Goal: Task Accomplishment & Management: Use online tool/utility

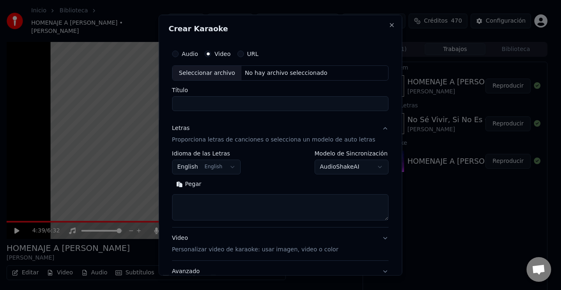
scroll to position [82, 0]
type input "**********"
drag, startPoint x: 316, startPoint y: 102, endPoint x: 157, endPoint y: 116, distance: 159.6
click at [157, 116] on body "Inicio Biblioteca HOMENAJE A [PERSON_NAME] • [PERSON_NAME] Crear Importar Pregu…" at bounding box center [277, 145] width 554 height 290
click at [244, 54] on button "URL" at bounding box center [240, 53] width 7 height 7
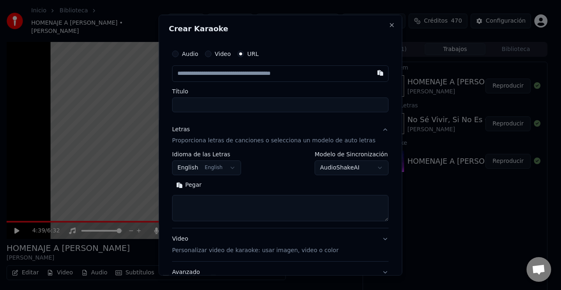
click at [246, 66] on input "text" at bounding box center [280, 73] width 216 height 16
paste input "**********"
type input "**********"
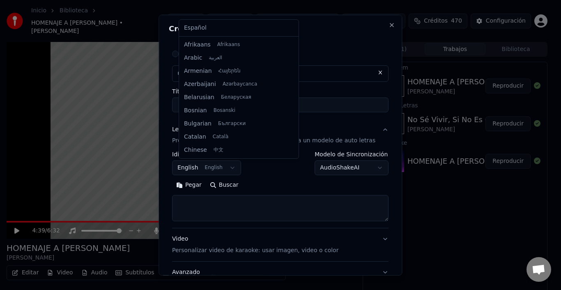
click at [232, 162] on body "Inicio Biblioteca HOMENAJE A [PERSON_NAME] • [PERSON_NAME] Crear Importar Pregu…" at bounding box center [277, 145] width 554 height 290
select select "**"
type input "**********"
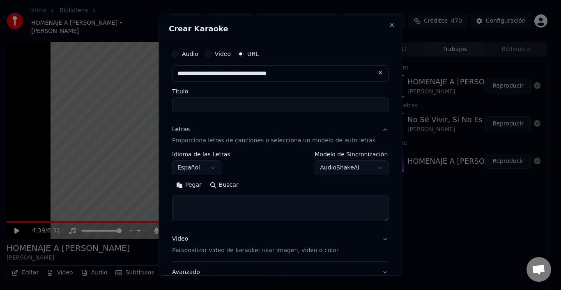
click at [366, 170] on body "Inicio Biblioteca HOMENAJE A [PERSON_NAME] • [PERSON_NAME] Crear Importar Pregu…" at bounding box center [277, 145] width 554 height 290
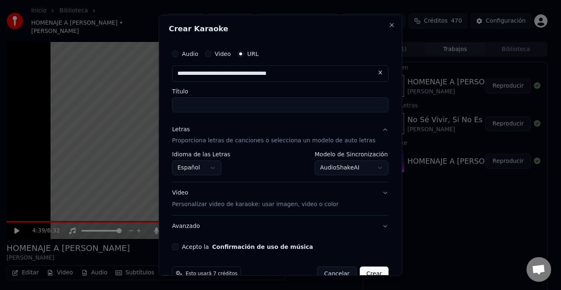
click at [179, 248] on button "Acepto la Confirmación de uso de música" at bounding box center [175, 246] width 7 height 7
click at [367, 269] on button "Crear" at bounding box center [374, 273] width 29 height 15
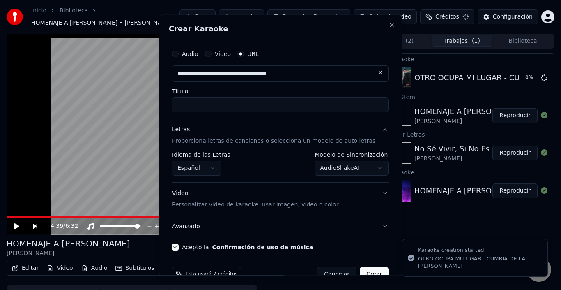
select select "**********"
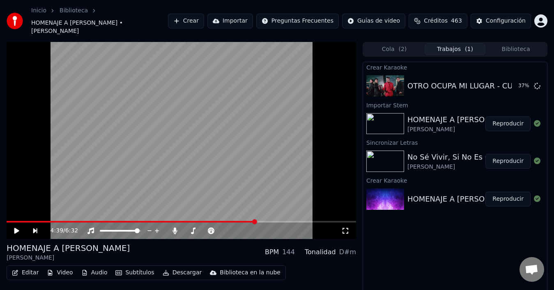
click at [152, 154] on video at bounding box center [182, 140] width 350 height 197
click at [287, 212] on video at bounding box center [182, 140] width 350 height 197
click at [288, 221] on span at bounding box center [182, 222] width 350 height 2
click at [271, 173] on video at bounding box center [182, 140] width 350 height 197
click at [299, 221] on span at bounding box center [182, 222] width 350 height 2
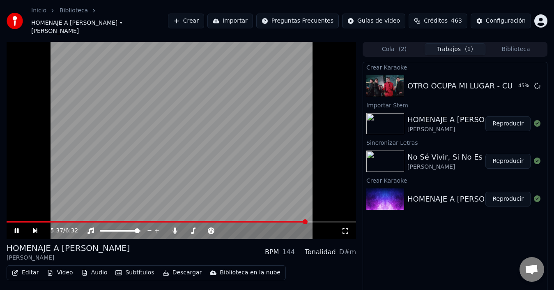
click at [306, 221] on span at bounding box center [182, 222] width 350 height 2
click at [268, 159] on video at bounding box center [182, 140] width 350 height 197
click at [196, 178] on video at bounding box center [182, 140] width 350 height 197
click at [256, 221] on span at bounding box center [158, 222] width 303 height 2
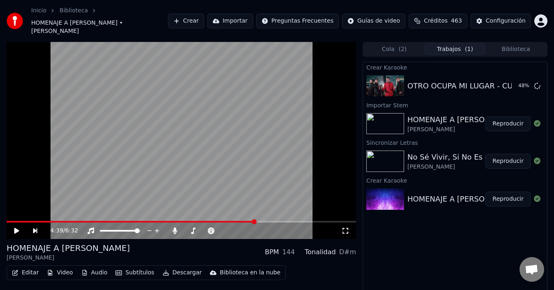
click at [246, 173] on video at bounding box center [182, 140] width 350 height 197
click at [266, 221] on span at bounding box center [182, 222] width 350 height 2
click at [247, 107] on video at bounding box center [182, 140] width 350 height 197
click at [247, 106] on video at bounding box center [182, 140] width 350 height 197
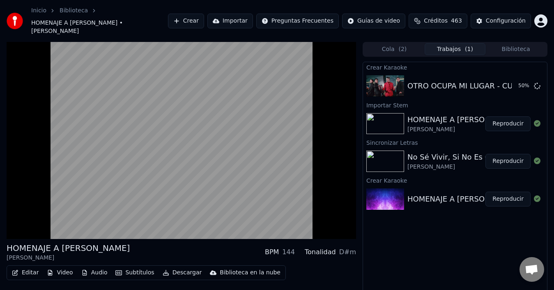
click at [247, 106] on video at bounding box center [182, 140] width 350 height 197
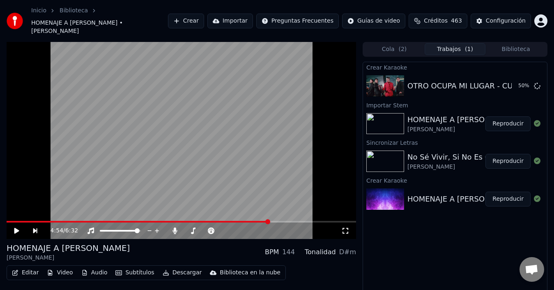
click at [247, 106] on video at bounding box center [182, 140] width 350 height 197
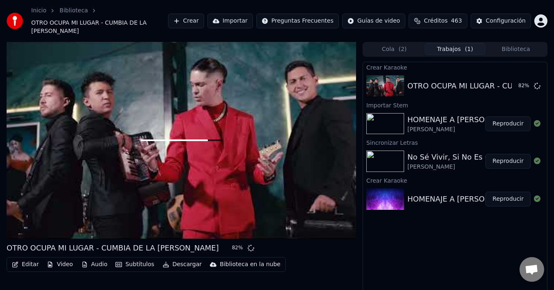
click at [506, 118] on button "Reproducir" at bounding box center [508, 123] width 45 height 15
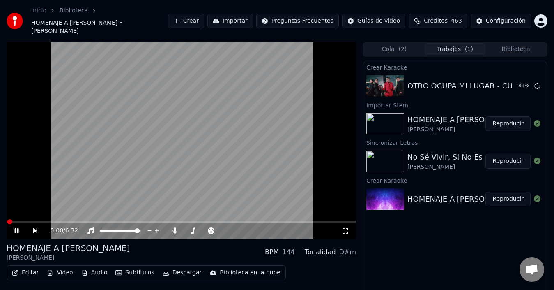
click at [168, 178] on video at bounding box center [182, 140] width 350 height 197
click at [140, 174] on video at bounding box center [182, 140] width 350 height 197
click at [105, 180] on video at bounding box center [182, 140] width 350 height 197
click at [29, 267] on button "Editar" at bounding box center [25, 273] width 33 height 12
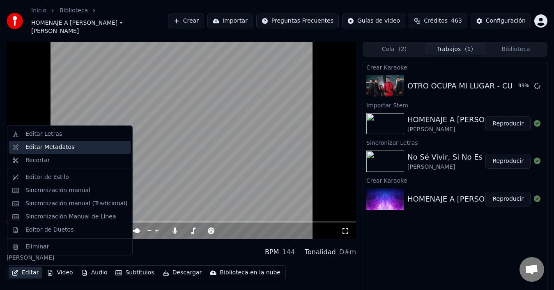
click at [51, 147] on div "Editar Metadatos" at bounding box center [49, 147] width 49 height 8
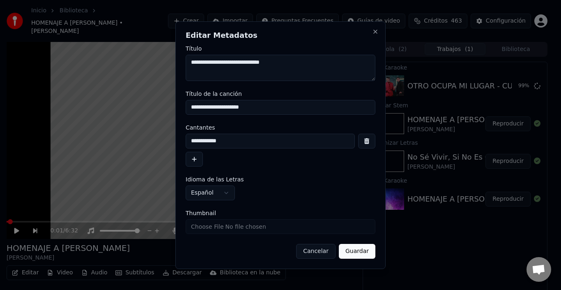
type textarea "**********"
drag, startPoint x: 227, startPoint y: 106, endPoint x: 0, endPoint y: 128, distance: 228.2
click at [0, 128] on body "Inicio Biblioteca HOMENAJE A [PERSON_NAME] • [PERSON_NAME] Crear Importar Pregu…" at bounding box center [277, 145] width 554 height 290
click at [357, 244] on button "Guardar" at bounding box center [357, 251] width 37 height 15
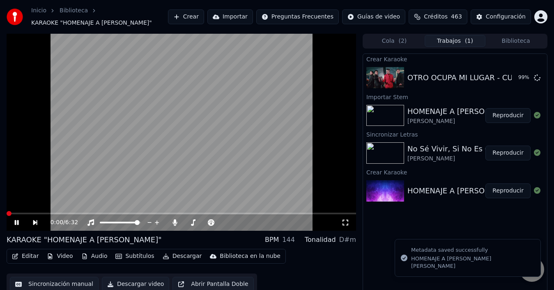
click at [125, 168] on video at bounding box center [182, 132] width 350 height 197
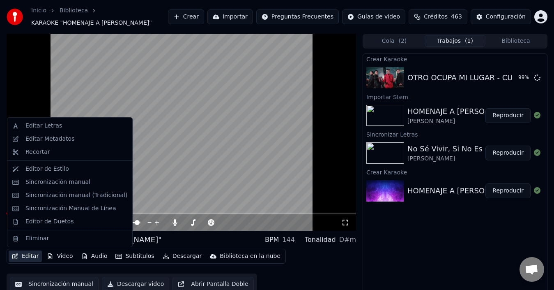
click at [33, 256] on button "Editar" at bounding box center [25, 256] width 33 height 12
click at [58, 179] on div "Sincronización manual" at bounding box center [57, 182] width 65 height 8
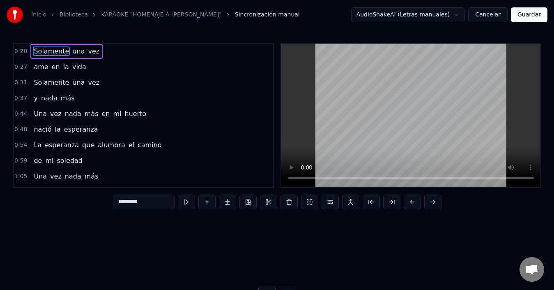
click at [504, 15] on button "Cancelar" at bounding box center [487, 14] width 39 height 15
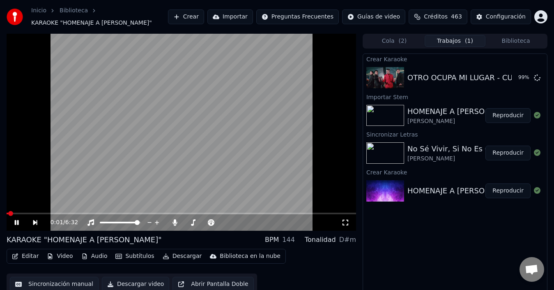
click at [127, 128] on video at bounding box center [182, 132] width 350 height 197
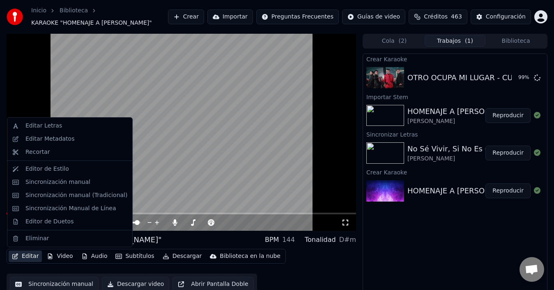
click at [27, 255] on button "Editar" at bounding box center [25, 256] width 33 height 12
click at [56, 195] on div "Sincronización manual (Tradicional)" at bounding box center [76, 195] width 102 height 8
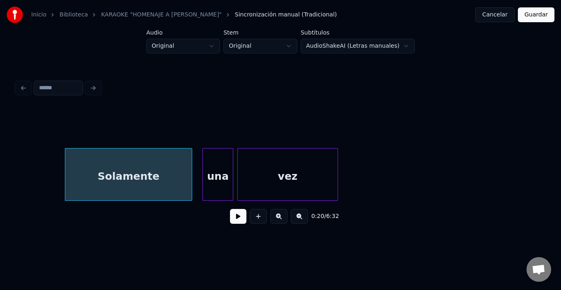
scroll to position [0, 2103]
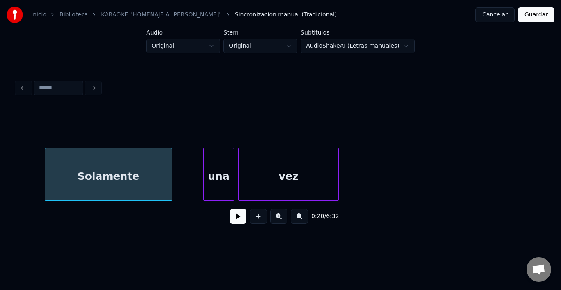
click at [137, 179] on div "Solamente" at bounding box center [108, 176] width 127 height 56
click at [151, 170] on div "Solamente" at bounding box center [108, 176] width 127 height 56
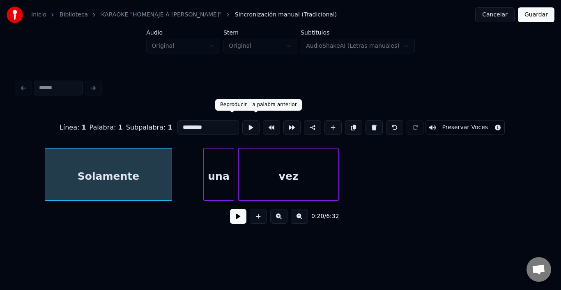
click at [242, 122] on button at bounding box center [250, 127] width 17 height 15
click at [208, 184] on div "una" at bounding box center [219, 176] width 30 height 56
type input "***"
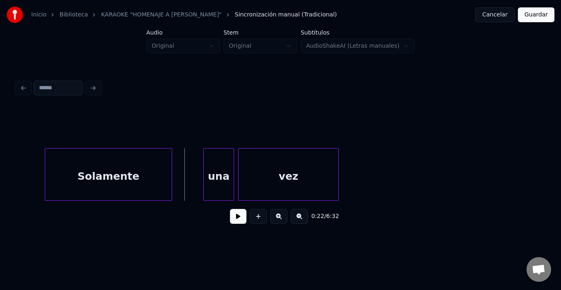
click at [230, 216] on button at bounding box center [238, 216] width 16 height 15
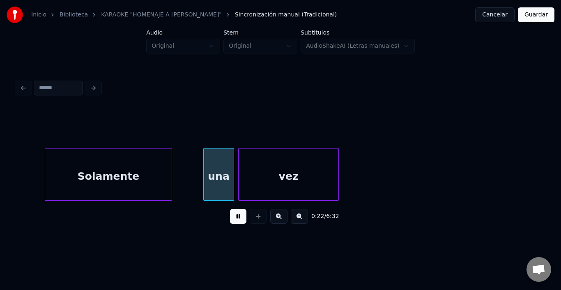
click at [230, 216] on button at bounding box center [238, 216] width 16 height 15
click at [172, 174] on div "Solamente" at bounding box center [108, 174] width 127 height 53
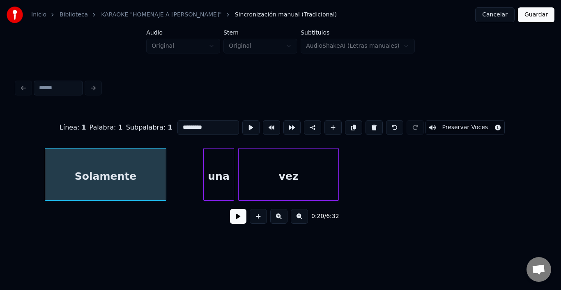
click at [164, 174] on div at bounding box center [165, 174] width 2 height 52
click at [150, 170] on div "Solamente" at bounding box center [105, 176] width 121 height 56
click at [242, 120] on button at bounding box center [250, 127] width 17 height 15
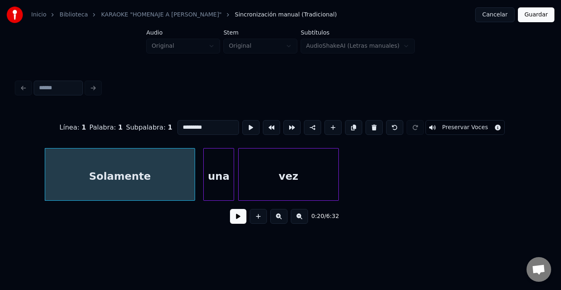
click at [193, 173] on div at bounding box center [193, 174] width 2 height 52
click at [242, 121] on button at bounding box center [250, 127] width 17 height 15
click at [177, 164] on div at bounding box center [178, 174] width 2 height 52
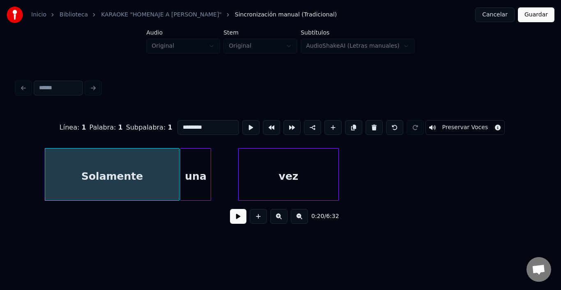
click at [195, 168] on div "una" at bounding box center [196, 176] width 30 height 56
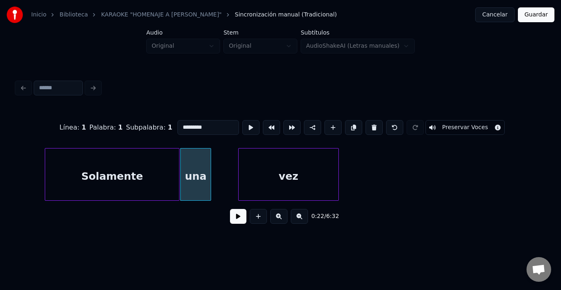
click at [189, 165] on div "una" at bounding box center [196, 176] width 30 height 56
click at [242, 124] on button at bounding box center [250, 127] width 17 height 15
click at [224, 159] on div at bounding box center [222, 174] width 2 height 52
click at [205, 160] on div "una" at bounding box center [203, 176] width 44 height 56
click at [207, 160] on div "una" at bounding box center [204, 176] width 44 height 56
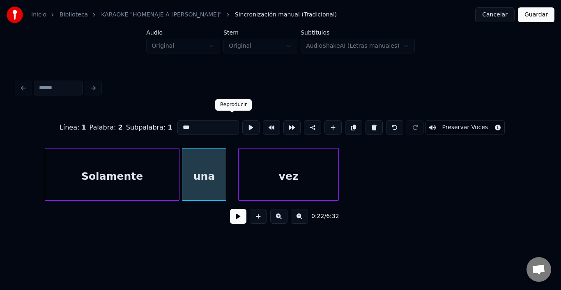
click at [242, 125] on button at bounding box center [250, 127] width 17 height 15
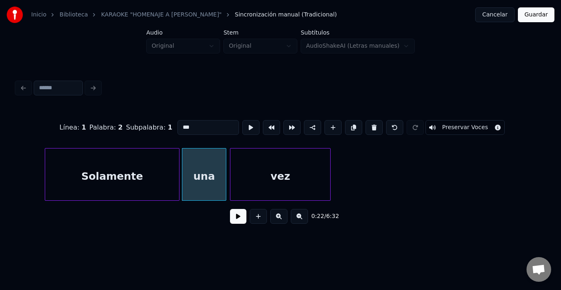
click at [242, 165] on div "vez" at bounding box center [280, 176] width 100 height 56
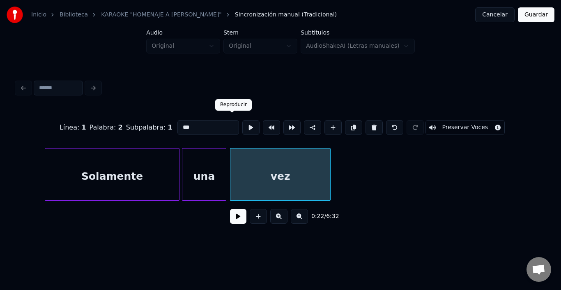
click at [242, 127] on button at bounding box center [250, 127] width 17 height 15
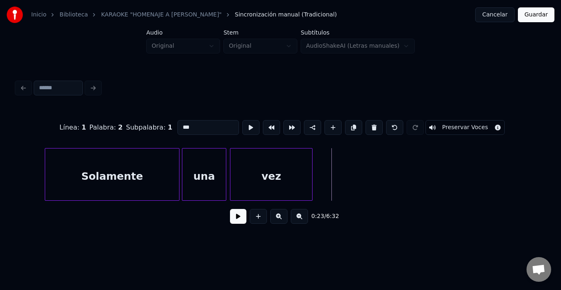
click at [311, 172] on div at bounding box center [311, 174] width 2 height 52
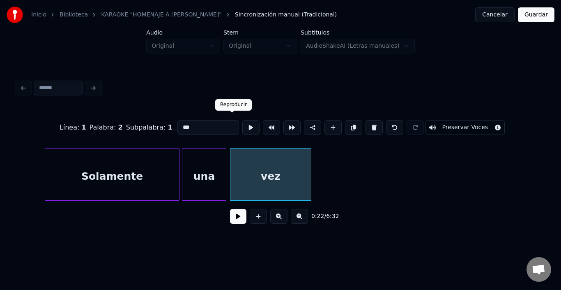
click at [242, 127] on button at bounding box center [250, 127] width 17 height 15
click at [222, 158] on div at bounding box center [221, 174] width 2 height 52
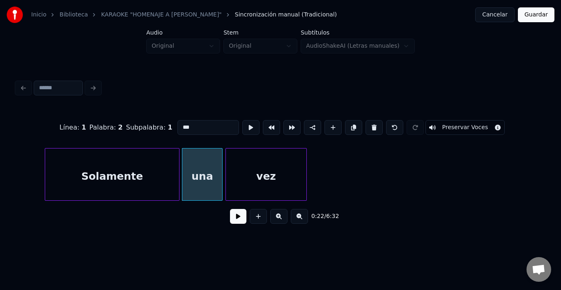
click at [256, 160] on div "vez" at bounding box center [266, 176] width 81 height 56
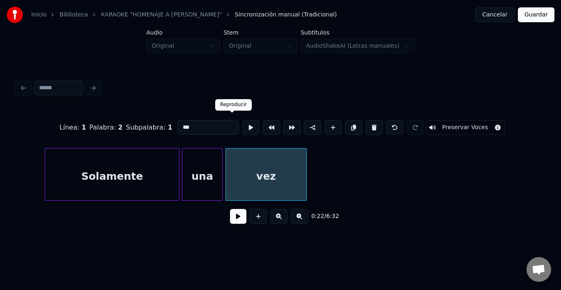
click at [242, 120] on button at bounding box center [250, 127] width 17 height 15
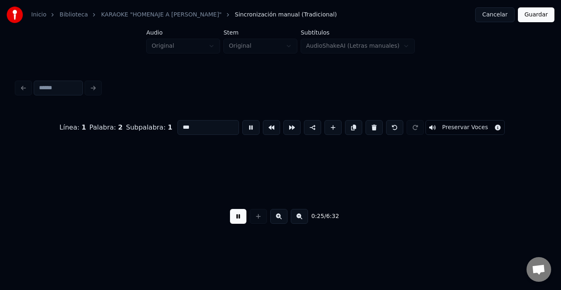
scroll to position [0, 2633]
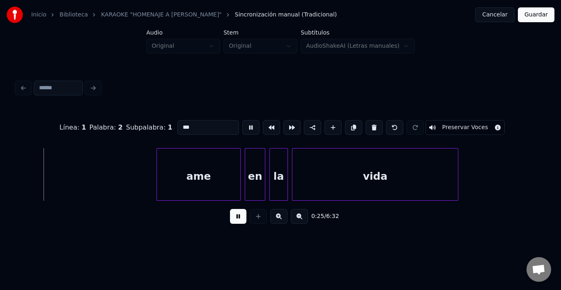
click at [305, 160] on div "vida" at bounding box center [375, 176] width 166 height 56
type input "****"
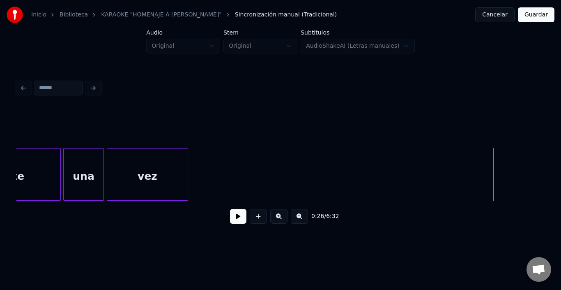
scroll to position [0, 2383]
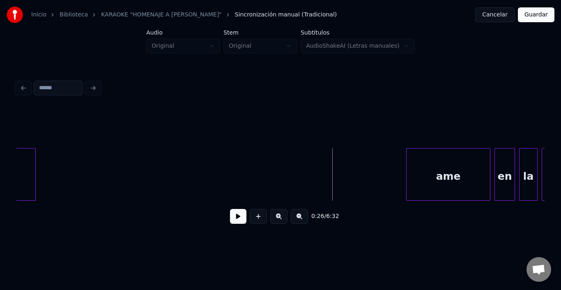
click at [35, 176] on div at bounding box center [34, 174] width 2 height 52
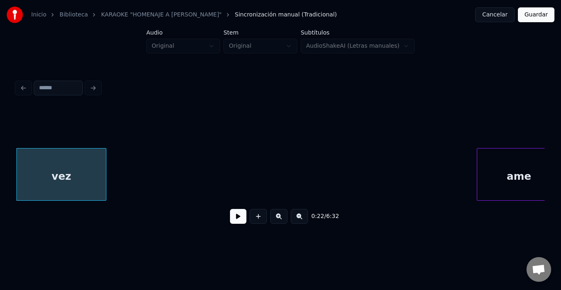
scroll to position [0, 2296]
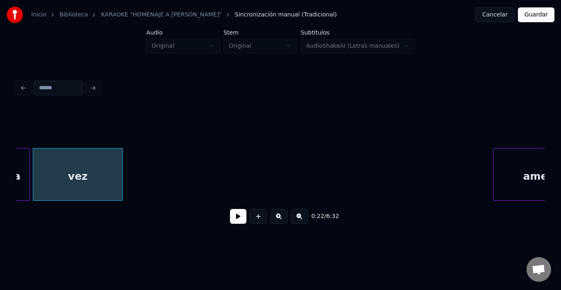
click at [239, 217] on button at bounding box center [238, 216] width 16 height 15
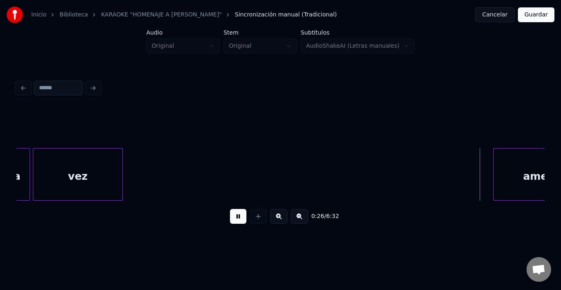
click at [239, 217] on button at bounding box center [238, 216] width 16 height 15
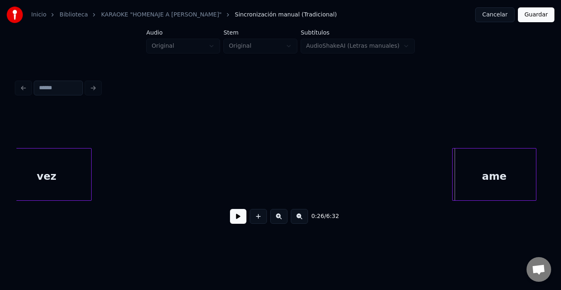
click at [495, 161] on div "ame" at bounding box center [494, 176] width 83 height 56
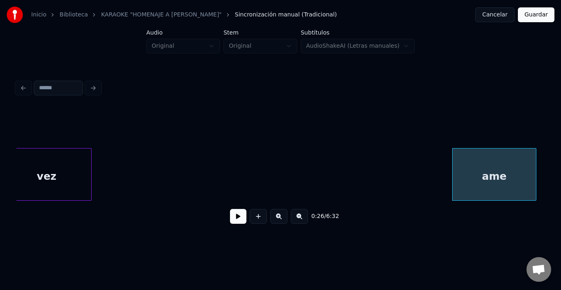
click at [233, 218] on button at bounding box center [238, 216] width 16 height 15
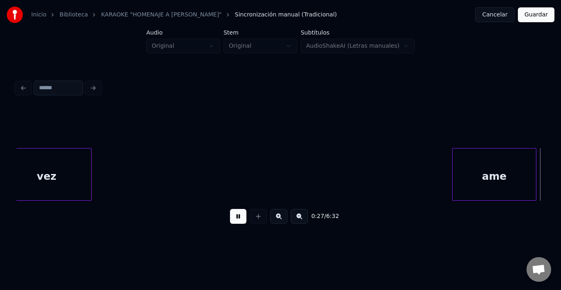
scroll to position [0, 2856]
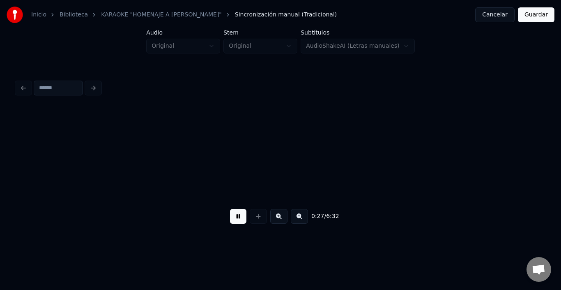
click at [233, 218] on button at bounding box center [238, 216] width 16 height 15
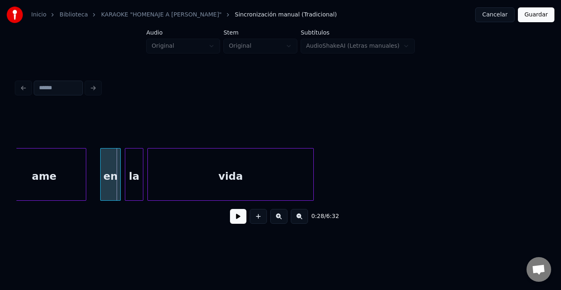
scroll to position [0, 2741]
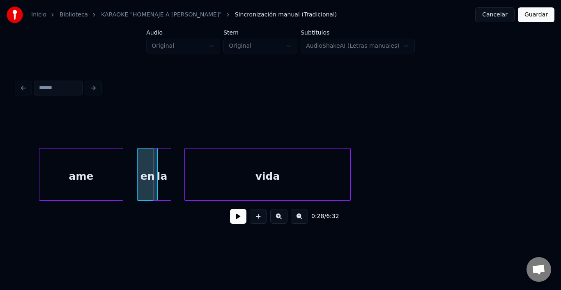
click at [161, 165] on div "la" at bounding box center [162, 176] width 18 height 56
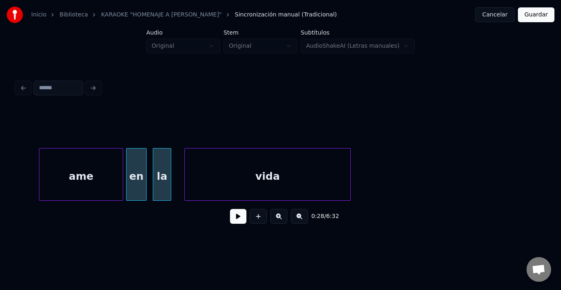
click at [129, 162] on div "en" at bounding box center [137, 176] width 20 height 56
click at [137, 159] on div "en" at bounding box center [137, 176] width 20 height 56
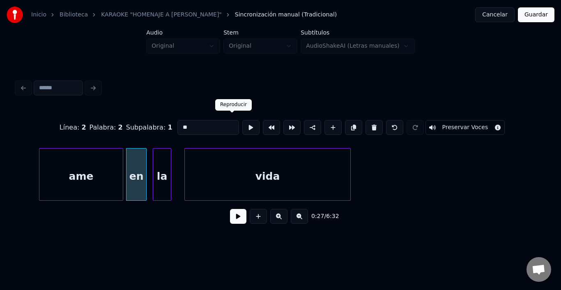
click at [242, 125] on button at bounding box center [250, 127] width 17 height 15
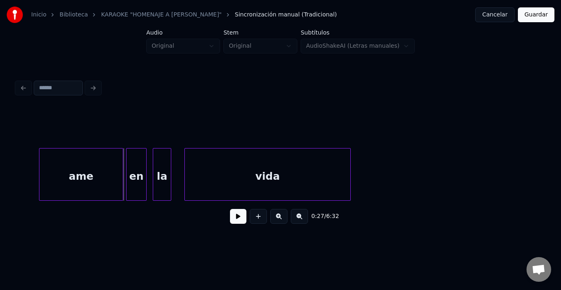
click at [117, 168] on div "ame" at bounding box center [80, 176] width 83 height 56
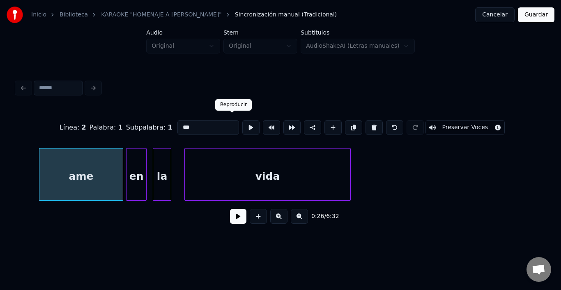
click at [242, 124] on button at bounding box center [250, 127] width 17 height 15
click at [242, 122] on button at bounding box center [250, 127] width 17 height 15
click at [114, 157] on div at bounding box center [114, 174] width 2 height 52
click at [128, 157] on div "en" at bounding box center [130, 176] width 20 height 56
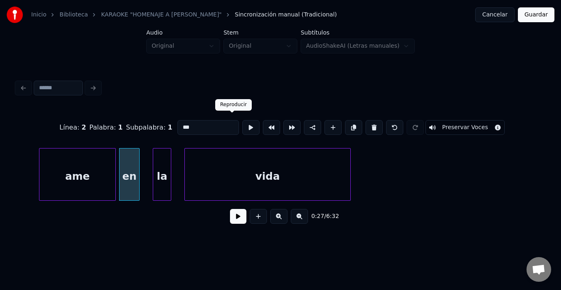
click at [242, 122] on button at bounding box center [250, 127] width 17 height 15
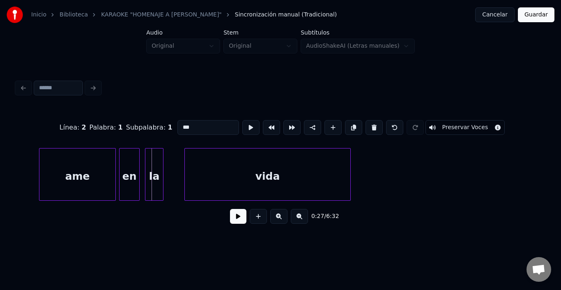
click at [152, 154] on div "la" at bounding box center [154, 176] width 18 height 56
click at [242, 120] on button at bounding box center [250, 127] width 17 height 15
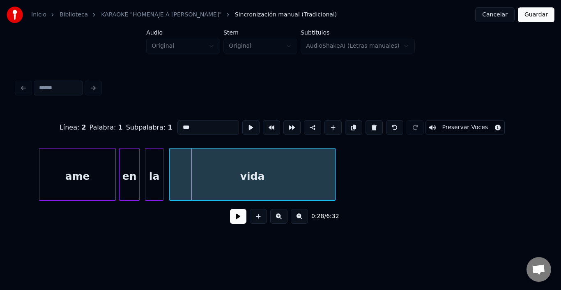
click at [195, 164] on div "vida" at bounding box center [253, 176] width 166 height 56
click at [242, 120] on button at bounding box center [250, 127] width 17 height 15
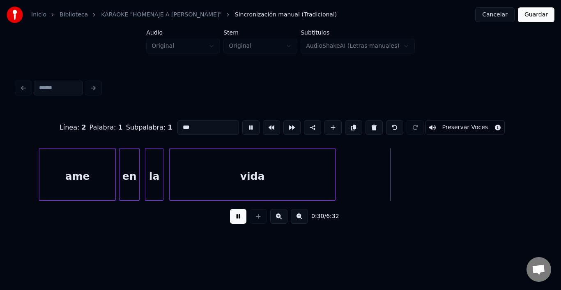
click at [242, 120] on button at bounding box center [250, 127] width 17 height 15
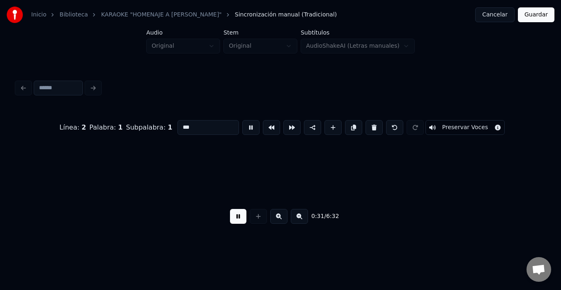
scroll to position [0, 3271]
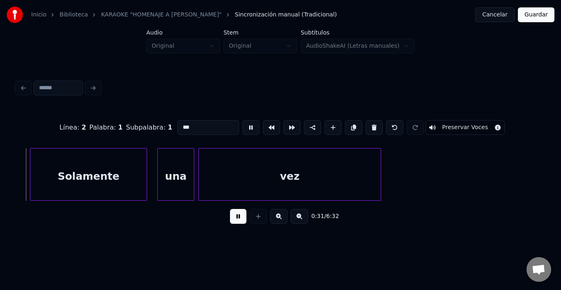
click at [242, 120] on button at bounding box center [250, 127] width 17 height 15
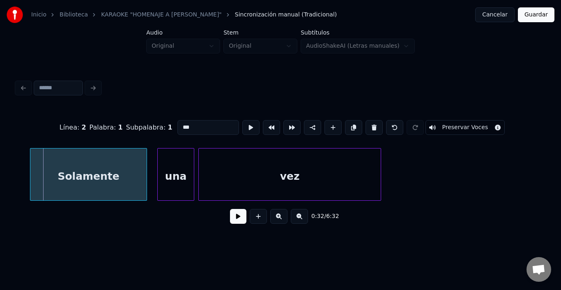
click at [16, 198] on div "Línea : 2 Palabra : 1 Subpalabra : 1 *** Preservar Voces 0:32 / 6:32" at bounding box center [280, 153] width 535 height 163
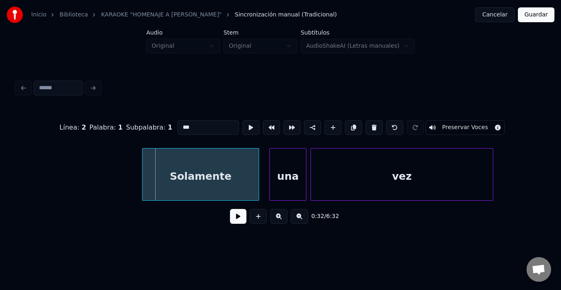
scroll to position [0, 3156]
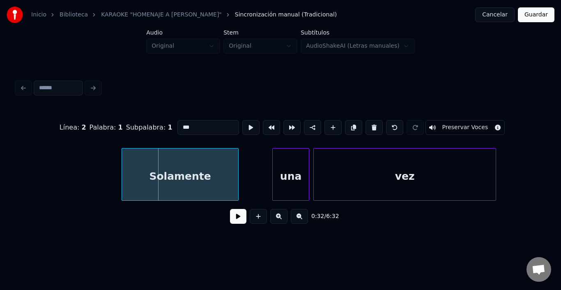
click at [191, 173] on div "Solamente" at bounding box center [180, 176] width 116 height 56
click at [190, 171] on div "Solamente" at bounding box center [180, 176] width 116 height 56
click at [242, 123] on button at bounding box center [250, 127] width 17 height 15
click at [244, 166] on div at bounding box center [244, 174] width 2 height 52
click at [242, 126] on button at bounding box center [250, 127] width 17 height 15
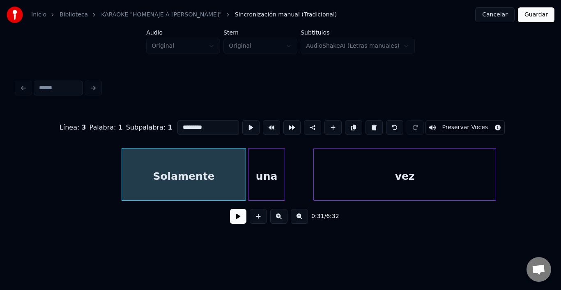
click at [260, 161] on div "una" at bounding box center [267, 176] width 36 height 56
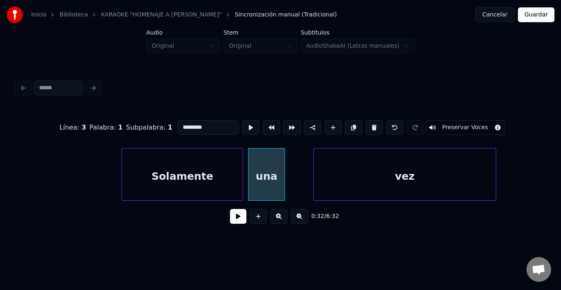
click at [242, 158] on div at bounding box center [241, 174] width 2 height 52
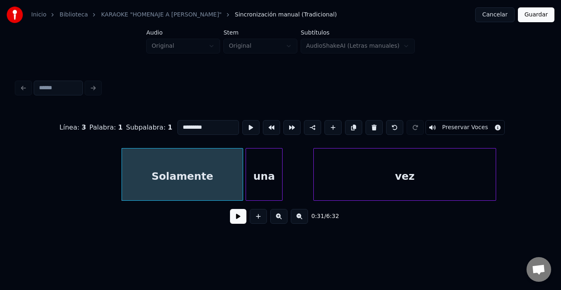
click at [259, 160] on div "una" at bounding box center [264, 176] width 36 height 56
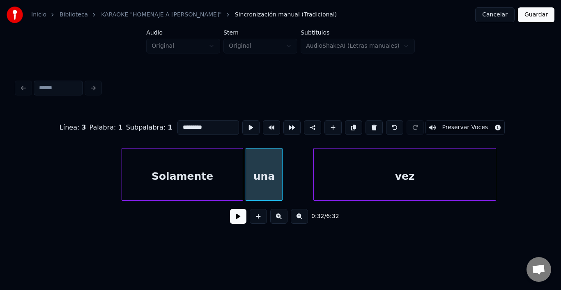
click at [259, 160] on div "una" at bounding box center [264, 176] width 36 height 56
click at [242, 126] on button at bounding box center [250, 127] width 17 height 15
click at [291, 161] on div at bounding box center [292, 174] width 2 height 52
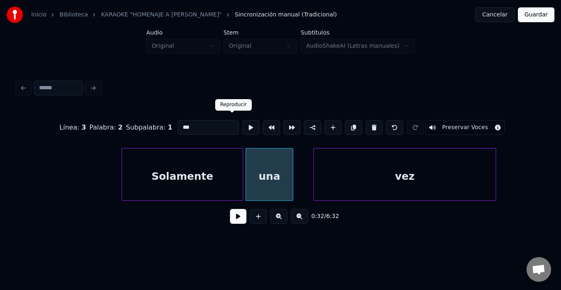
click at [242, 121] on button at bounding box center [250, 127] width 17 height 15
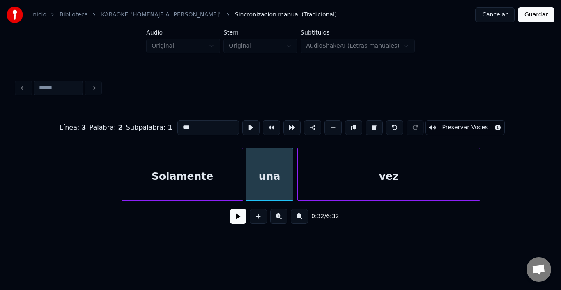
click at [316, 173] on div "vez" at bounding box center [389, 176] width 182 height 56
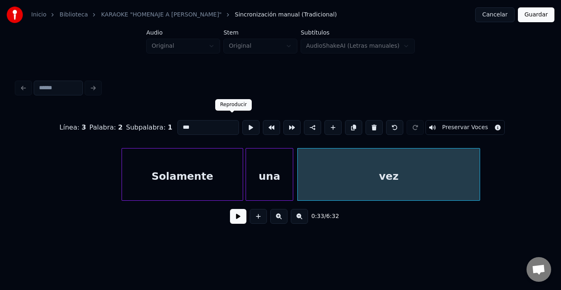
click at [242, 120] on button at bounding box center [250, 127] width 17 height 15
click at [476, 157] on div "vez" at bounding box center [388, 176] width 182 height 56
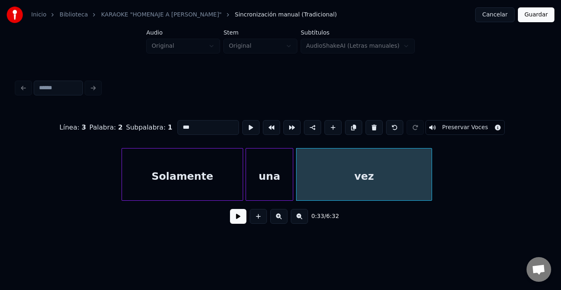
click at [429, 153] on div at bounding box center [430, 174] width 2 height 52
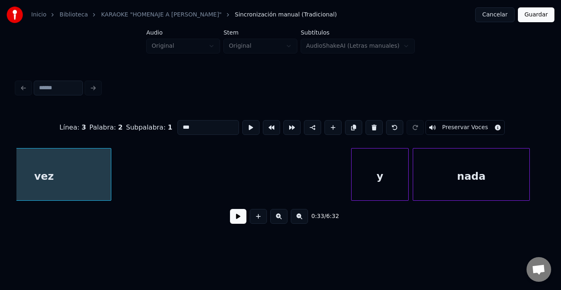
scroll to position [0, 3484]
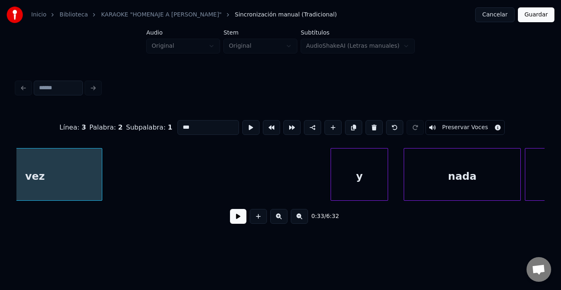
click at [359, 167] on div "y" at bounding box center [359, 176] width 57 height 56
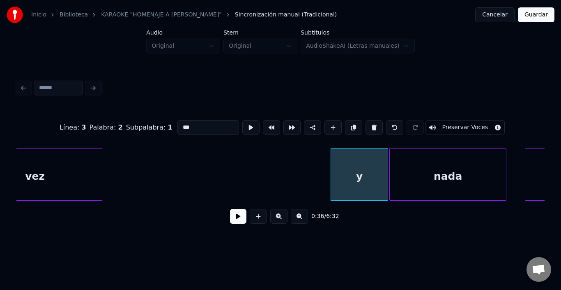
click at [477, 169] on div "nada" at bounding box center [448, 176] width 116 height 56
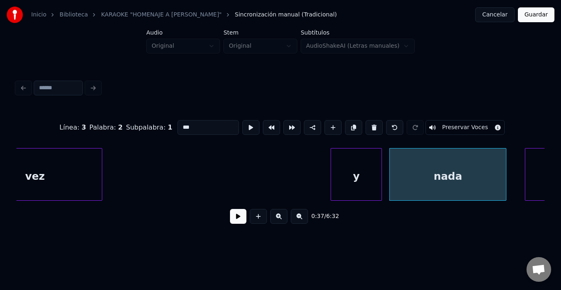
click at [380, 167] on div at bounding box center [380, 174] width 2 height 52
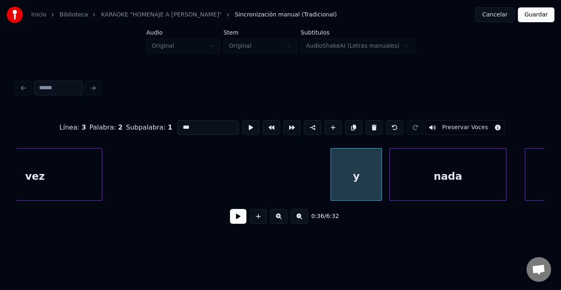
click at [374, 165] on div "y" at bounding box center [356, 176] width 51 height 56
click at [242, 123] on button at bounding box center [250, 127] width 17 height 15
click at [411, 170] on div "nada" at bounding box center [444, 176] width 116 height 56
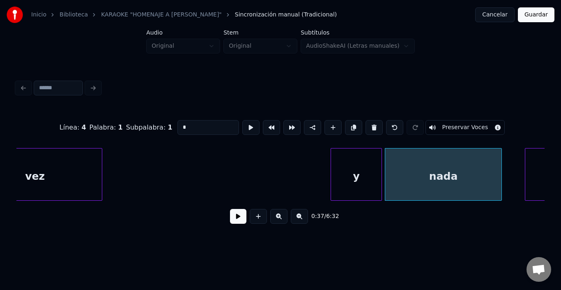
click at [411, 170] on div "nada" at bounding box center [443, 176] width 116 height 56
click at [242, 120] on button at bounding box center [250, 127] width 17 height 15
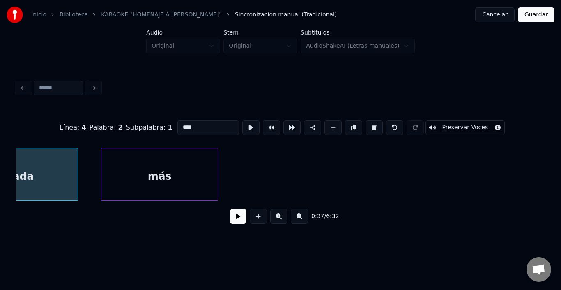
scroll to position [0, 3928]
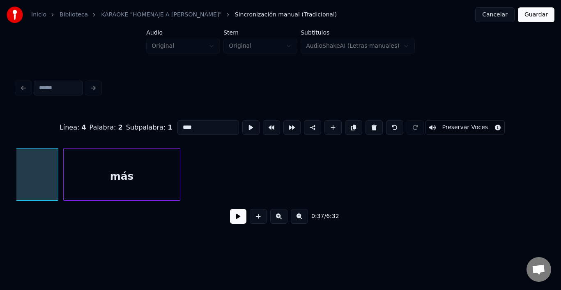
click at [144, 178] on div "más" at bounding box center [122, 176] width 116 height 56
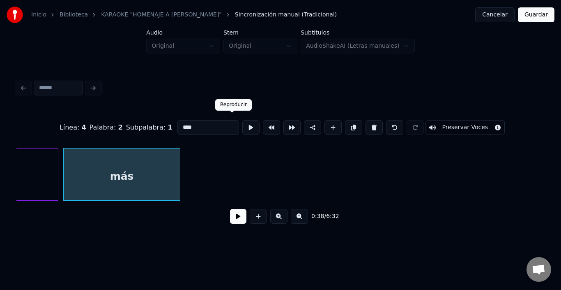
click at [242, 124] on button at bounding box center [250, 127] width 17 height 15
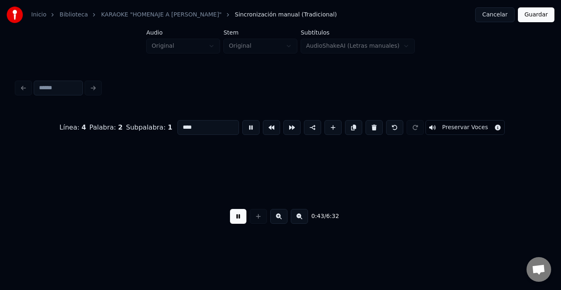
scroll to position [0, 4456]
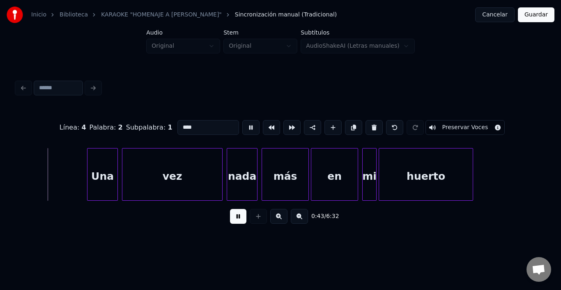
click at [242, 124] on button at bounding box center [250, 127] width 17 height 15
click at [80, 171] on div "Una" at bounding box center [88, 176] width 30 height 56
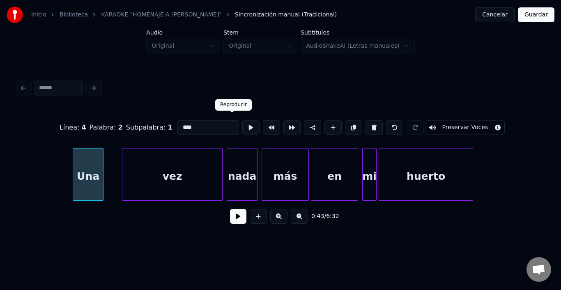
click at [242, 122] on button at bounding box center [250, 127] width 17 height 15
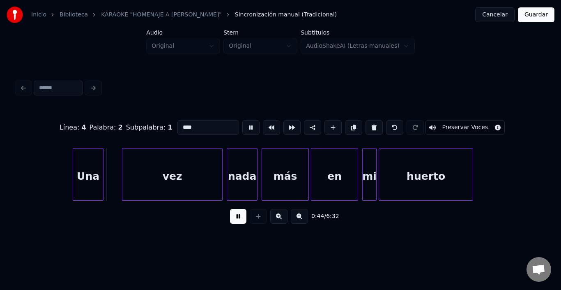
click at [242, 122] on button at bounding box center [250, 127] width 17 height 15
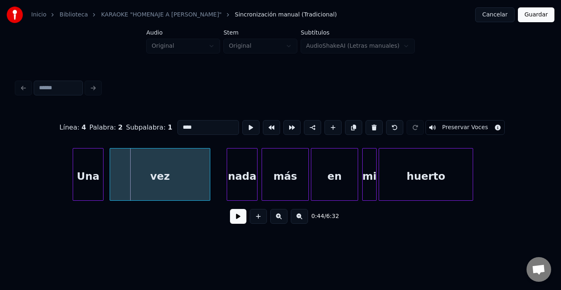
click at [139, 170] on div "vez" at bounding box center [160, 176] width 100 height 56
click at [242, 122] on button at bounding box center [250, 127] width 17 height 15
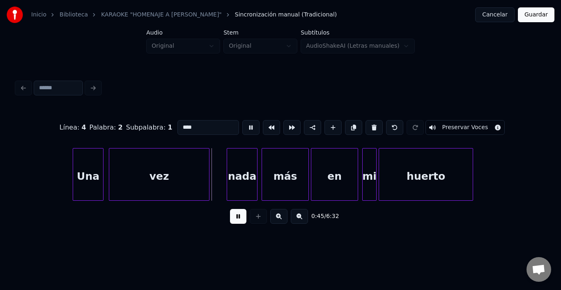
click at [242, 122] on button at bounding box center [250, 127] width 17 height 15
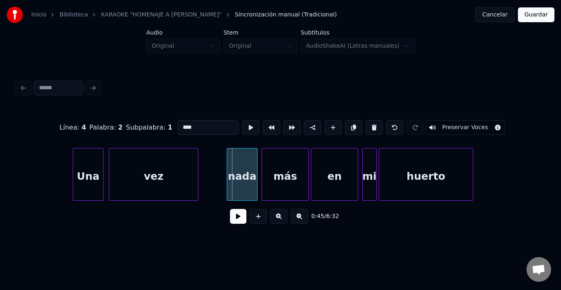
click at [197, 161] on div at bounding box center [197, 174] width 2 height 52
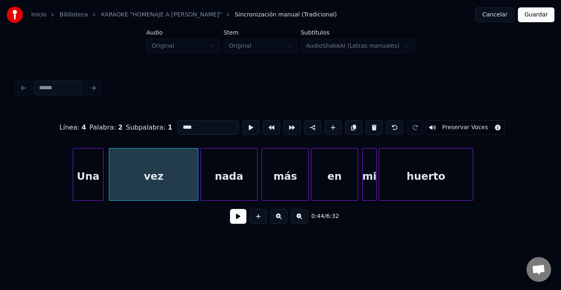
click at [201, 164] on div at bounding box center [202, 174] width 2 height 52
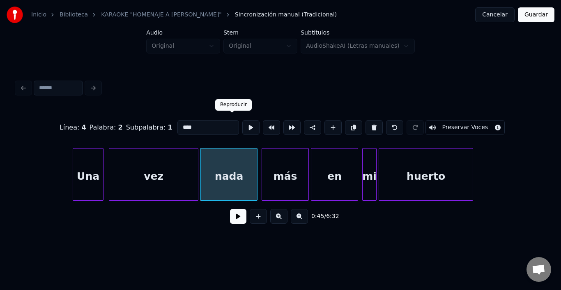
click at [242, 126] on button at bounding box center [250, 127] width 17 height 15
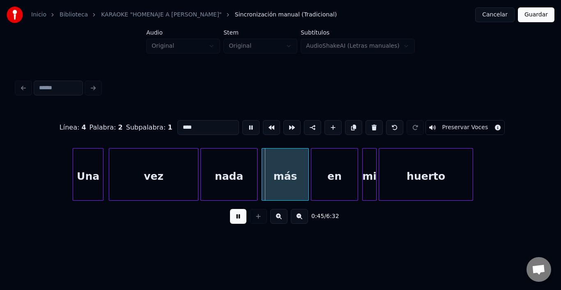
click at [242, 126] on button at bounding box center [250, 127] width 17 height 15
click at [228, 150] on div "nada" at bounding box center [229, 176] width 56 height 56
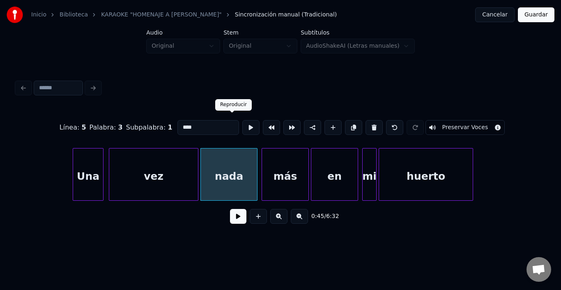
click at [242, 127] on button at bounding box center [250, 127] width 17 height 15
click at [251, 160] on div at bounding box center [252, 174] width 2 height 52
click at [270, 166] on div "más" at bounding box center [279, 176] width 46 height 56
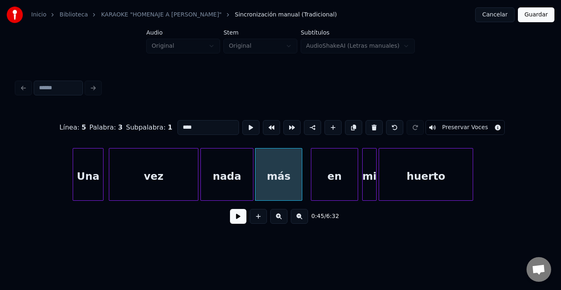
click at [273, 162] on div "más" at bounding box center [279, 176] width 46 height 56
click at [242, 129] on button at bounding box center [250, 127] width 17 height 15
click at [320, 174] on div "en" at bounding box center [327, 176] width 46 height 56
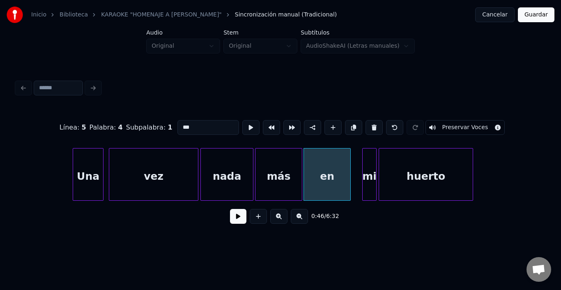
click at [320, 170] on div "en" at bounding box center [327, 176] width 46 height 56
click at [242, 122] on button at bounding box center [250, 127] width 17 height 15
click at [361, 159] on div "mi" at bounding box center [361, 176] width 14 height 56
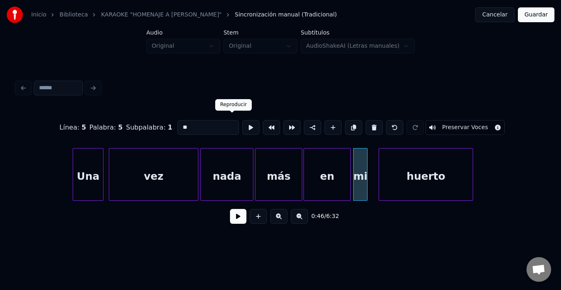
click at [242, 123] on button at bounding box center [250, 127] width 17 height 15
click at [356, 174] on div at bounding box center [355, 174] width 2 height 52
click at [400, 172] on div "huerto" at bounding box center [419, 176] width 94 height 56
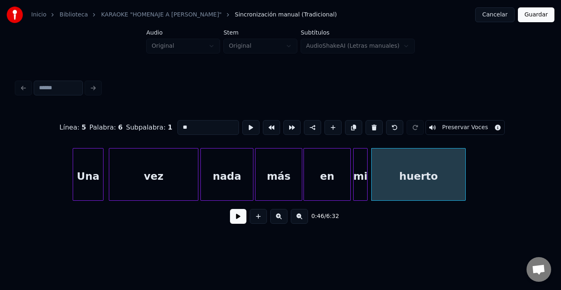
click at [401, 171] on div "huerto" at bounding box center [419, 176] width 94 height 56
click at [242, 120] on button at bounding box center [250, 127] width 17 height 15
click at [458, 166] on div at bounding box center [459, 174] width 2 height 52
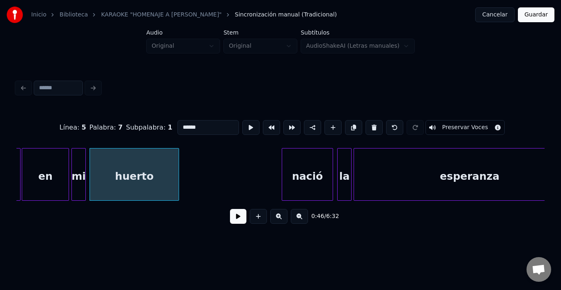
scroll to position [0, 4752]
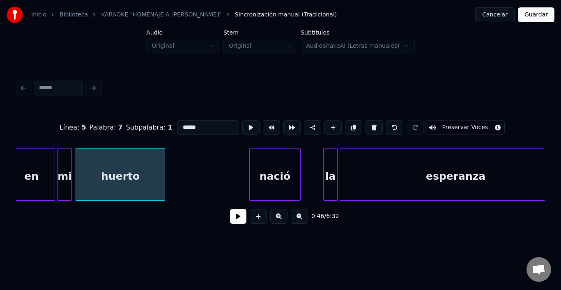
click at [290, 176] on div "nació" at bounding box center [275, 176] width 51 height 56
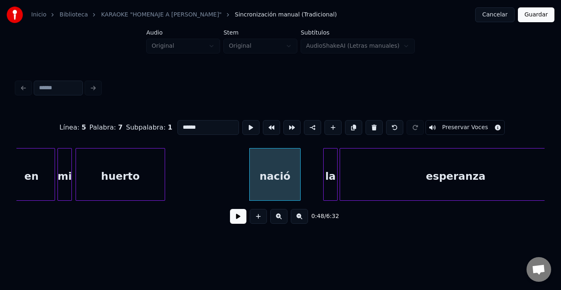
click at [288, 175] on div "nació" at bounding box center [275, 176] width 51 height 56
click at [242, 127] on button at bounding box center [250, 127] width 17 height 15
click at [315, 165] on div "la" at bounding box center [313, 176] width 14 height 56
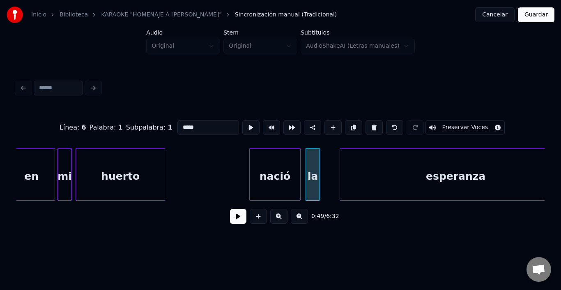
click at [315, 158] on div "la" at bounding box center [313, 176] width 14 height 56
click at [242, 124] on button at bounding box center [250, 127] width 17 height 15
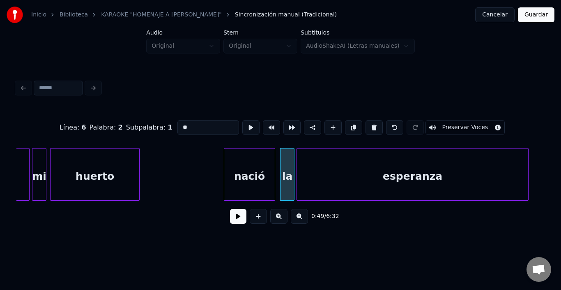
click at [396, 180] on div "esperanza" at bounding box center [412, 176] width 231 height 56
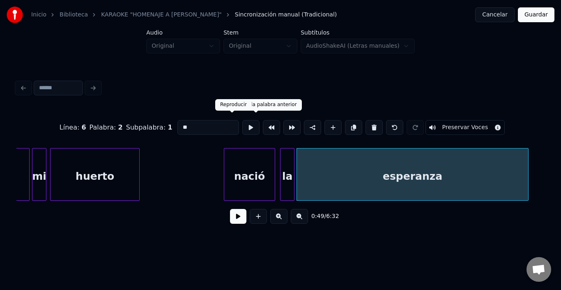
click at [242, 124] on button at bounding box center [250, 127] width 17 height 15
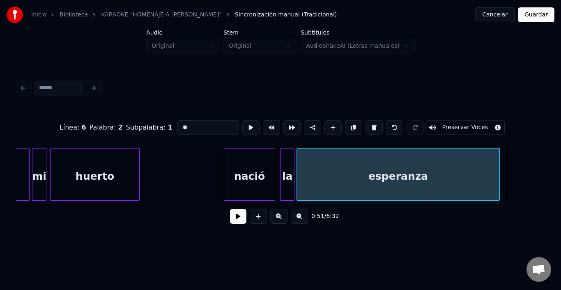
click at [498, 166] on div at bounding box center [498, 174] width 2 height 52
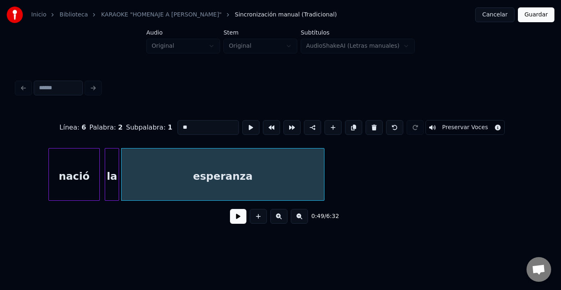
scroll to position [0, 4958]
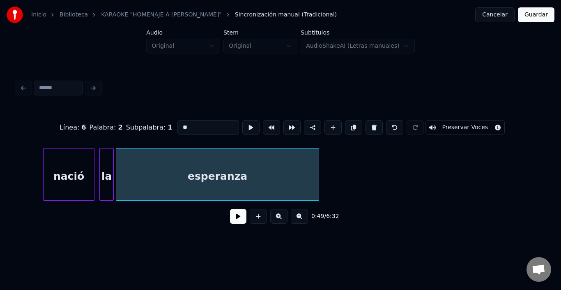
click at [270, 164] on div "esperanza" at bounding box center [217, 176] width 203 height 56
click at [242, 120] on button at bounding box center [250, 127] width 17 height 15
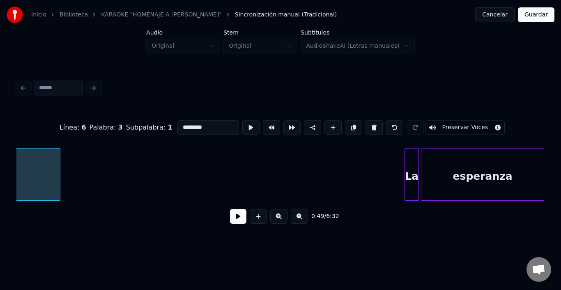
scroll to position [0, 5539]
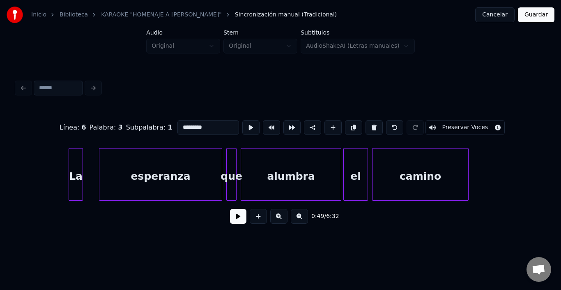
click at [74, 171] on div "La" at bounding box center [76, 176] width 14 height 56
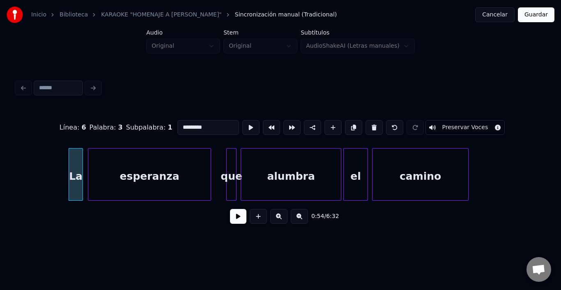
click at [100, 169] on div "esperanza" at bounding box center [149, 176] width 122 height 56
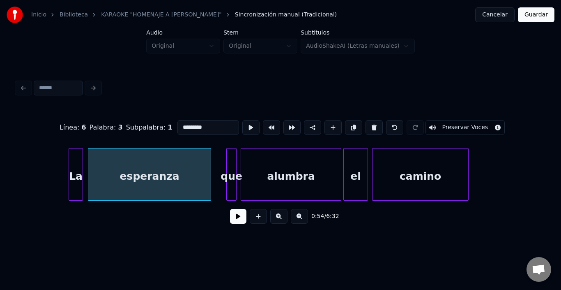
click at [97, 169] on div "esperanza" at bounding box center [149, 176] width 122 height 56
click at [242, 124] on button at bounding box center [250, 127] width 17 height 15
click at [242, 123] on button at bounding box center [250, 127] width 17 height 15
click at [219, 157] on div "que" at bounding box center [218, 176] width 9 height 56
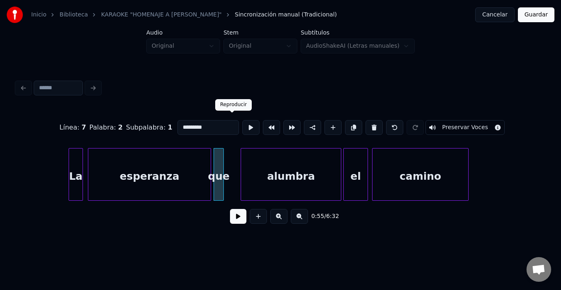
click at [242, 127] on button at bounding box center [250, 127] width 17 height 15
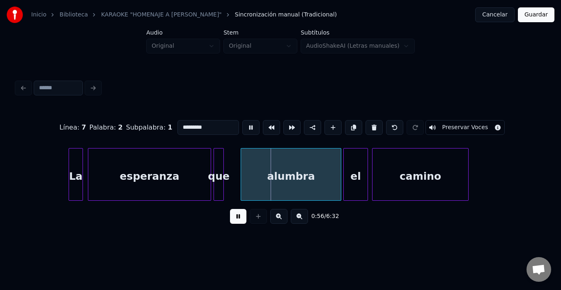
click at [242, 127] on button at bounding box center [250, 127] width 17 height 15
click at [218, 157] on div "que" at bounding box center [218, 176] width 9 height 56
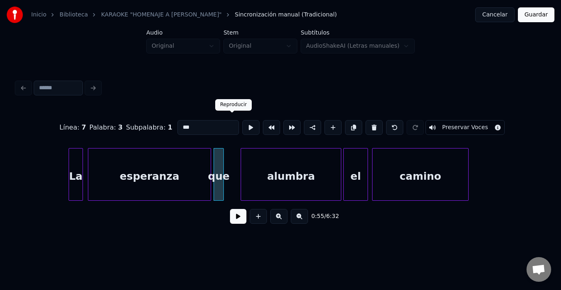
click at [242, 123] on button at bounding box center [250, 127] width 17 height 15
click at [217, 160] on div "que" at bounding box center [218, 176] width 9 height 56
click at [232, 159] on div at bounding box center [232, 174] width 2 height 52
click at [223, 155] on div at bounding box center [224, 174] width 2 height 52
click at [223, 153] on div "que" at bounding box center [224, 176] width 11 height 56
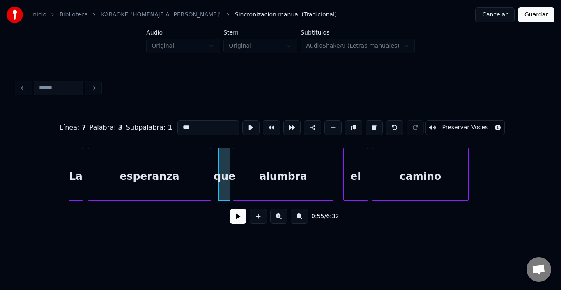
click at [244, 159] on div "alumbra" at bounding box center [283, 176] width 100 height 56
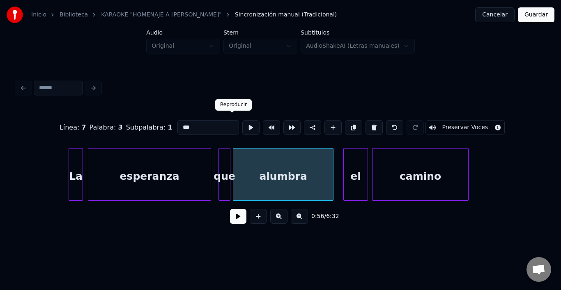
click at [242, 125] on button at bounding box center [250, 127] width 17 height 15
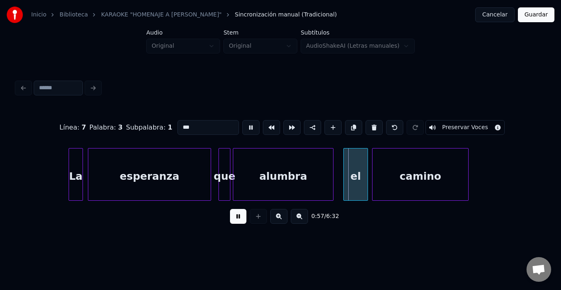
click at [242, 125] on button at bounding box center [250, 127] width 17 height 15
click at [352, 164] on div "el" at bounding box center [348, 176] width 24 height 56
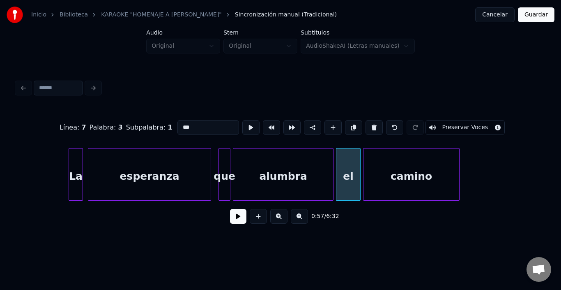
click at [385, 164] on div "camino" at bounding box center [412, 176] width 96 height 56
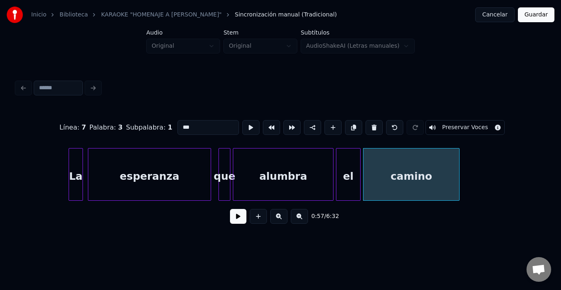
click at [385, 164] on div "camino" at bounding box center [412, 176] width 96 height 56
type input "******"
click at [242, 127] on button at bounding box center [250, 127] width 17 height 15
click at [242, 125] on button at bounding box center [250, 127] width 17 height 15
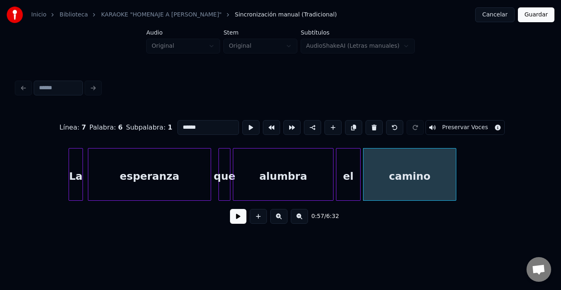
click at [456, 168] on div at bounding box center [455, 174] width 2 height 52
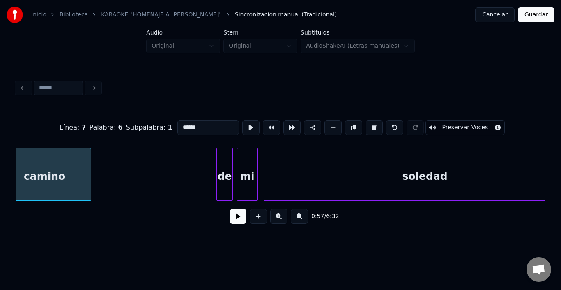
scroll to position [0, 5950]
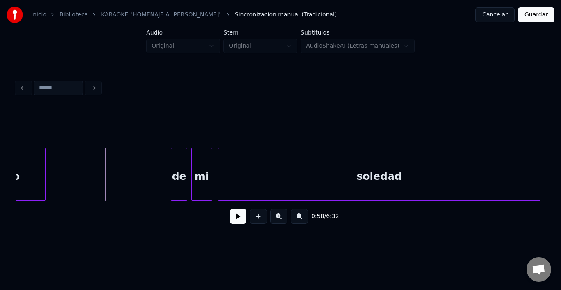
click at [235, 217] on button at bounding box center [238, 216] width 16 height 15
click at [165, 168] on div "de" at bounding box center [169, 176] width 16 height 56
click at [231, 217] on button at bounding box center [238, 216] width 16 height 15
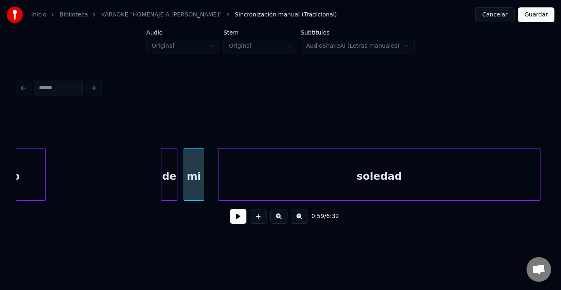
click at [200, 178] on div "mi" at bounding box center [194, 176] width 20 height 56
click at [237, 180] on div "soledad" at bounding box center [369, 176] width 322 height 56
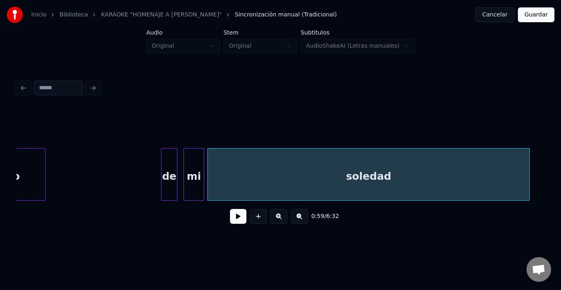
click at [237, 180] on div "soledad" at bounding box center [369, 176] width 322 height 56
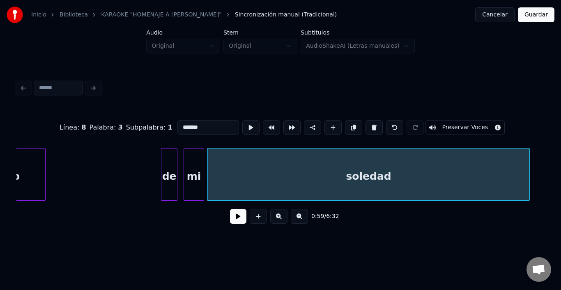
click at [232, 213] on button at bounding box center [238, 216] width 16 height 15
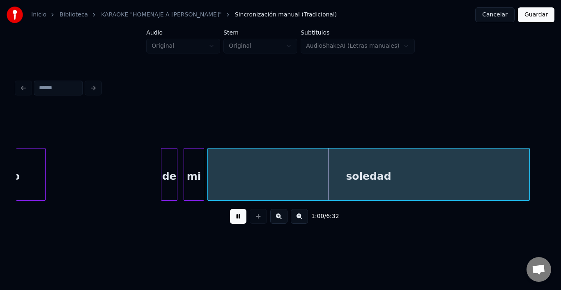
click at [232, 213] on button at bounding box center [238, 216] width 16 height 15
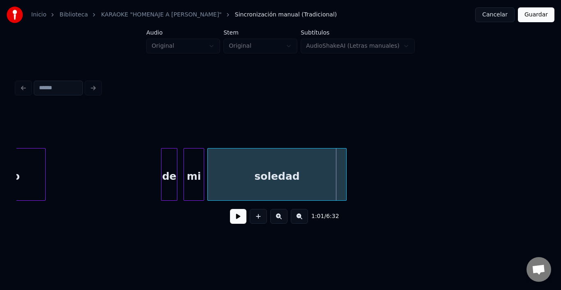
click at [345, 177] on div at bounding box center [345, 174] width 2 height 52
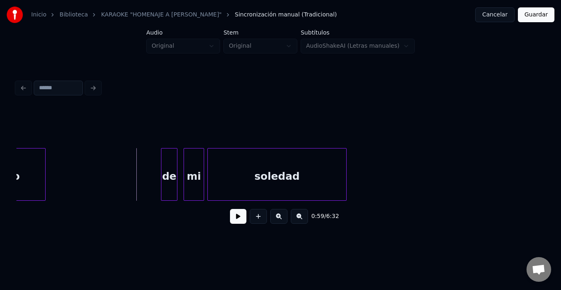
click at [233, 214] on button at bounding box center [238, 216] width 16 height 15
click at [232, 214] on button at bounding box center [238, 216] width 16 height 15
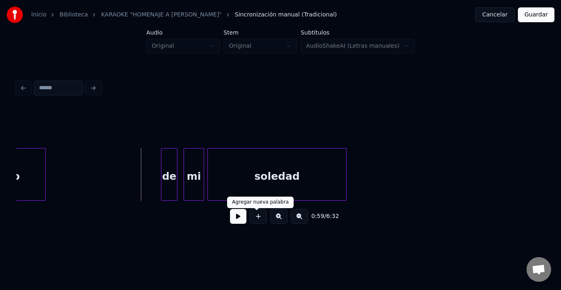
click at [240, 221] on button at bounding box center [238, 216] width 16 height 15
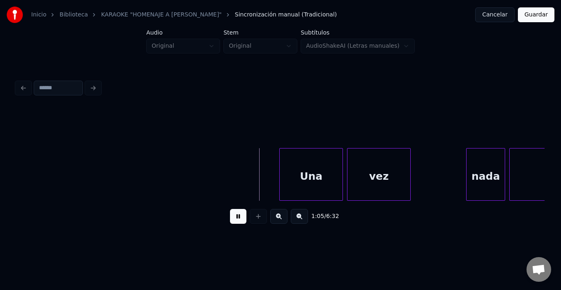
click at [240, 221] on button at bounding box center [238, 216] width 16 height 15
click at [319, 169] on div "Una" at bounding box center [300, 176] width 63 height 56
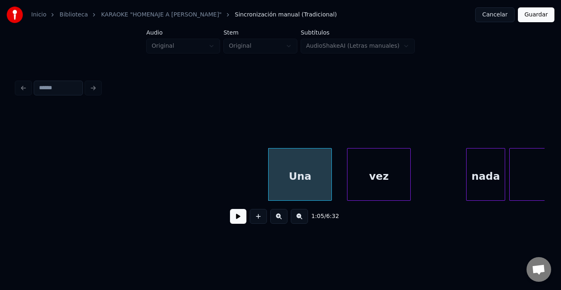
click at [230, 223] on button at bounding box center [238, 216] width 16 height 15
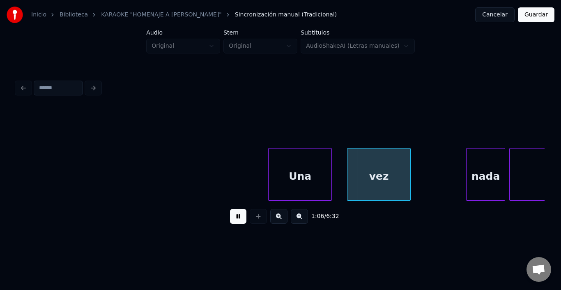
click at [230, 222] on button at bounding box center [238, 216] width 16 height 15
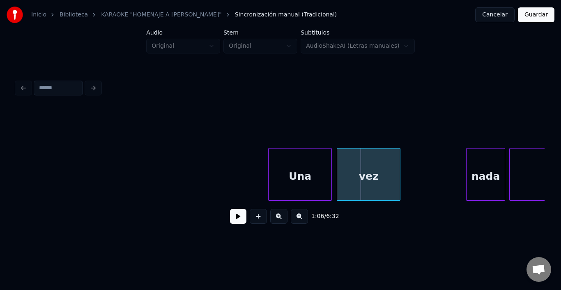
click at [373, 173] on div "vez" at bounding box center [368, 176] width 63 height 56
click at [235, 216] on button at bounding box center [238, 216] width 16 height 15
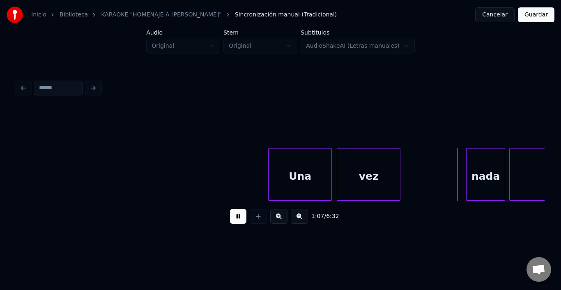
click at [235, 216] on button at bounding box center [238, 216] width 16 height 15
click at [467, 174] on div "nada" at bounding box center [472, 176] width 38 height 56
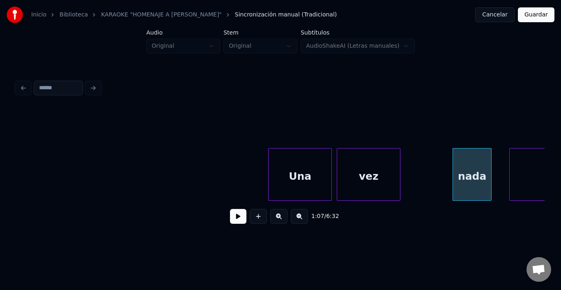
click at [236, 218] on button at bounding box center [238, 216] width 16 height 15
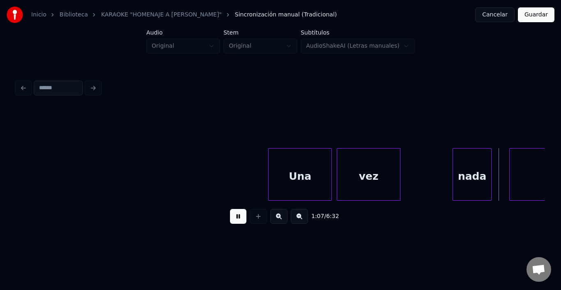
click at [236, 218] on button at bounding box center [238, 216] width 16 height 15
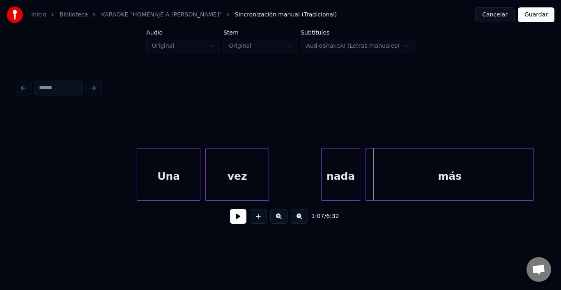
click at [515, 182] on div "más" at bounding box center [450, 176] width 168 height 56
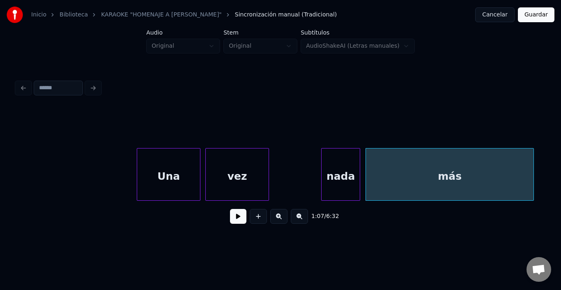
click at [508, 182] on div "más" at bounding box center [450, 176] width 168 height 56
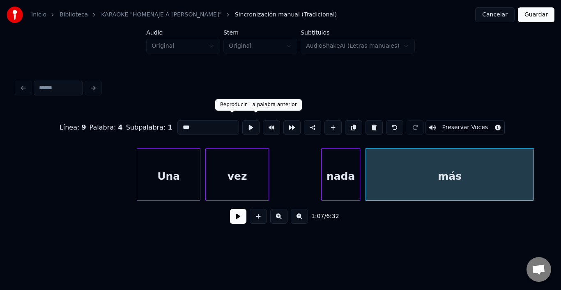
click at [242, 121] on button at bounding box center [250, 127] width 17 height 15
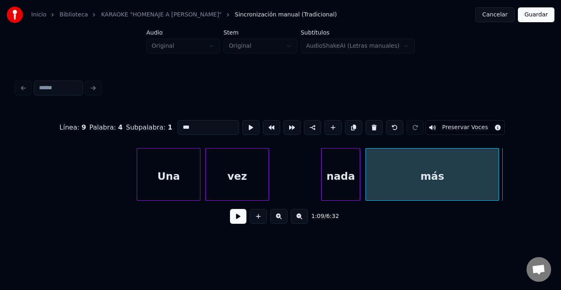
click at [496, 162] on div at bounding box center [497, 174] width 2 height 52
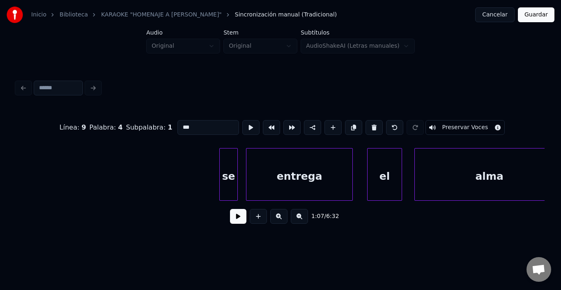
scroll to position [0, 7201]
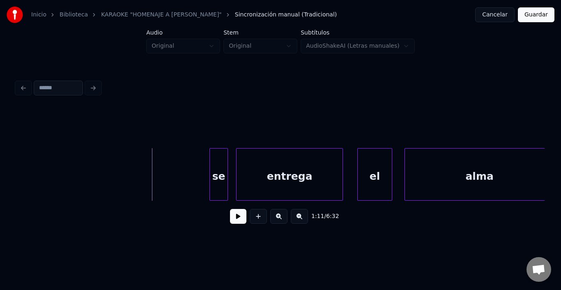
click at [232, 217] on button at bounding box center [238, 216] width 16 height 15
click at [230, 217] on button at bounding box center [238, 216] width 16 height 15
click at [210, 174] on div "se" at bounding box center [209, 176] width 18 height 56
click at [236, 221] on button at bounding box center [238, 216] width 16 height 15
click at [235, 219] on button at bounding box center [238, 216] width 16 height 15
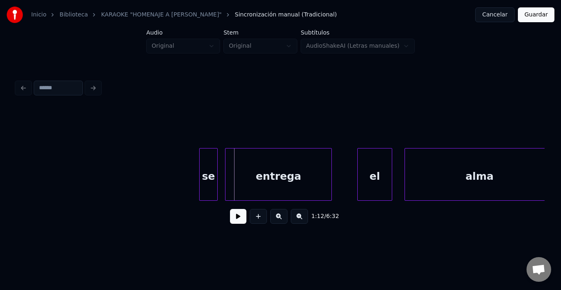
click at [252, 177] on div "entrega" at bounding box center [279, 176] width 106 height 56
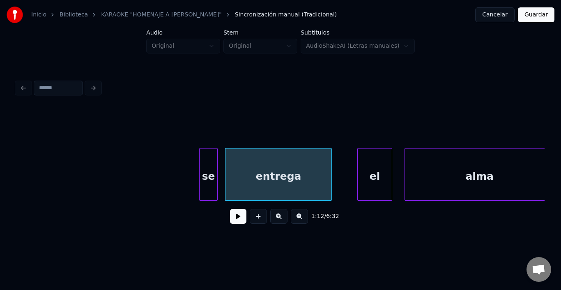
click at [234, 222] on button at bounding box center [238, 216] width 16 height 15
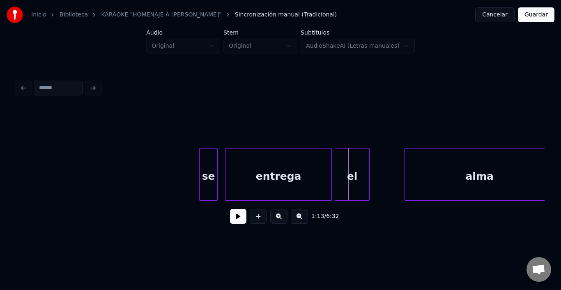
click at [356, 171] on div "el" at bounding box center [352, 176] width 34 height 56
click at [234, 220] on button at bounding box center [238, 216] width 16 height 15
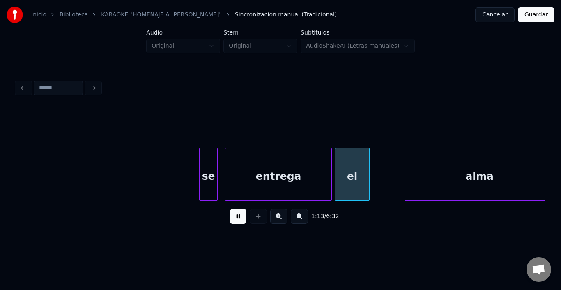
click at [234, 220] on button at bounding box center [238, 216] width 16 height 15
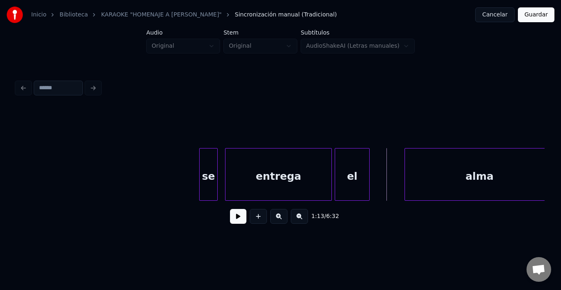
click at [234, 220] on button at bounding box center [238, 216] width 16 height 15
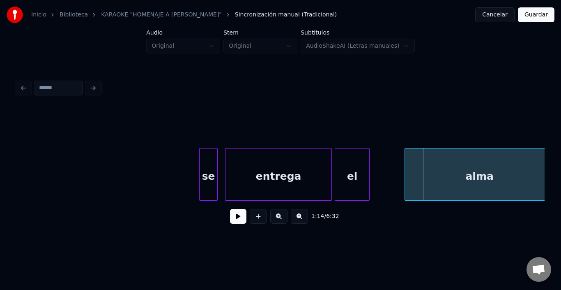
scroll to position [0, 7208]
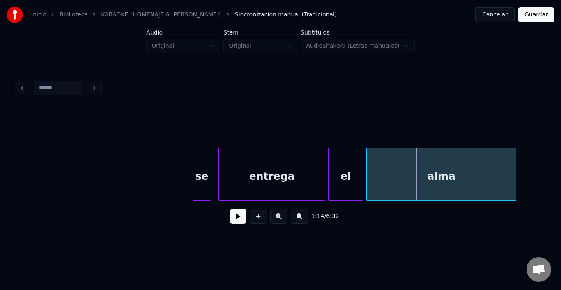
click at [432, 164] on div "alma" at bounding box center [441, 176] width 149 height 56
click at [233, 220] on button at bounding box center [238, 216] width 16 height 15
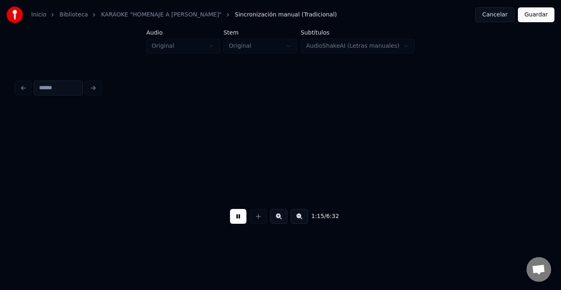
scroll to position [0, 7737]
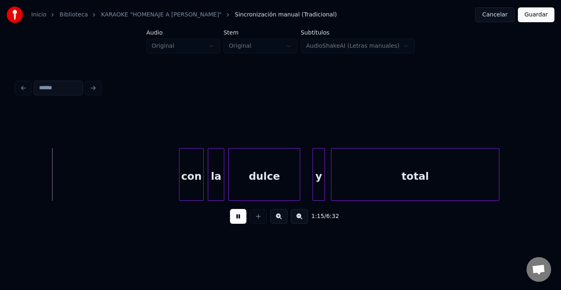
click at [235, 218] on button at bounding box center [238, 216] width 16 height 15
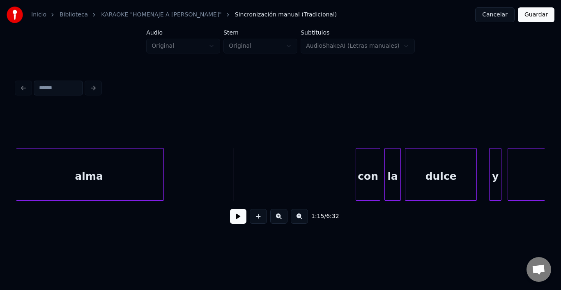
scroll to position [0, 7556]
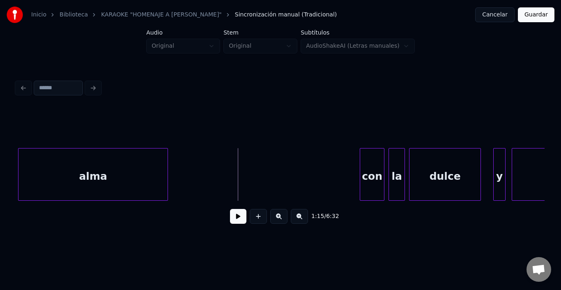
click at [87, 176] on div "alma" at bounding box center [92, 176] width 149 height 56
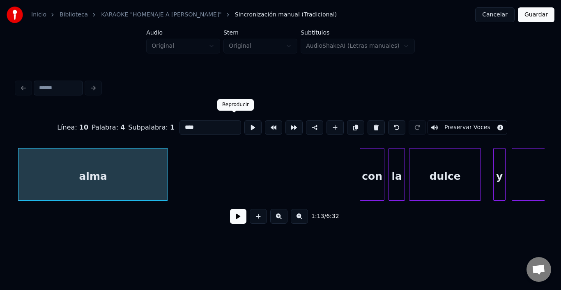
click at [244, 126] on button at bounding box center [252, 127] width 17 height 15
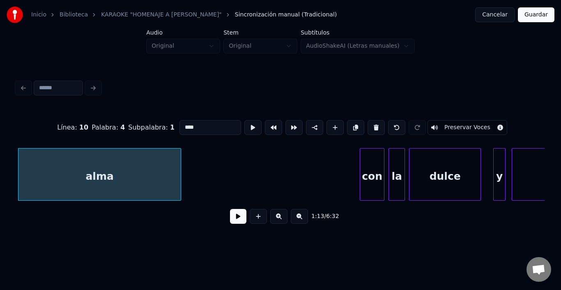
click at [181, 153] on div at bounding box center [179, 174] width 2 height 52
click at [363, 161] on div "con" at bounding box center [364, 176] width 24 height 56
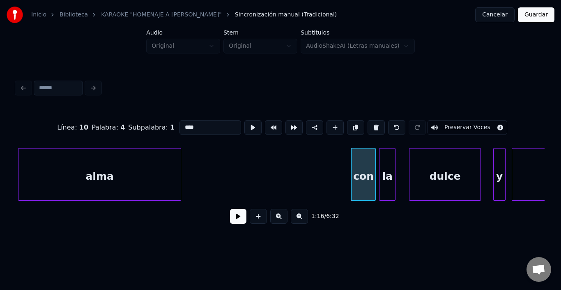
click at [390, 161] on div "la" at bounding box center [388, 176] width 16 height 56
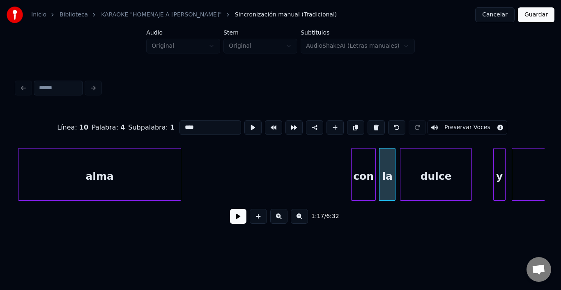
click at [434, 172] on div "dulce" at bounding box center [436, 176] width 71 height 56
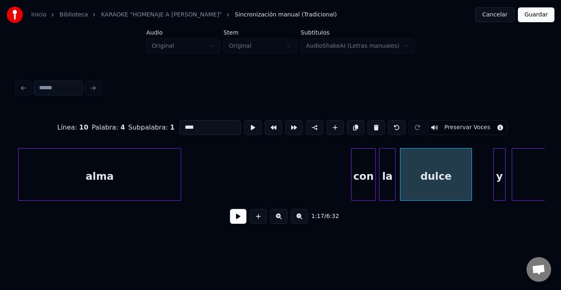
click at [230, 216] on button at bounding box center [238, 216] width 16 height 15
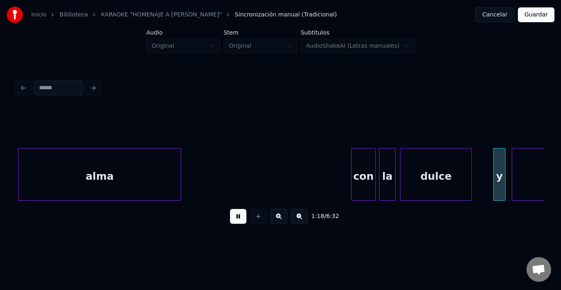
click at [234, 213] on button at bounding box center [238, 216] width 16 height 15
click at [490, 159] on div "y" at bounding box center [490, 176] width 12 height 56
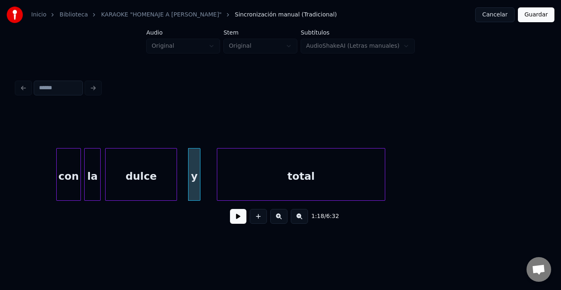
scroll to position [0, 7852]
click at [260, 178] on div "total" at bounding box center [288, 176] width 168 height 56
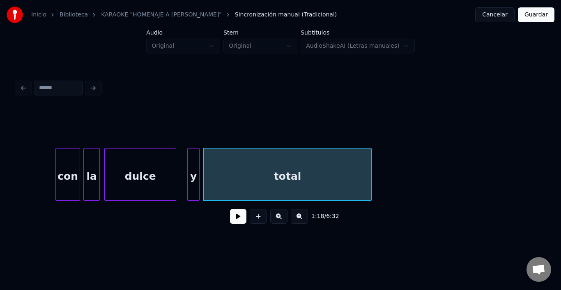
click at [260, 178] on div "total" at bounding box center [288, 176] width 168 height 56
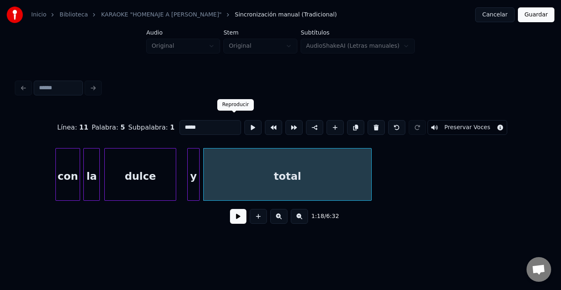
click at [244, 124] on button at bounding box center [252, 127] width 17 height 15
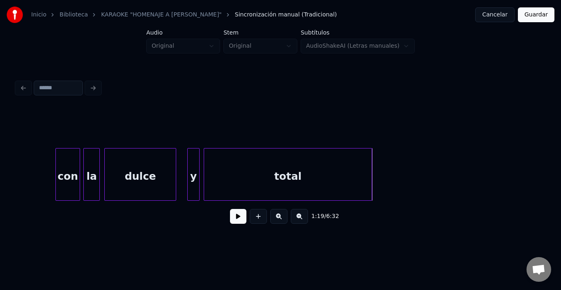
click at [368, 158] on div "total" at bounding box center [288, 176] width 168 height 56
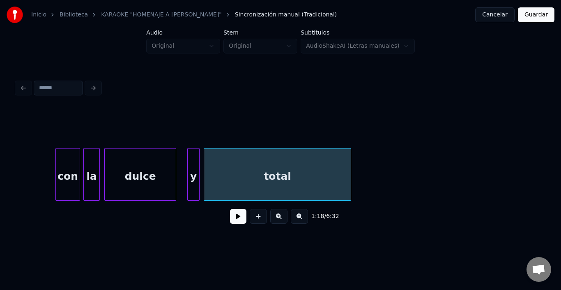
click at [350, 155] on div at bounding box center [349, 174] width 2 height 52
click at [239, 218] on button at bounding box center [238, 216] width 16 height 15
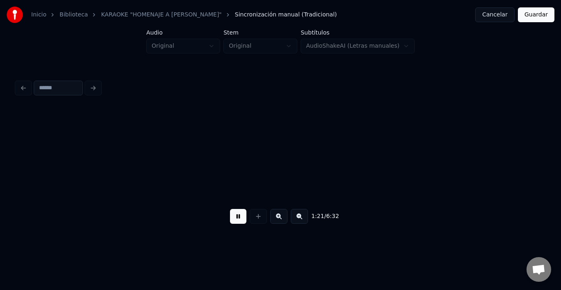
scroll to position [0, 8381]
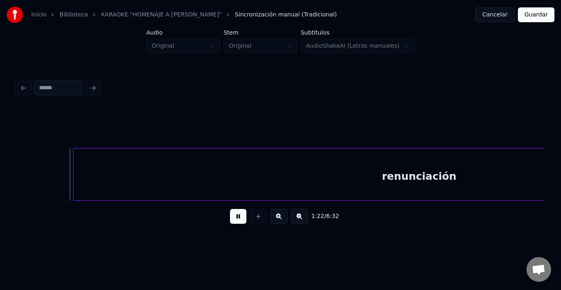
click at [241, 214] on button at bounding box center [238, 216] width 16 height 15
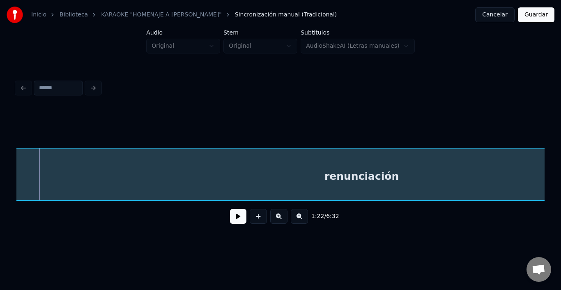
scroll to position [0, 8429]
click at [200, 164] on div "renunciación" at bounding box center [362, 176] width 691 height 56
click at [182, 172] on div "renunciación" at bounding box center [362, 176] width 691 height 56
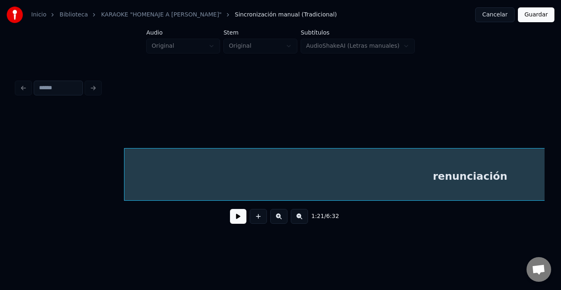
click at [238, 217] on button at bounding box center [238, 216] width 16 height 15
click at [233, 189] on div "renunciación" at bounding box center [469, 176] width 691 height 56
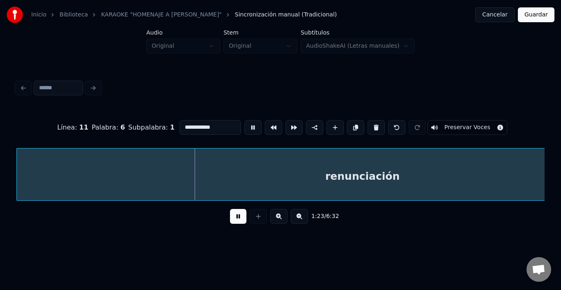
scroll to position [0, 8409]
click at [207, 155] on div "renunciación" at bounding box center [362, 176] width 691 height 56
click at [244, 123] on button at bounding box center [252, 127] width 17 height 15
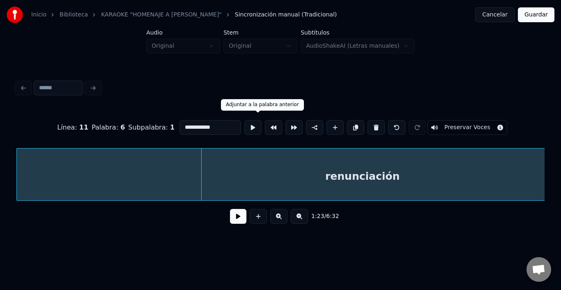
click at [265, 120] on button at bounding box center [273, 127] width 17 height 15
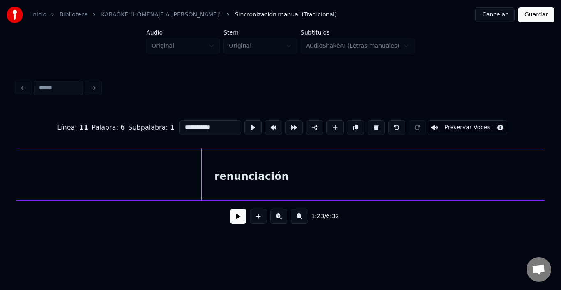
scroll to position [0, 7947]
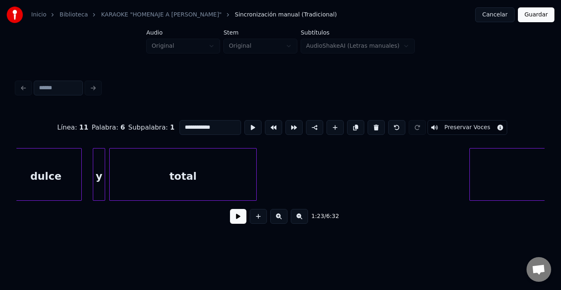
click at [472, 183] on div at bounding box center [471, 174] width 2 height 52
drag, startPoint x: 227, startPoint y: 117, endPoint x: 230, endPoint y: 120, distance: 4.4
click at [244, 120] on button at bounding box center [252, 127] width 17 height 15
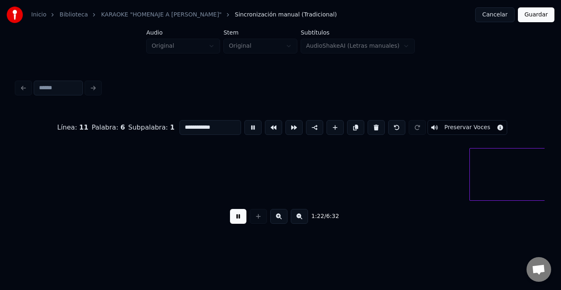
scroll to position [0, 8476]
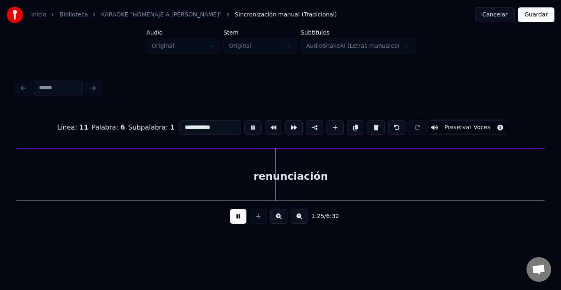
click at [244, 120] on button at bounding box center [252, 127] width 17 height 15
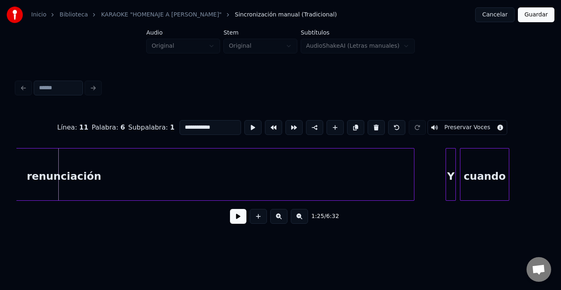
scroll to position [0, 8706]
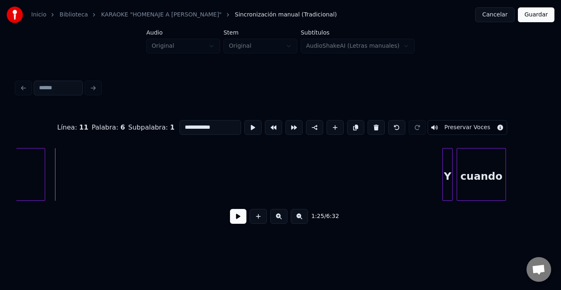
click at [43, 168] on div at bounding box center [43, 174] width 2 height 52
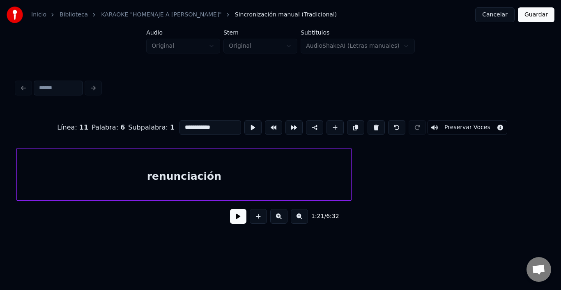
click at [179, 169] on div "renunciación" at bounding box center [184, 176] width 334 height 56
click at [244, 125] on button at bounding box center [252, 127] width 17 height 15
click at [31, 180] on div at bounding box center [31, 174] width 2 height 52
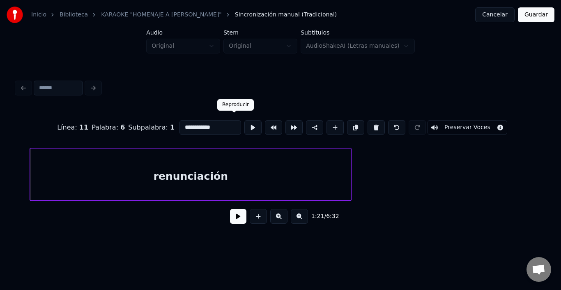
click at [244, 124] on button at bounding box center [252, 127] width 17 height 15
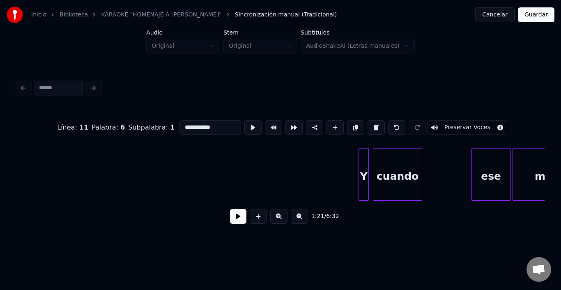
scroll to position [0, 8794]
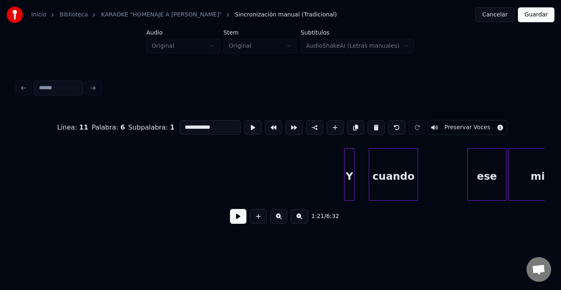
click at [348, 163] on div "Y" at bounding box center [349, 176] width 9 height 56
click at [244, 125] on button at bounding box center [252, 127] width 17 height 15
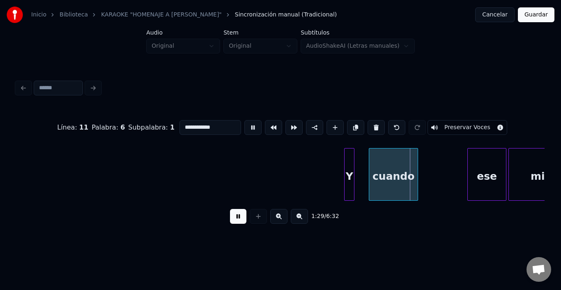
click at [244, 125] on button at bounding box center [252, 127] width 17 height 15
click at [377, 168] on div "cuando" at bounding box center [382, 176] width 48 height 56
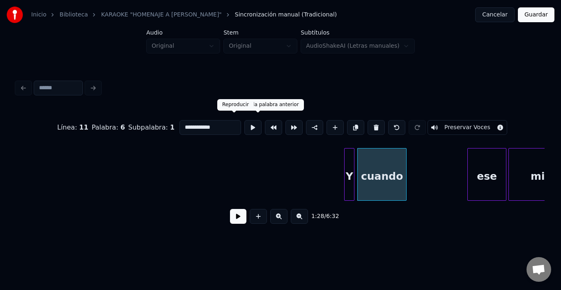
click at [244, 122] on button at bounding box center [252, 127] width 17 height 15
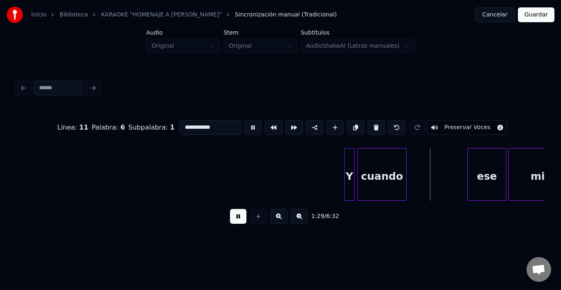
click at [244, 122] on button at bounding box center [252, 127] width 17 height 15
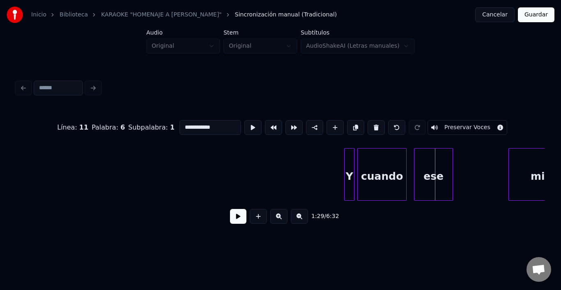
click at [430, 169] on div "ese" at bounding box center [434, 176] width 38 height 56
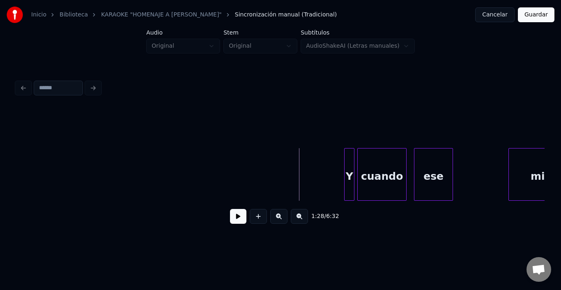
click at [230, 220] on button at bounding box center [238, 216] width 16 height 15
click at [239, 217] on button at bounding box center [238, 216] width 16 height 15
click at [488, 171] on div at bounding box center [487, 174] width 2 height 52
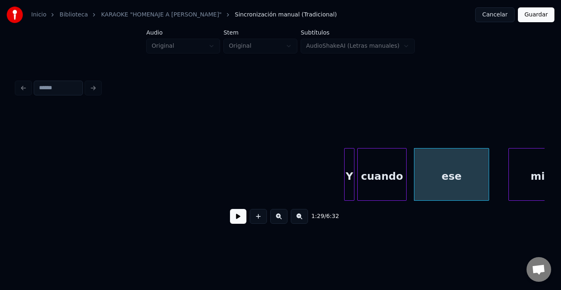
click at [473, 170] on div "ese" at bounding box center [452, 176] width 74 height 56
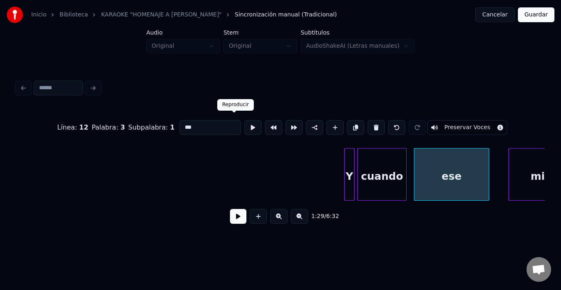
click at [244, 122] on button at bounding box center [252, 127] width 17 height 15
click at [541, 204] on div "1:29 / 6:32" at bounding box center [280, 215] width 528 height 31
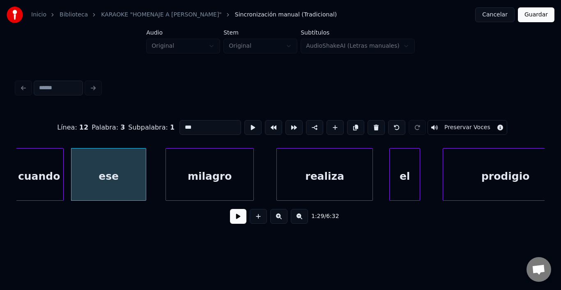
scroll to position [0, 9139]
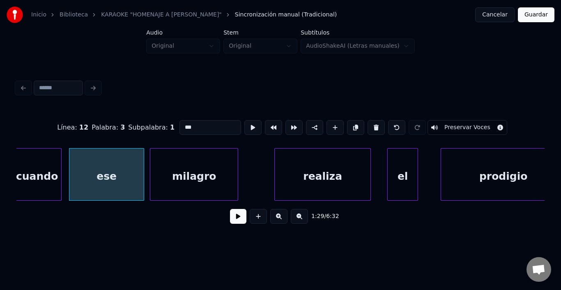
click at [200, 170] on div "milagro" at bounding box center [194, 176] width 88 height 56
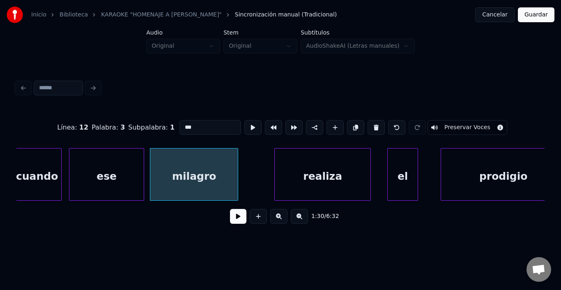
click at [200, 170] on div "milagro" at bounding box center [194, 176] width 88 height 56
click at [244, 126] on button at bounding box center [252, 127] width 17 height 15
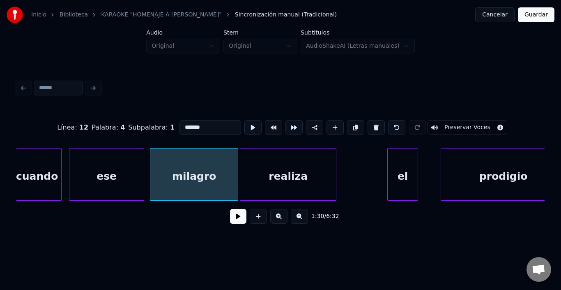
click at [272, 166] on div "realiza" at bounding box center [288, 176] width 96 height 56
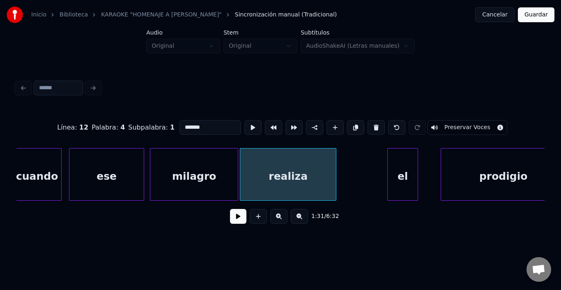
click at [272, 161] on div "realiza" at bounding box center [288, 176] width 96 height 56
type input "*******"
click at [244, 125] on button at bounding box center [252, 127] width 17 height 15
click at [346, 170] on div at bounding box center [346, 174] width 2 height 52
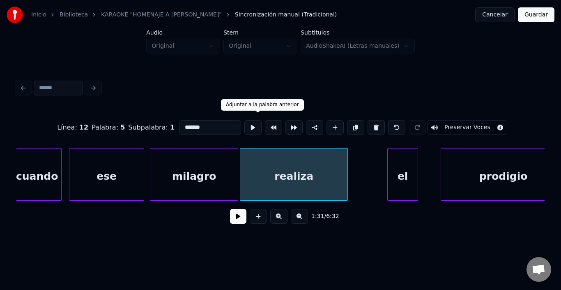
click at [244, 124] on button at bounding box center [252, 127] width 17 height 15
click at [320, 173] on div "realiza" at bounding box center [293, 176] width 107 height 56
click at [232, 219] on button at bounding box center [238, 216] width 16 height 15
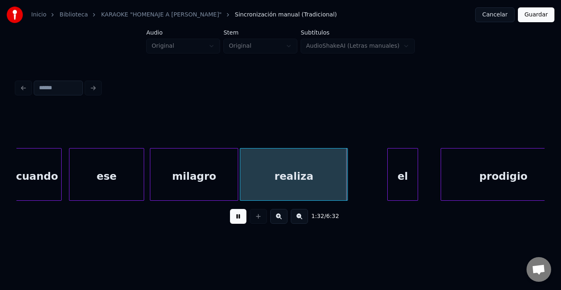
click at [237, 219] on button at bounding box center [238, 216] width 16 height 15
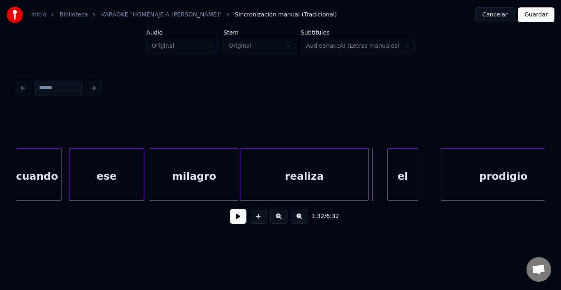
click at [368, 173] on div at bounding box center [367, 174] width 2 height 52
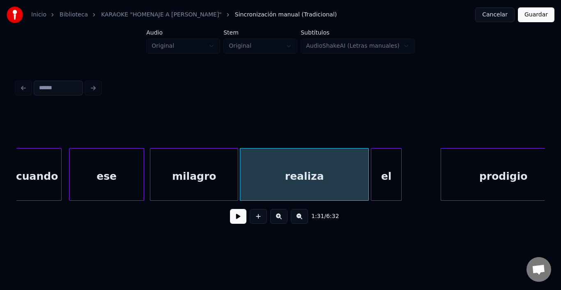
click at [379, 170] on div "el" at bounding box center [386, 176] width 30 height 56
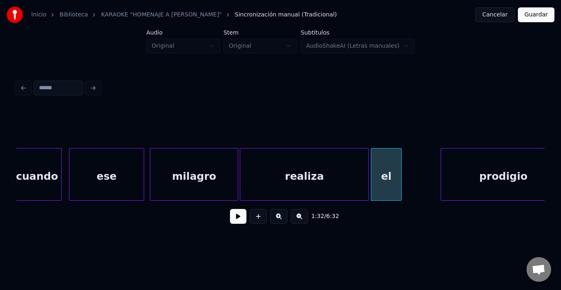
scroll to position [0, 9159]
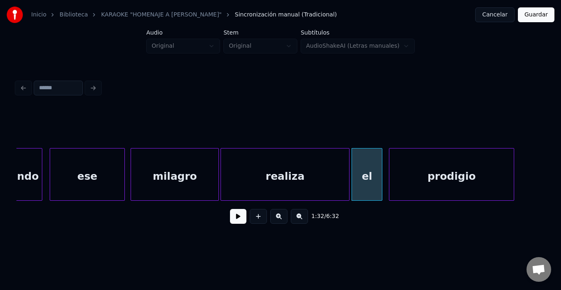
click at [434, 176] on div "prodigio" at bounding box center [451, 176] width 124 height 56
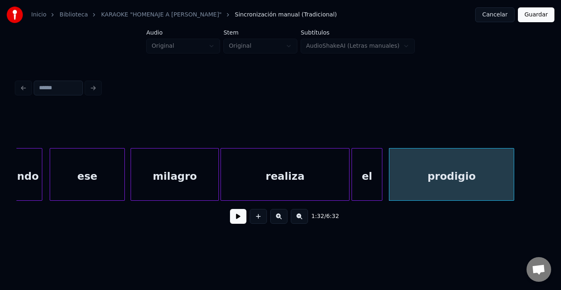
click at [401, 157] on div "prodigio" at bounding box center [451, 176] width 124 height 56
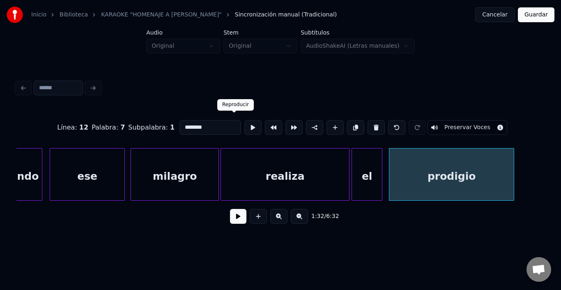
click at [244, 124] on button at bounding box center [252, 127] width 17 height 15
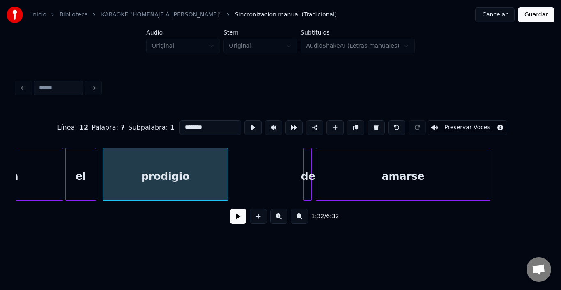
scroll to position [0, 9454]
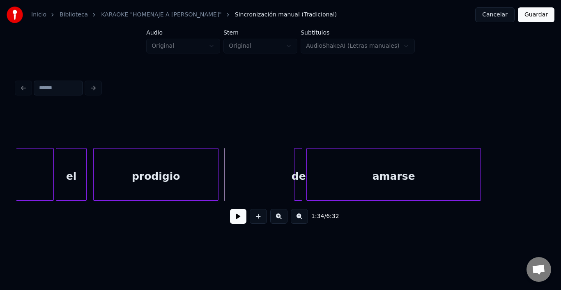
click at [230, 219] on button at bounding box center [238, 216] width 16 height 15
click at [290, 151] on div "de" at bounding box center [290, 176] width 8 height 56
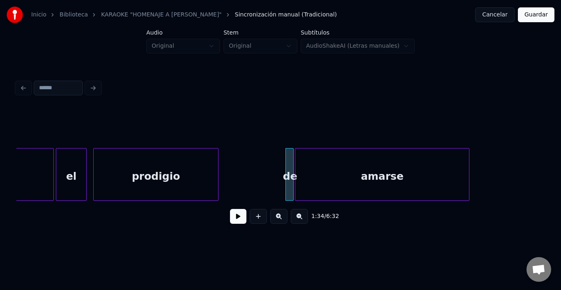
click at [313, 157] on div "amarse" at bounding box center [382, 176] width 174 height 56
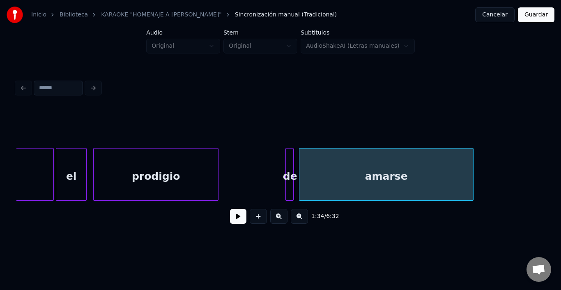
click at [318, 154] on div "amarse" at bounding box center [386, 176] width 174 height 56
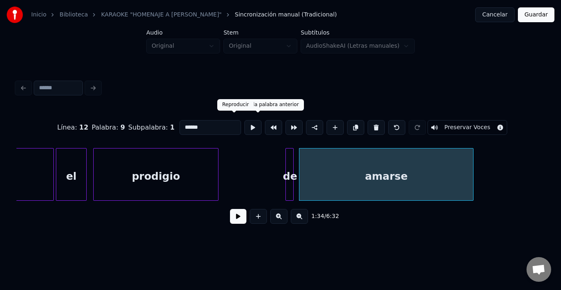
click at [244, 120] on button at bounding box center [252, 127] width 17 height 15
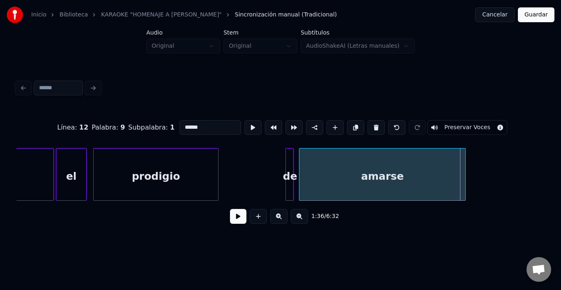
click at [464, 162] on div at bounding box center [464, 174] width 2 height 52
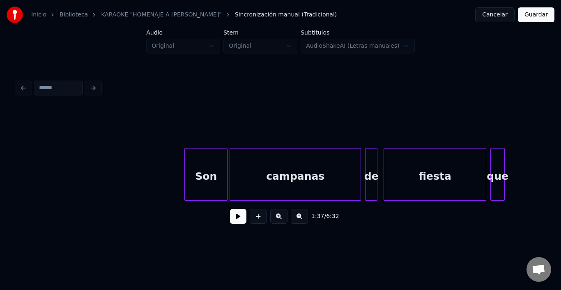
scroll to position [0, 10029]
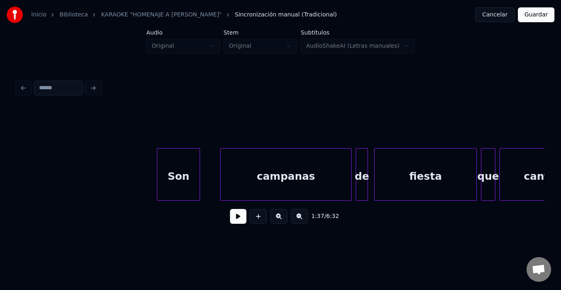
click at [166, 164] on div "Son" at bounding box center [178, 176] width 42 height 56
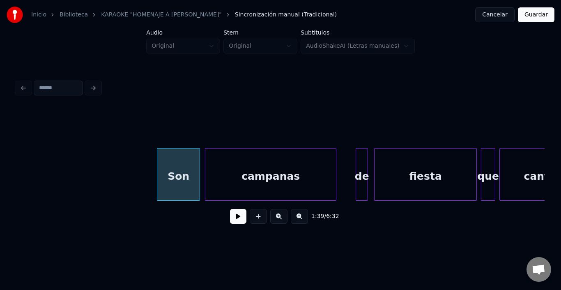
click at [239, 170] on div "campanas" at bounding box center [270, 176] width 131 height 56
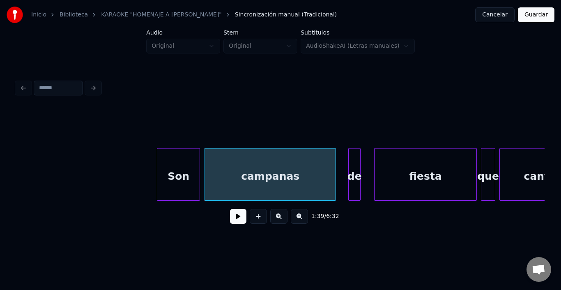
click at [353, 162] on div "de" at bounding box center [355, 176] width 12 height 56
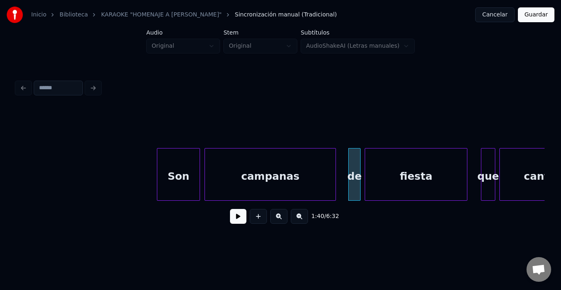
click at [410, 163] on div "fiesta" at bounding box center [416, 176] width 102 height 56
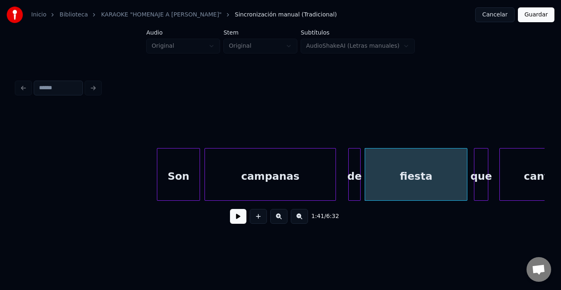
click at [483, 161] on div "que" at bounding box center [481, 176] width 14 height 56
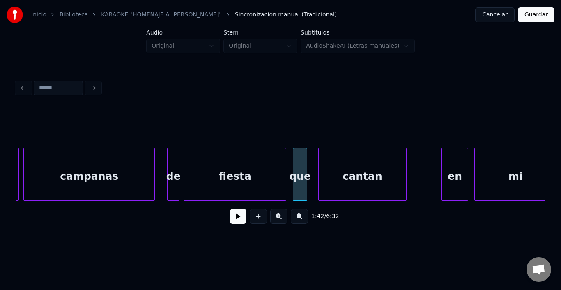
scroll to position [0, 10227]
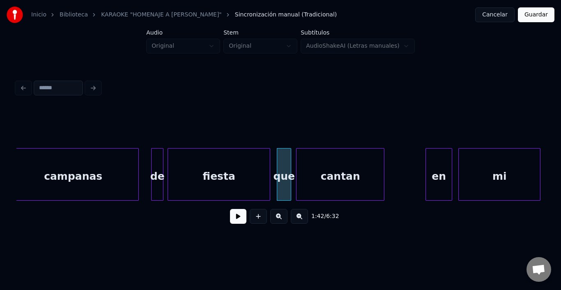
click at [356, 165] on div "cantan" at bounding box center [341, 176] width 88 height 56
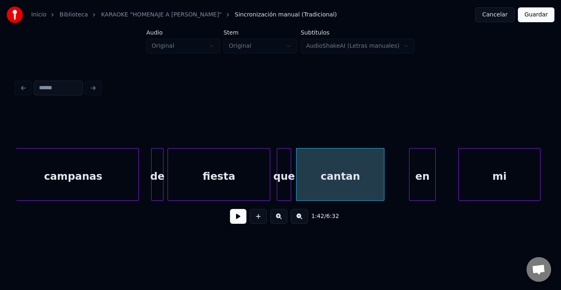
click at [420, 170] on div "en" at bounding box center [423, 176] width 26 height 56
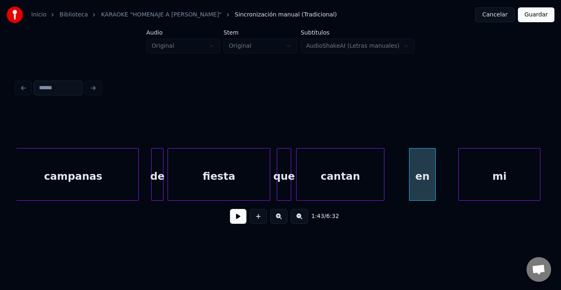
click at [354, 174] on div "cantan" at bounding box center [341, 176] width 88 height 56
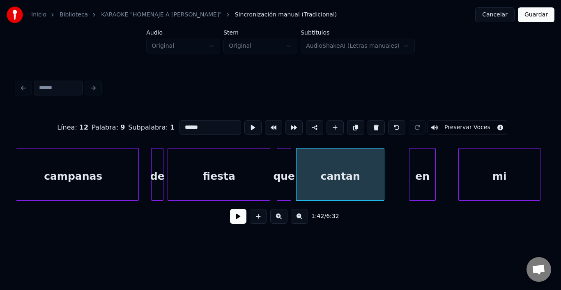
type input "******"
click at [230, 219] on button at bounding box center [238, 216] width 16 height 15
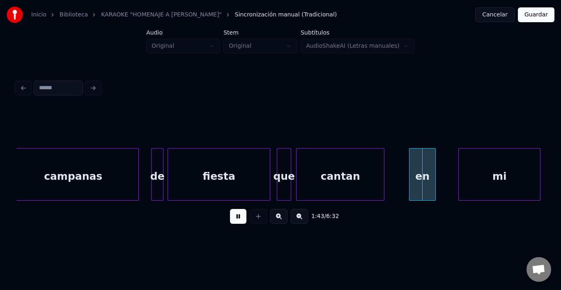
click at [230, 215] on button at bounding box center [238, 216] width 16 height 15
click at [230, 216] on button at bounding box center [238, 216] width 16 height 15
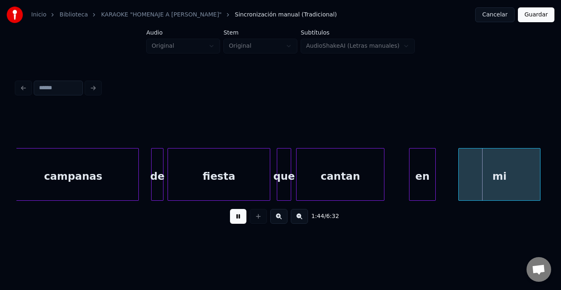
click at [230, 215] on button at bounding box center [238, 216] width 16 height 15
click at [345, 175] on div "cantan" at bounding box center [341, 176] width 88 height 56
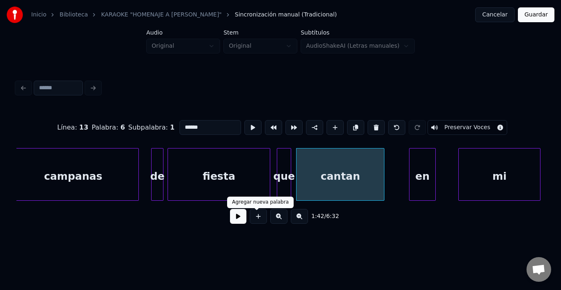
click at [241, 216] on button at bounding box center [238, 216] width 16 height 15
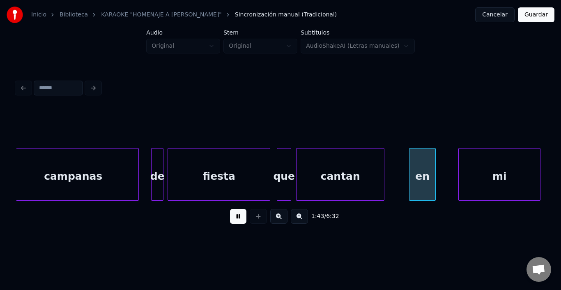
click at [238, 211] on div "1:43 / 6:32" at bounding box center [280, 216] width 515 height 18
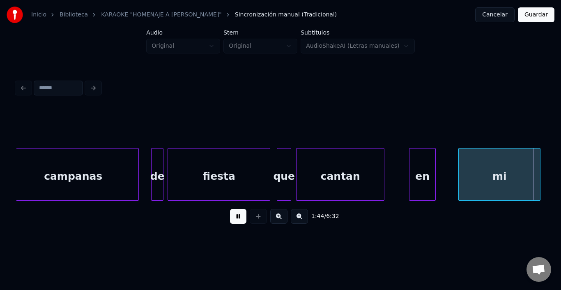
scroll to position [0, 10755]
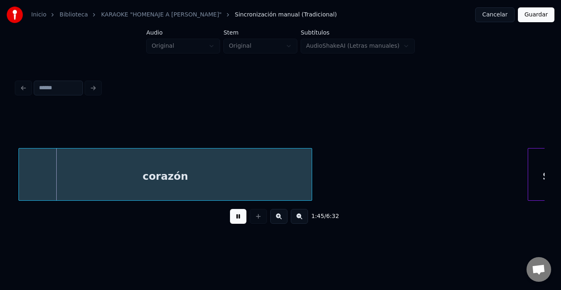
click at [237, 221] on button at bounding box center [238, 216] width 16 height 15
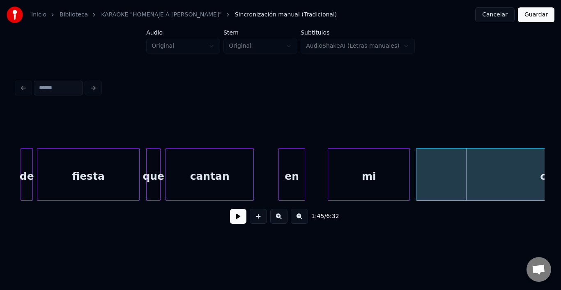
scroll to position [0, 10293]
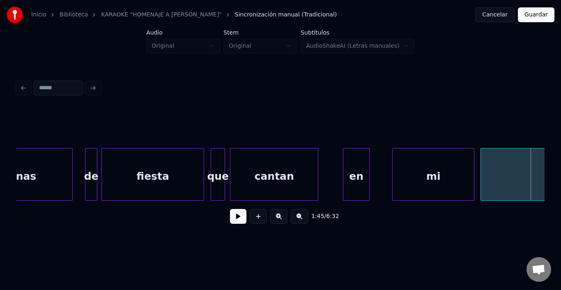
click at [278, 182] on div "cantan" at bounding box center [274, 176] width 88 height 56
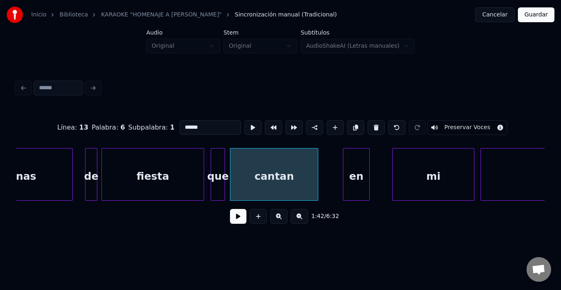
click at [131, 169] on div "fiesta" at bounding box center [153, 176] width 102 height 56
type input "******"
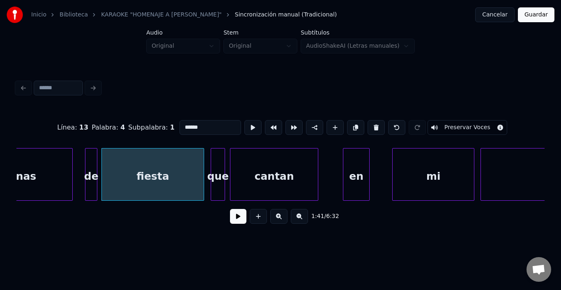
click at [233, 216] on button at bounding box center [238, 216] width 16 height 15
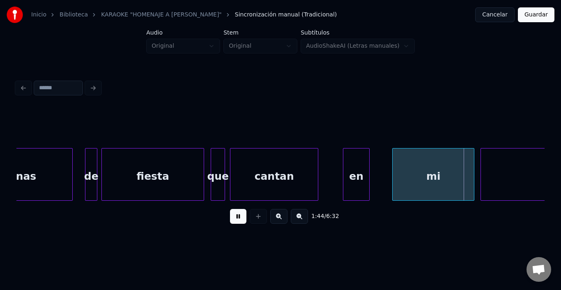
click at [233, 216] on button at bounding box center [238, 216] width 16 height 15
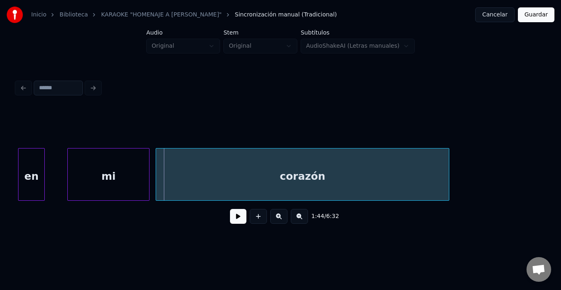
scroll to position [0, 10621]
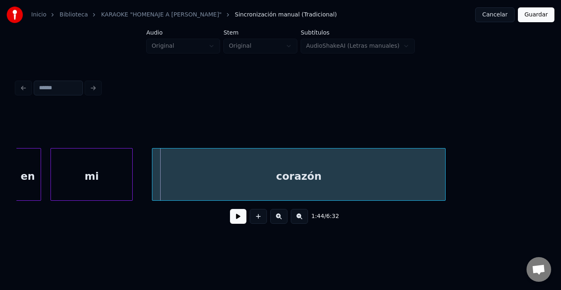
click at [69, 180] on div "mi" at bounding box center [91, 176] width 81 height 56
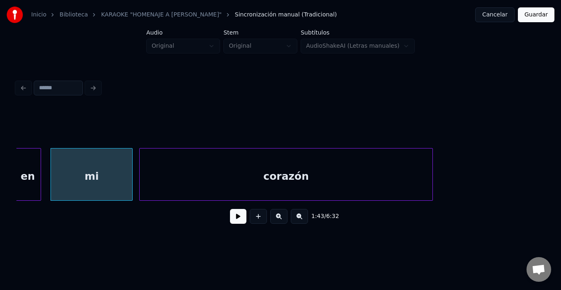
click at [168, 181] on div "corazón" at bounding box center [286, 176] width 293 height 56
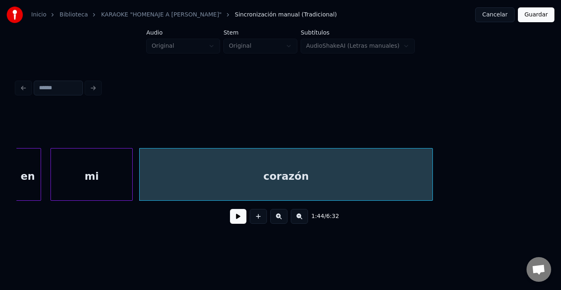
click at [31, 178] on div "en" at bounding box center [28, 176] width 26 height 56
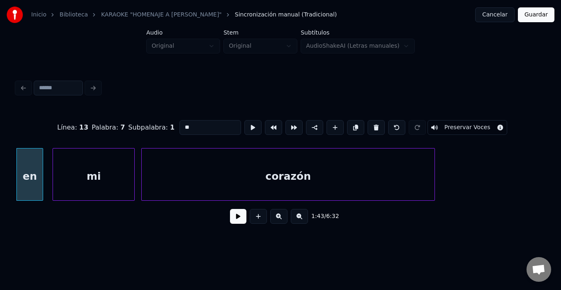
click at [237, 218] on button at bounding box center [238, 216] width 16 height 15
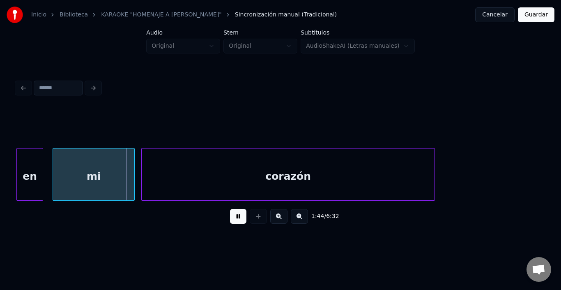
click at [237, 218] on button at bounding box center [238, 216] width 16 height 15
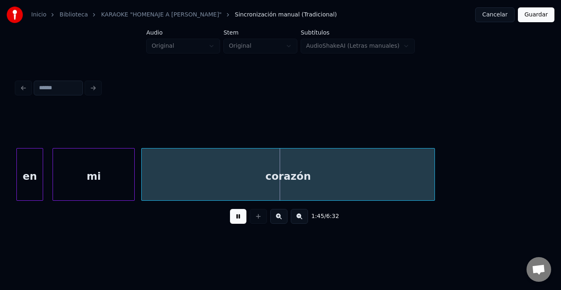
click at [237, 218] on button at bounding box center [238, 216] width 16 height 15
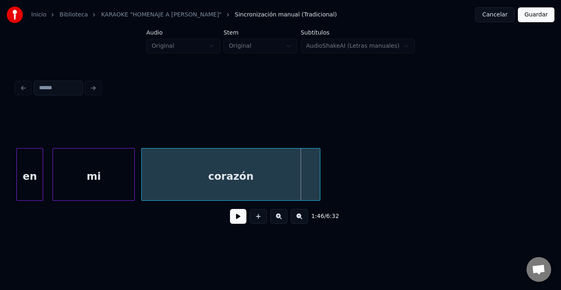
click at [320, 163] on div at bounding box center [319, 174] width 2 height 52
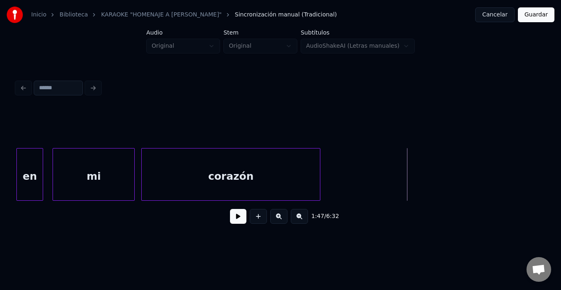
click at [231, 219] on button at bounding box center [238, 216] width 16 height 15
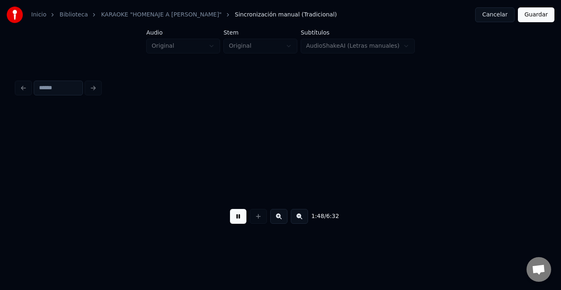
scroll to position [0, 11149]
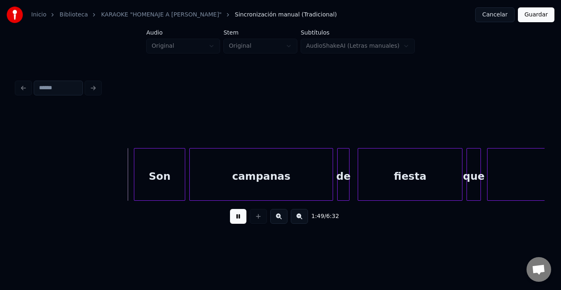
click at [233, 216] on button at bounding box center [238, 216] width 16 height 15
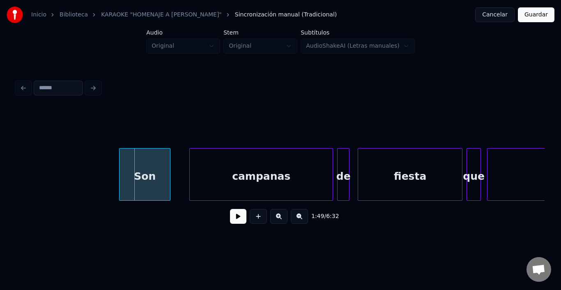
click at [154, 177] on div "Son" at bounding box center [145, 176] width 51 height 56
click at [216, 178] on div "campanas" at bounding box center [244, 176] width 143 height 56
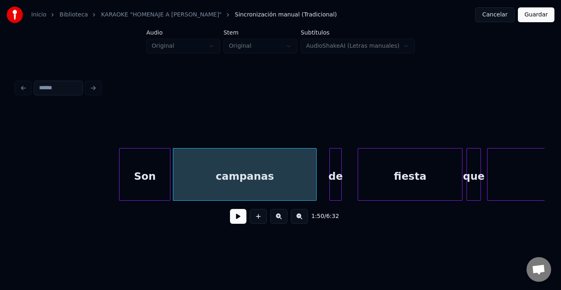
click at [334, 164] on div "de" at bounding box center [336, 176] width 12 height 56
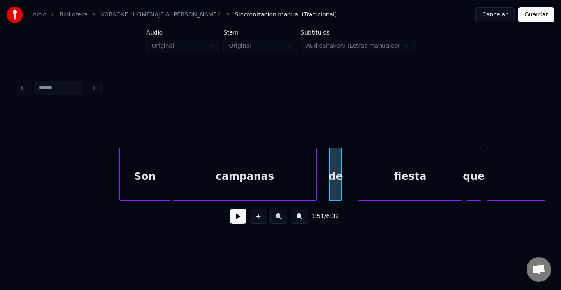
click at [286, 169] on div "campanas" at bounding box center [244, 176] width 143 height 56
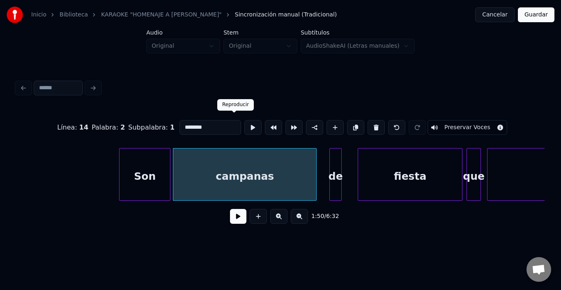
click at [244, 121] on button at bounding box center [252, 127] width 17 height 15
click at [235, 222] on button at bounding box center [238, 216] width 16 height 15
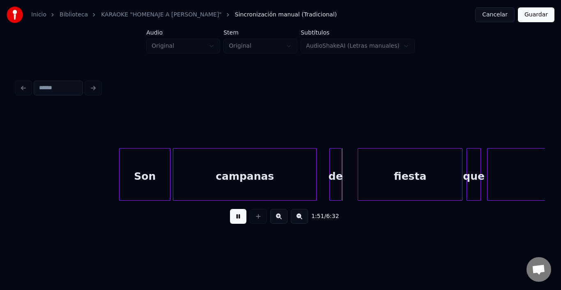
click at [235, 219] on button at bounding box center [238, 216] width 16 height 15
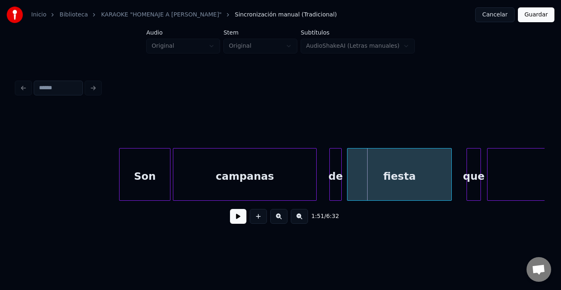
click at [398, 174] on div "fiesta" at bounding box center [400, 176] width 104 height 56
click at [463, 163] on div "que" at bounding box center [465, 176] width 14 height 56
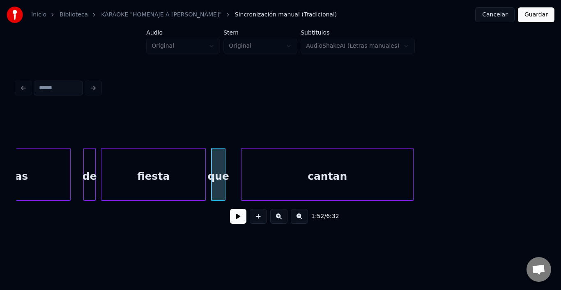
scroll to position [0, 11395]
click at [308, 178] on div "cantan" at bounding box center [317, 176] width 172 height 56
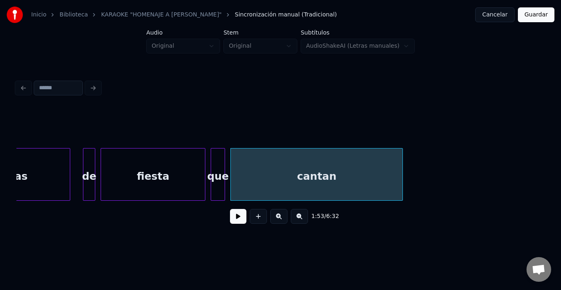
click at [303, 176] on div "cantan" at bounding box center [317, 176] width 172 height 56
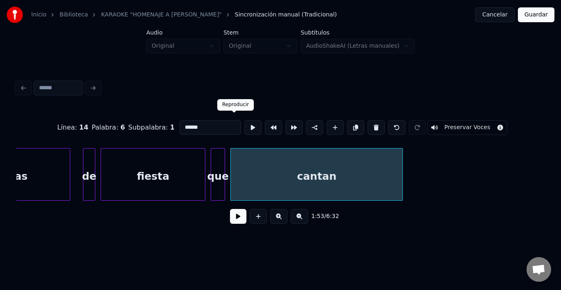
click at [244, 125] on button at bounding box center [252, 127] width 17 height 15
click at [400, 172] on div "cantan" at bounding box center [317, 176] width 172 height 56
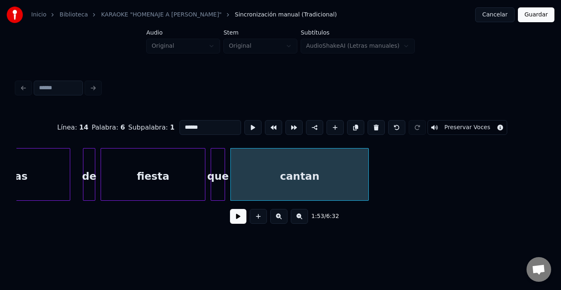
click at [366, 174] on div at bounding box center [367, 174] width 2 height 52
click at [244, 127] on button at bounding box center [252, 127] width 17 height 15
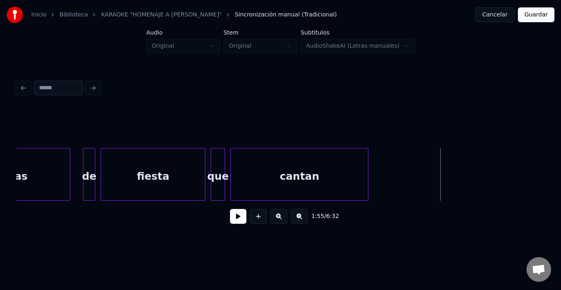
click at [242, 221] on button at bounding box center [238, 216] width 16 height 15
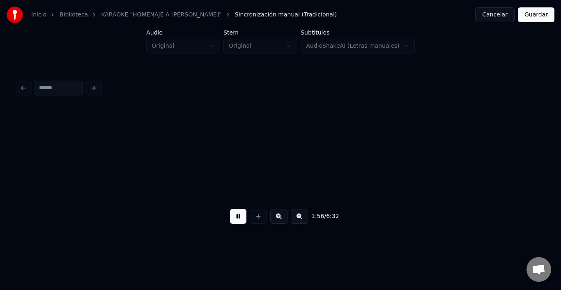
scroll to position [0, 11925]
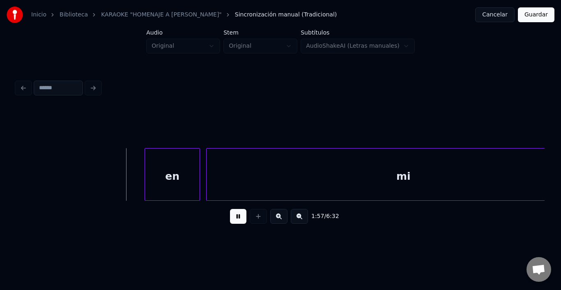
drag, startPoint x: 239, startPoint y: 220, endPoint x: 234, endPoint y: 220, distance: 4.9
click at [237, 220] on button at bounding box center [238, 216] width 16 height 15
click at [177, 180] on div "en" at bounding box center [165, 176] width 55 height 56
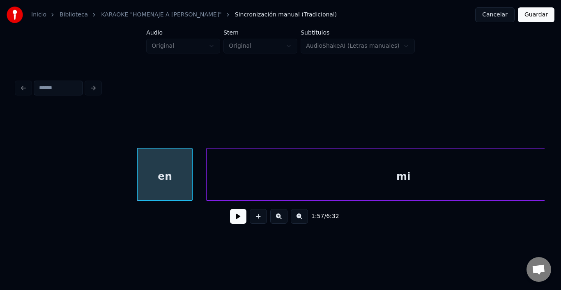
click at [237, 218] on button at bounding box center [238, 216] width 16 height 15
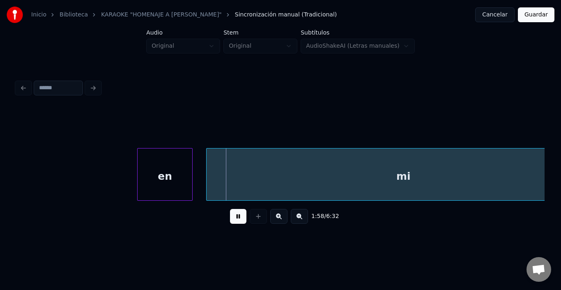
click at [237, 218] on button at bounding box center [238, 216] width 16 height 15
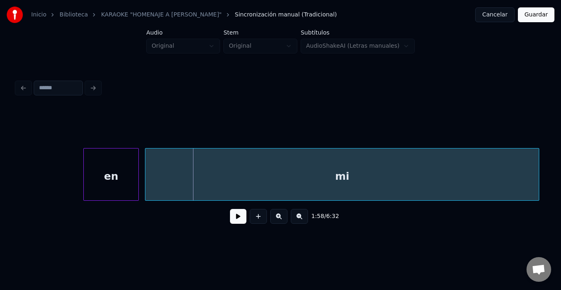
click at [268, 164] on div "mi" at bounding box center [342, 176] width 394 height 56
click at [230, 219] on button at bounding box center [238, 216] width 16 height 15
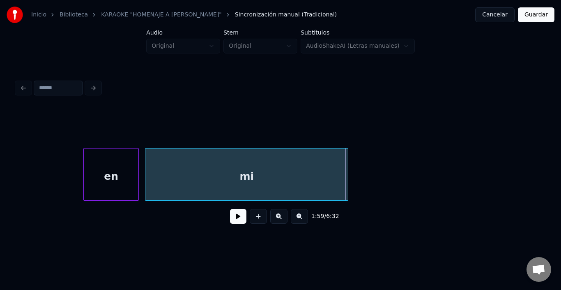
click at [348, 175] on div at bounding box center [346, 174] width 2 height 52
click at [238, 223] on button at bounding box center [238, 216] width 16 height 15
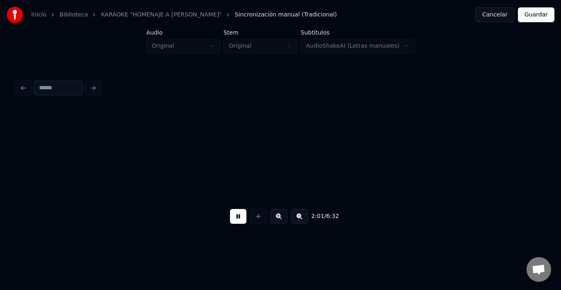
scroll to position [0, 12507]
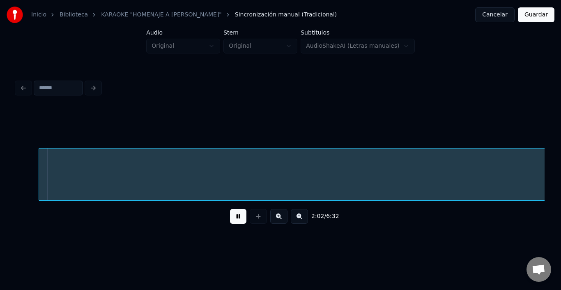
click at [238, 219] on button at bounding box center [238, 216] width 16 height 15
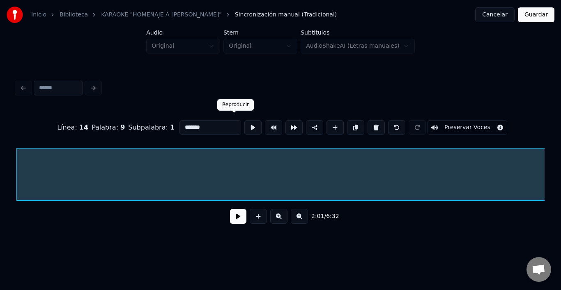
click at [244, 121] on button at bounding box center [252, 127] width 17 height 15
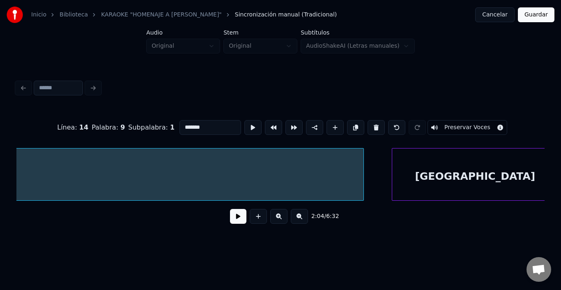
scroll to position [0, 13938]
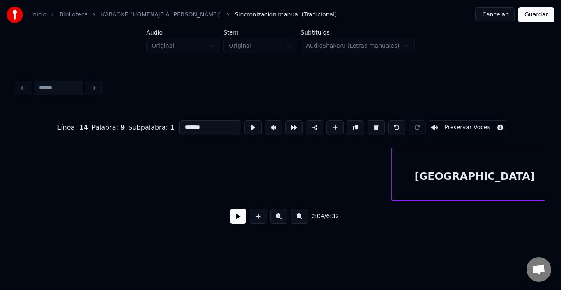
click at [0, 189] on div "Inicio Biblioteca KARAOKE "HOMENAJE A [PERSON_NAME]" Sincronización manual (Tra…" at bounding box center [280, 120] width 561 height 240
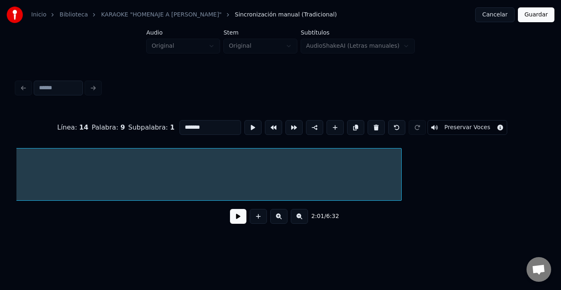
scroll to position [0, 13543]
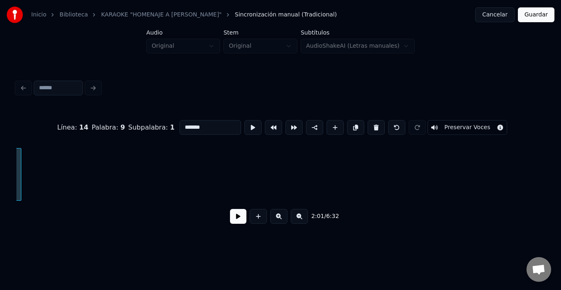
click at [21, 177] on div at bounding box center [19, 174] width 2 height 52
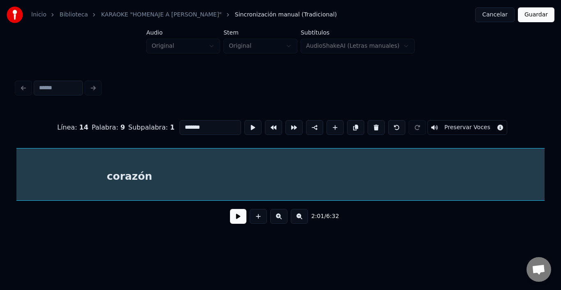
scroll to position [0, 13108]
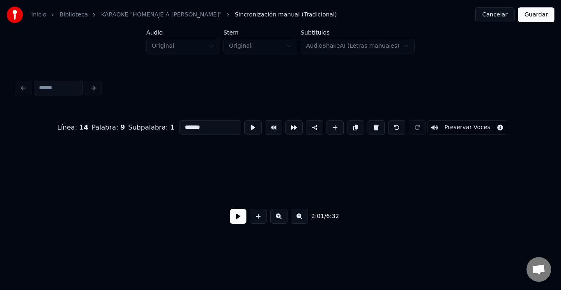
click at [3, 180] on div "Inicio Biblioteca KARAOKE "HOMENAJE A [PERSON_NAME]" Sincronización manual (Tra…" at bounding box center [280, 120] width 561 height 240
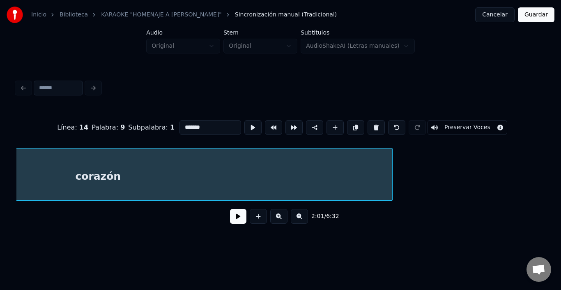
scroll to position [0, 12722]
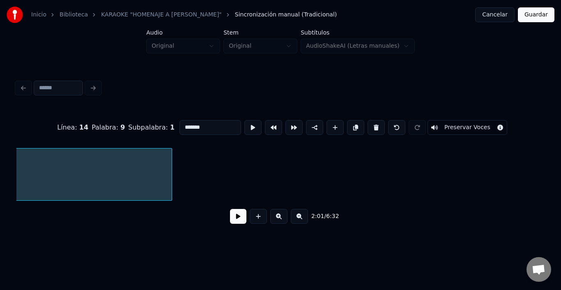
click at [171, 168] on div at bounding box center [170, 174] width 2 height 52
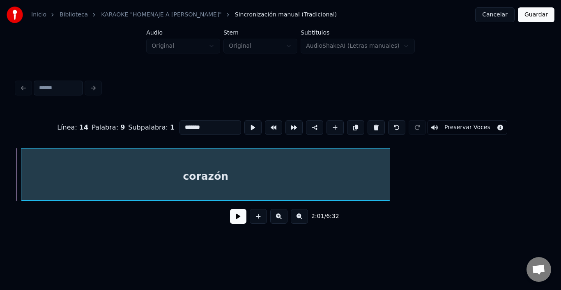
click at [83, 161] on div "corazón" at bounding box center [205, 176] width 368 height 56
click at [76, 161] on div "corazón" at bounding box center [201, 176] width 368 height 56
click at [244, 124] on button at bounding box center [252, 127] width 17 height 15
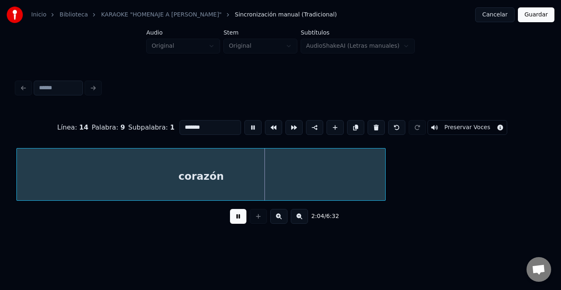
click at [244, 124] on button at bounding box center [252, 127] width 17 height 15
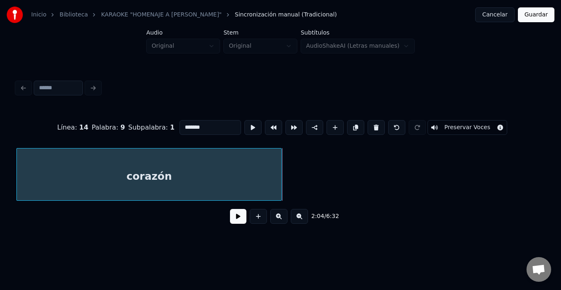
click at [281, 170] on div at bounding box center [280, 174] width 2 height 52
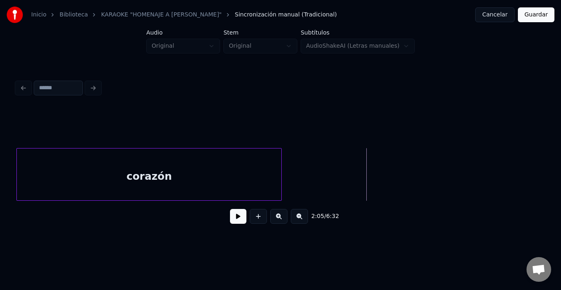
click at [230, 220] on button at bounding box center [238, 216] width 16 height 15
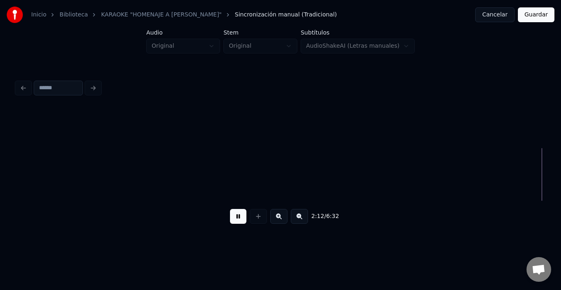
scroll to position [0, 13564]
click at [230, 221] on button at bounding box center [238, 216] width 16 height 15
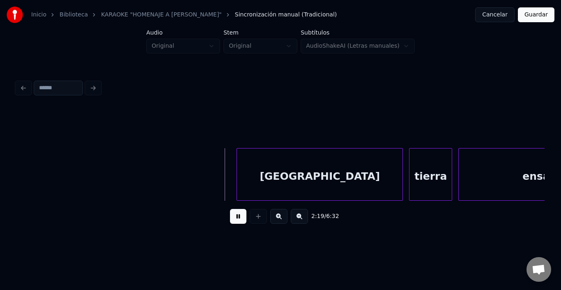
click at [235, 214] on button at bounding box center [238, 216] width 16 height 15
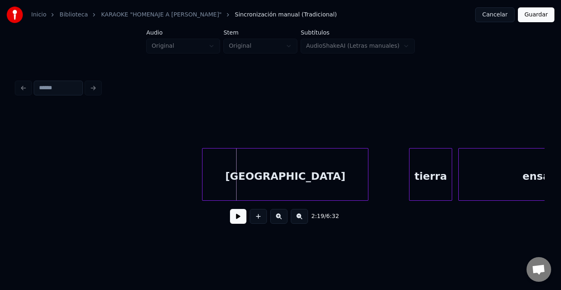
click at [240, 159] on div "[GEOGRAPHIC_DATA]" at bounding box center [286, 176] width 166 height 56
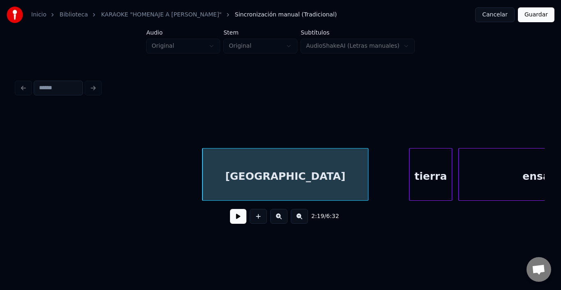
click at [237, 231] on div "2:19 / 6:32" at bounding box center [280, 215] width 528 height 31
click at [239, 218] on button at bounding box center [238, 216] width 16 height 15
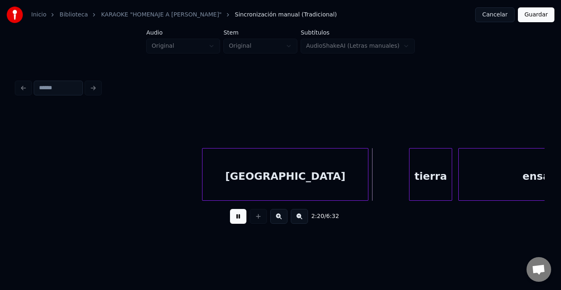
click at [239, 218] on button at bounding box center [238, 216] width 16 height 15
click at [232, 218] on button at bounding box center [238, 216] width 16 height 15
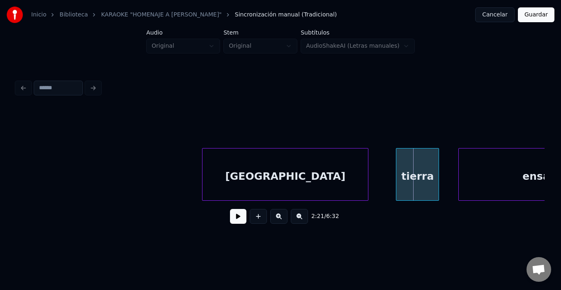
click at [421, 175] on div "tierra" at bounding box center [417, 176] width 42 height 56
click at [234, 220] on button at bounding box center [238, 216] width 16 height 15
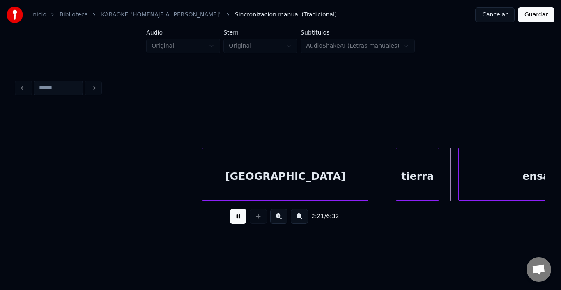
click at [234, 220] on button at bounding box center [238, 216] width 16 height 15
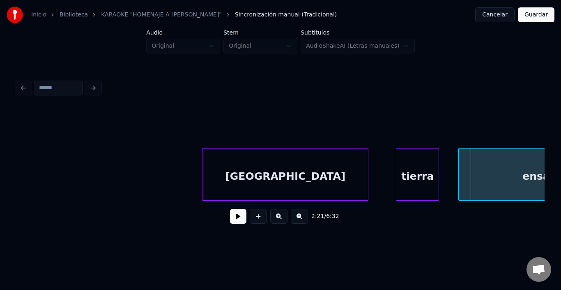
scroll to position [0, 14220]
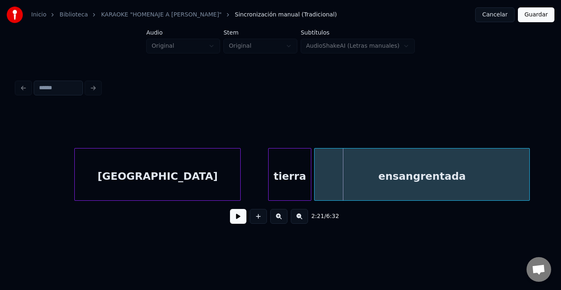
click at [501, 170] on div "ensangrentada" at bounding box center [422, 176] width 215 height 56
click at [237, 215] on button at bounding box center [238, 216] width 16 height 15
click at [237, 216] on button at bounding box center [238, 216] width 16 height 15
click at [511, 176] on div at bounding box center [510, 174] width 2 height 52
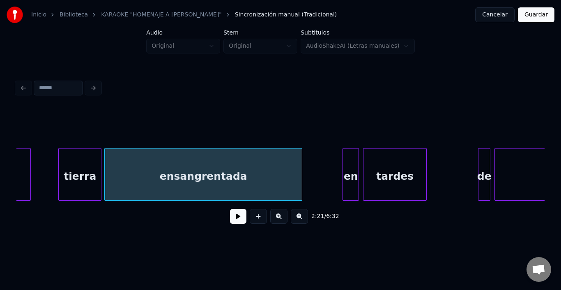
scroll to position [0, 14434]
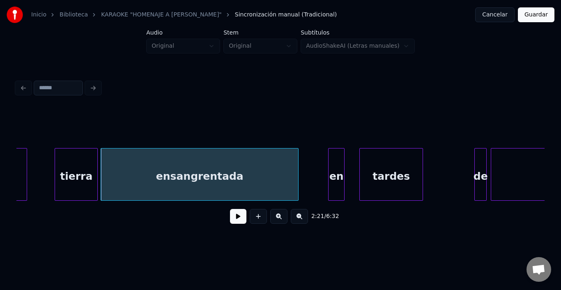
click at [334, 165] on div "en" at bounding box center [337, 176] width 16 height 56
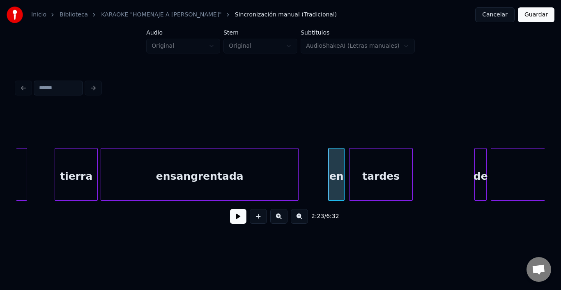
click at [364, 169] on div "tardes" at bounding box center [381, 176] width 63 height 56
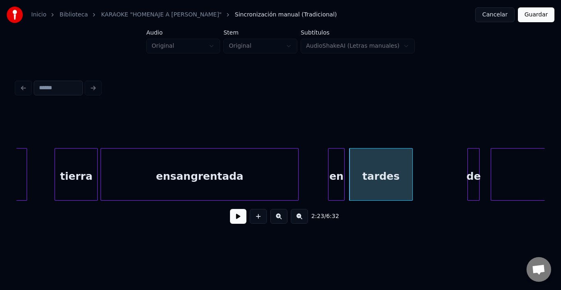
click at [474, 166] on div "de" at bounding box center [474, 176] width 12 height 56
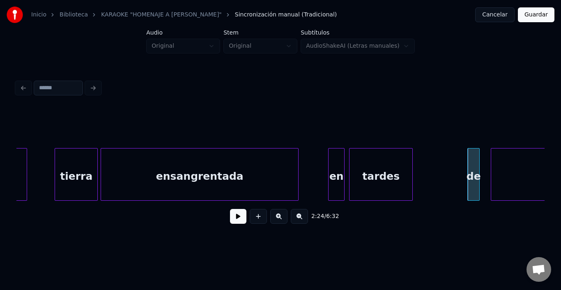
scroll to position [0, 14530]
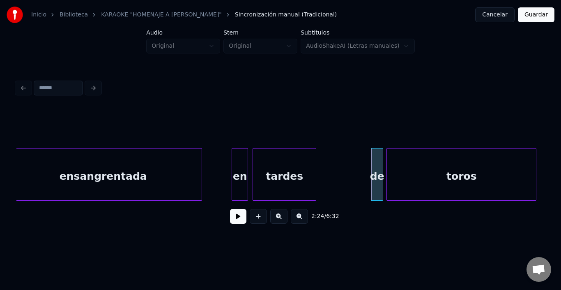
click at [513, 170] on div "toros" at bounding box center [461, 176] width 149 height 56
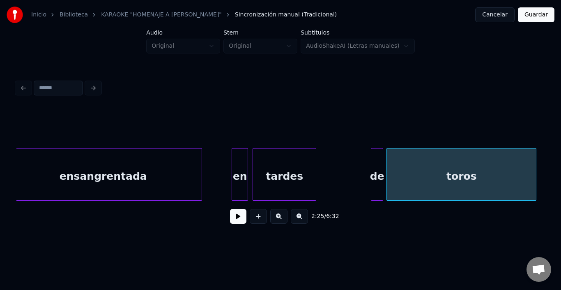
click at [508, 170] on div "toros" at bounding box center [461, 176] width 149 height 56
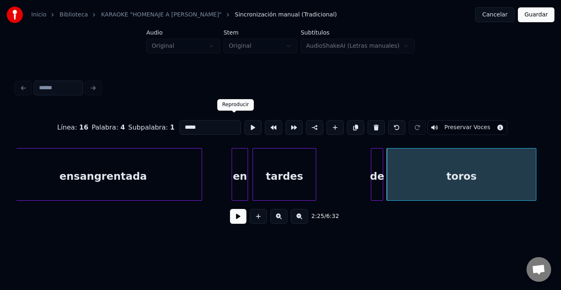
click at [244, 121] on button at bounding box center [252, 127] width 17 height 15
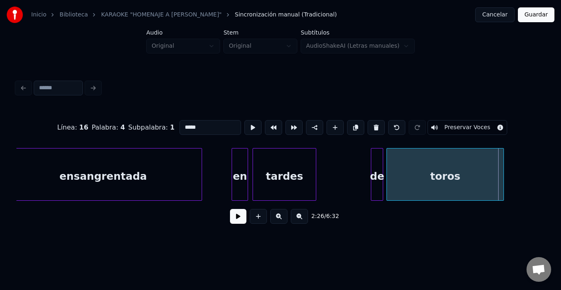
click at [503, 170] on div at bounding box center [502, 174] width 2 height 52
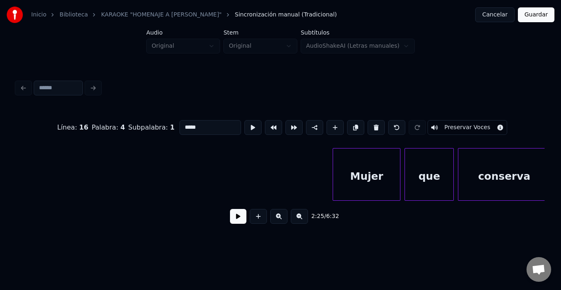
scroll to position [0, 15089]
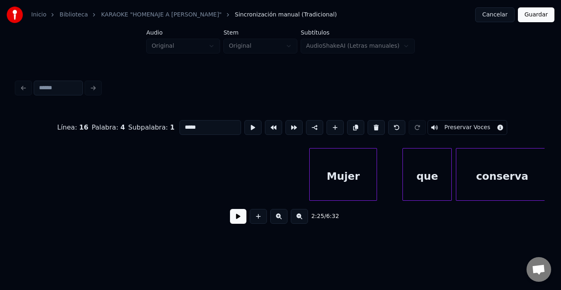
click at [344, 177] on div "Mujer" at bounding box center [343, 176] width 67 height 56
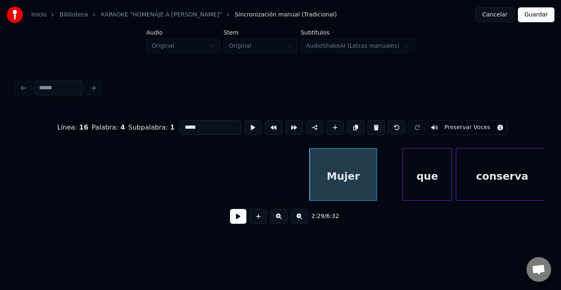
click at [344, 177] on div "Mujer" at bounding box center [343, 176] width 67 height 56
type input "*****"
click at [244, 120] on button at bounding box center [252, 127] width 17 height 15
click at [413, 161] on div "que" at bounding box center [414, 176] width 48 height 56
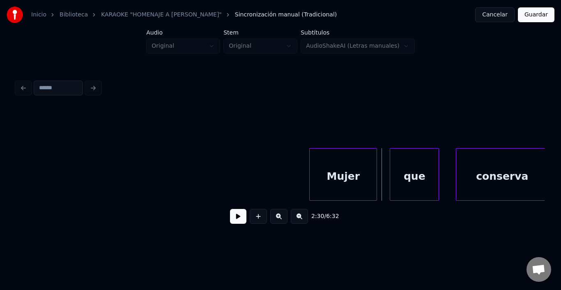
click at [404, 161] on div "que" at bounding box center [414, 176] width 48 height 56
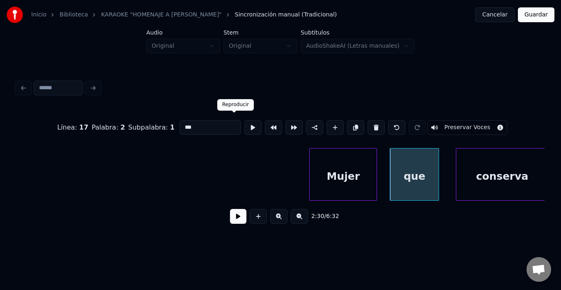
click at [244, 120] on button at bounding box center [252, 127] width 17 height 15
click at [400, 174] on div "que" at bounding box center [414, 176] width 48 height 56
click at [369, 170] on div "Mujer" at bounding box center [343, 176] width 67 height 56
type input "*****"
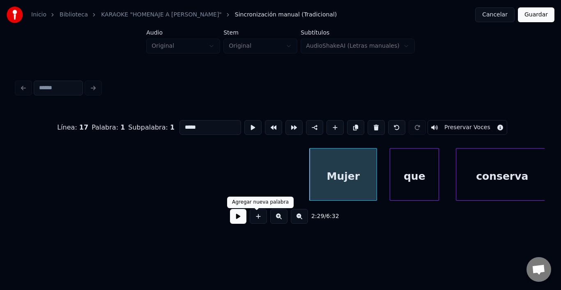
click at [238, 222] on button at bounding box center [238, 216] width 16 height 15
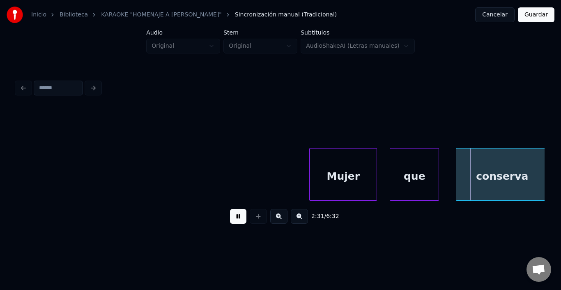
click at [237, 221] on button at bounding box center [238, 216] width 16 height 15
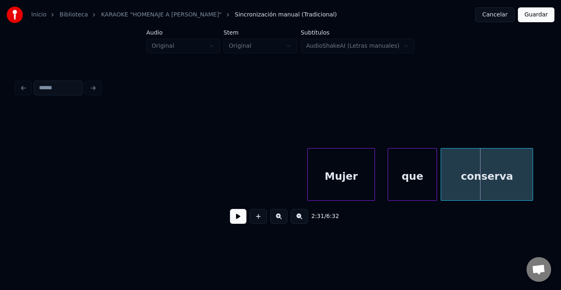
click at [484, 176] on div "conserva" at bounding box center [487, 176] width 92 height 56
click at [235, 218] on button at bounding box center [238, 216] width 16 height 15
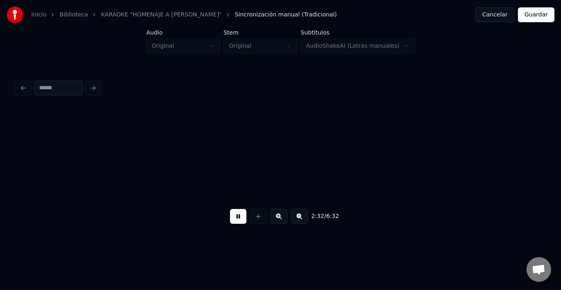
scroll to position [0, 15620]
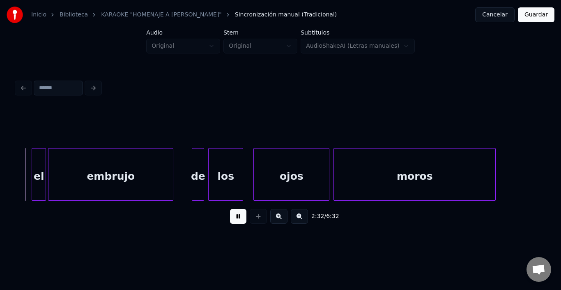
click at [235, 218] on button at bounding box center [238, 216] width 16 height 15
click at [27, 153] on div "el" at bounding box center [29, 176] width 14 height 56
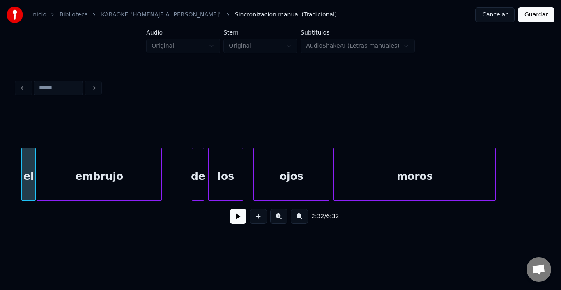
click at [46, 166] on div "embrujo" at bounding box center [99, 176] width 124 height 56
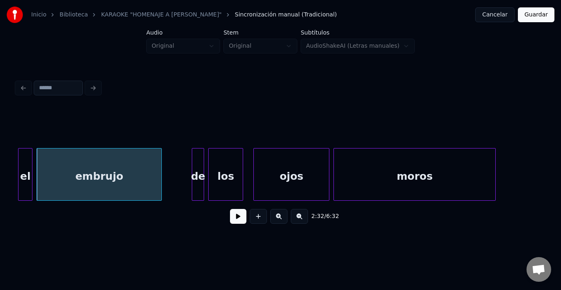
click at [28, 165] on div "el" at bounding box center [25, 176] width 14 height 56
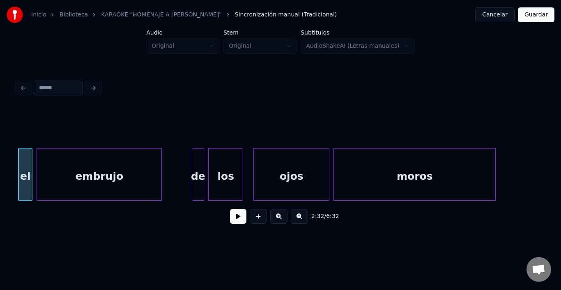
click at [59, 161] on div "embrujo" at bounding box center [99, 176] width 124 height 56
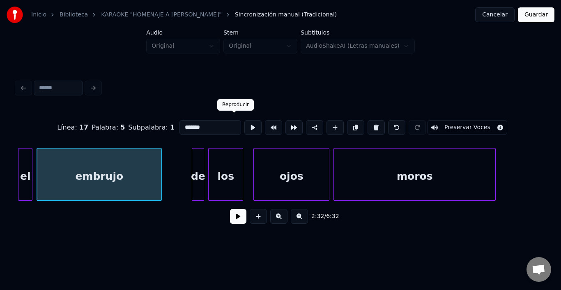
click at [244, 122] on button at bounding box center [252, 127] width 17 height 15
click at [234, 220] on button at bounding box center [238, 216] width 16 height 15
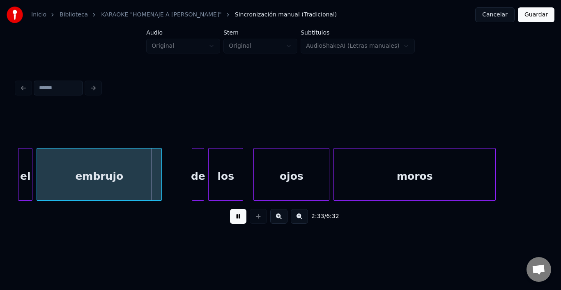
click at [233, 220] on button at bounding box center [238, 216] width 16 height 15
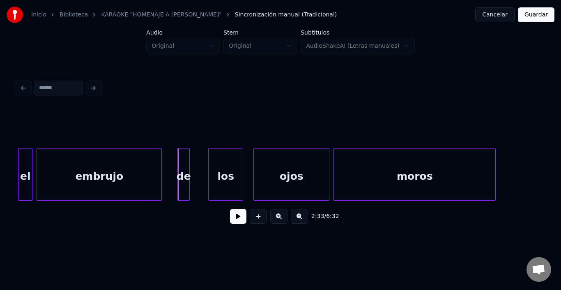
click at [185, 159] on div "de" at bounding box center [184, 176] width 12 height 56
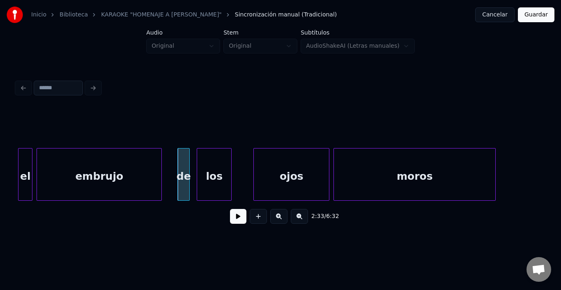
click at [221, 166] on div "los" at bounding box center [214, 176] width 34 height 56
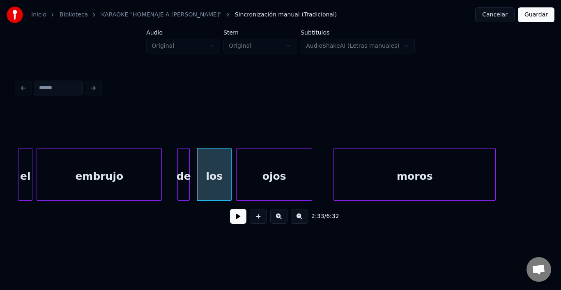
click at [257, 166] on div "ojos" at bounding box center [274, 176] width 75 height 56
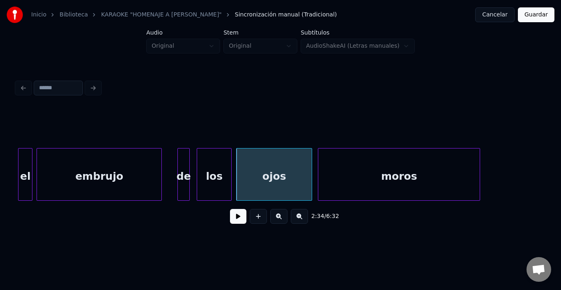
click at [357, 172] on div "moros" at bounding box center [398, 176] width 161 height 56
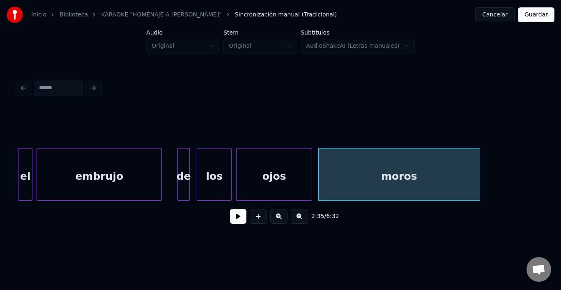
click at [116, 167] on div "embrujo" at bounding box center [99, 176] width 124 height 56
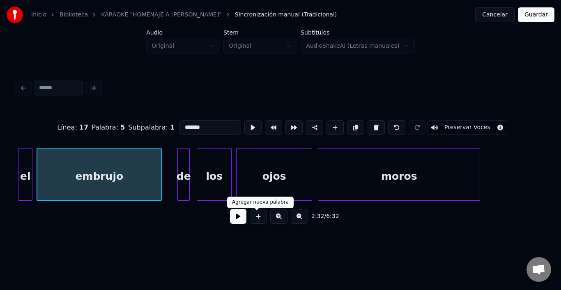
click at [235, 217] on button at bounding box center [238, 216] width 16 height 15
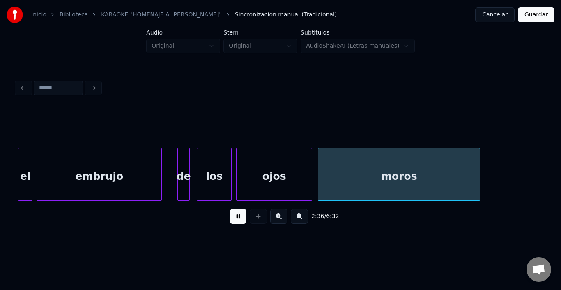
click at [235, 217] on button at bounding box center [238, 216] width 16 height 15
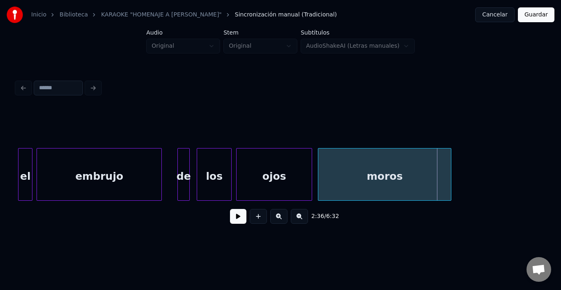
click at [451, 178] on div at bounding box center [450, 174] width 2 height 52
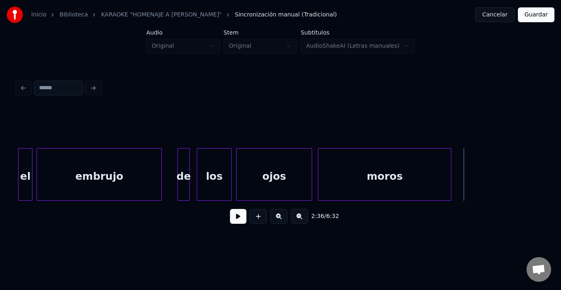
click at [230, 218] on button at bounding box center [238, 216] width 16 height 15
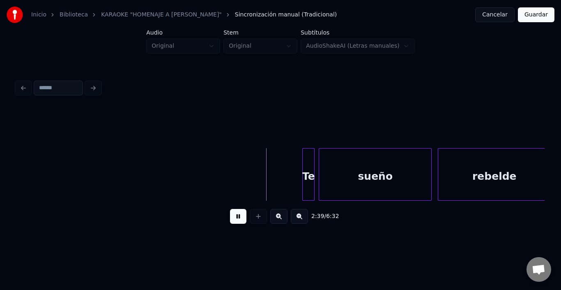
click at [223, 218] on div "2:39 / 6:32" at bounding box center [280, 216] width 515 height 18
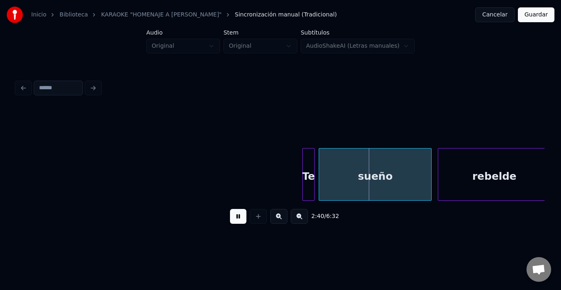
click at [230, 219] on button at bounding box center [238, 216] width 16 height 15
click at [280, 171] on div "Te" at bounding box center [282, 176] width 12 height 56
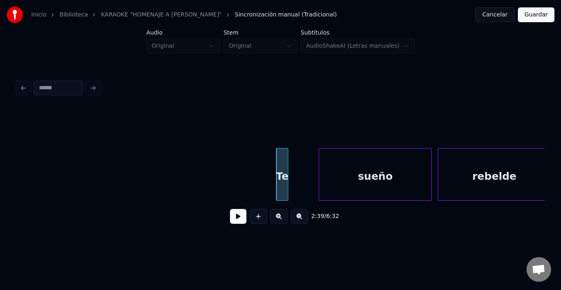
click at [287, 163] on div at bounding box center [287, 174] width 2 height 52
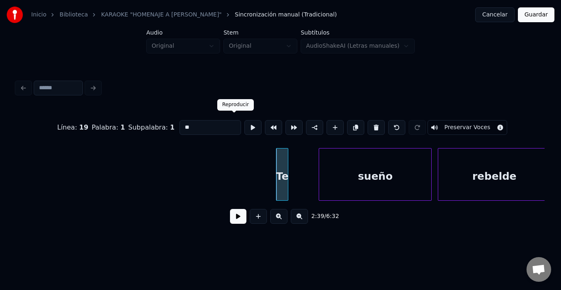
click at [244, 124] on button at bounding box center [252, 127] width 17 height 15
click at [285, 154] on div "Te" at bounding box center [282, 176] width 12 height 56
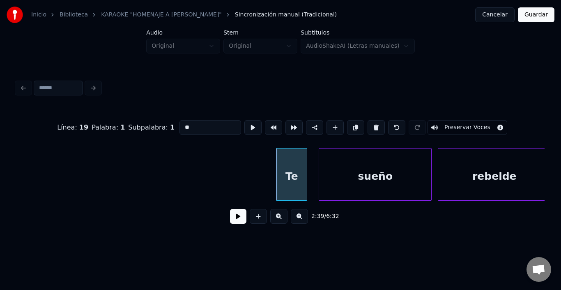
click at [306, 154] on div at bounding box center [305, 174] width 2 height 52
click at [244, 123] on button at bounding box center [252, 127] width 17 height 15
click at [330, 168] on div "sueño" at bounding box center [366, 176] width 112 height 56
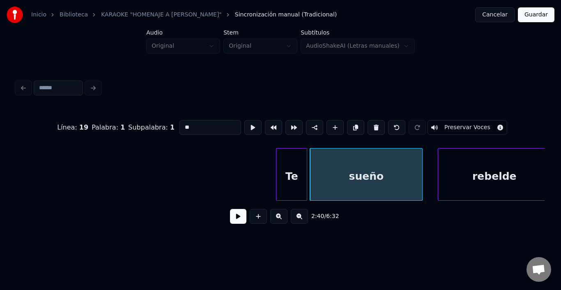
click at [330, 168] on div "sueño" at bounding box center [366, 176] width 112 height 56
click at [244, 126] on button at bounding box center [252, 127] width 17 height 15
click at [244, 125] on button at bounding box center [252, 127] width 17 height 15
click at [404, 167] on div at bounding box center [405, 174] width 2 height 52
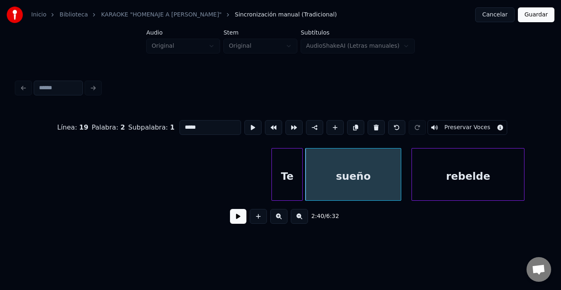
click at [445, 168] on div "rebelde" at bounding box center [468, 176] width 112 height 56
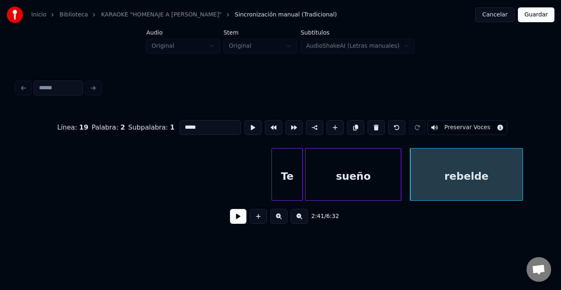
click at [445, 168] on div "rebelde" at bounding box center [466, 176] width 112 height 56
click at [243, 118] on div at bounding box center [253, 127] width 21 height 18
click at [244, 128] on button at bounding box center [252, 127] width 17 height 15
click at [413, 169] on div "rebelde" at bounding box center [462, 176] width 112 height 56
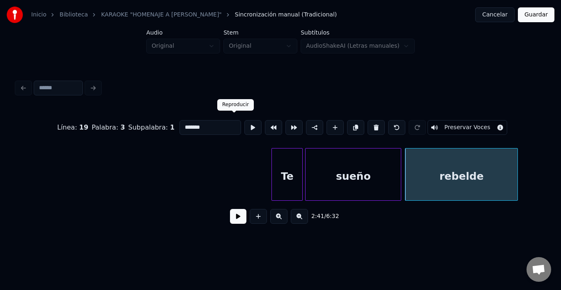
click at [244, 124] on button at bounding box center [252, 127] width 17 height 15
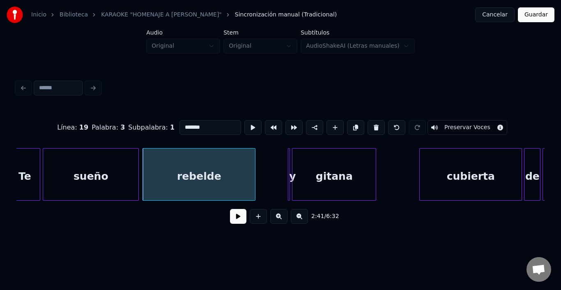
scroll to position [0, 16416]
click at [291, 153] on div "y" at bounding box center [292, 174] width 9 height 53
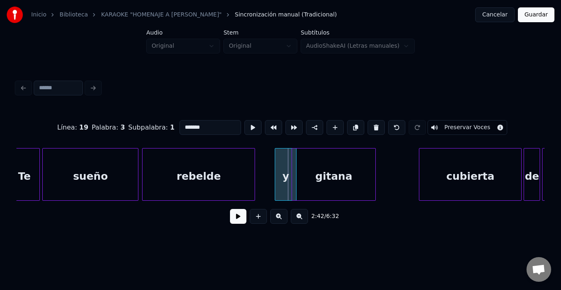
click at [277, 154] on div at bounding box center [276, 174] width 2 height 52
click at [267, 153] on div "y" at bounding box center [272, 176] width 21 height 56
click at [270, 158] on div at bounding box center [270, 174] width 2 height 52
click at [268, 158] on div "y" at bounding box center [267, 176] width 10 height 56
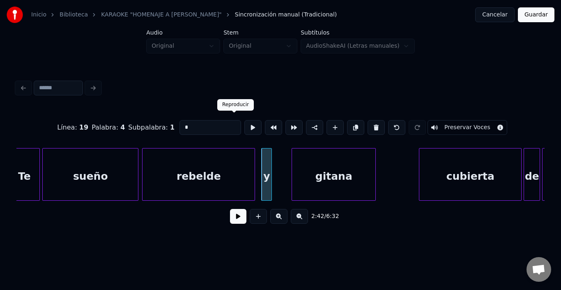
click at [244, 124] on button at bounding box center [252, 127] width 17 height 15
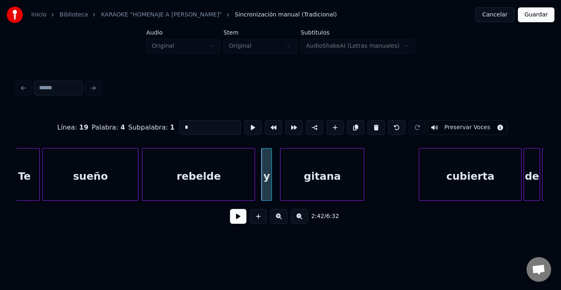
click at [301, 168] on div "gitana" at bounding box center [322, 176] width 83 height 56
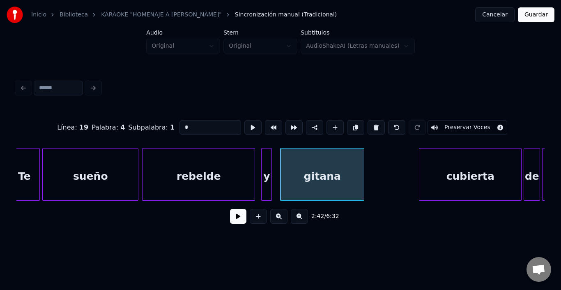
click at [91, 175] on div "sueño" at bounding box center [90, 176] width 95 height 56
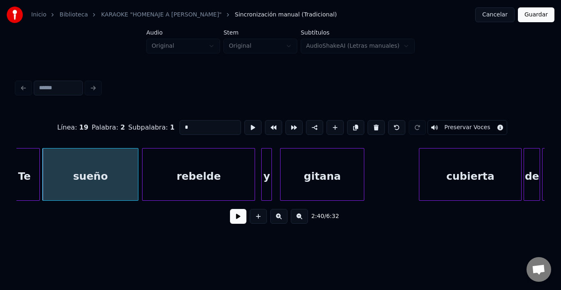
type input "*****"
click at [237, 217] on button at bounding box center [238, 216] width 16 height 15
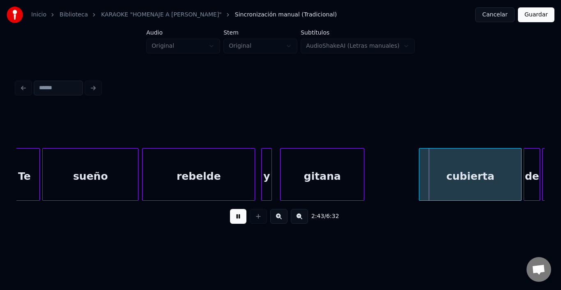
click at [233, 216] on button at bounding box center [238, 216] width 16 height 15
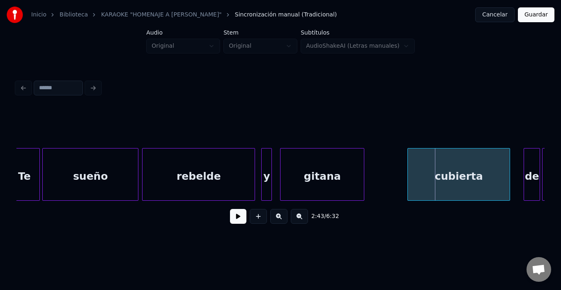
click at [423, 172] on div "cubierta" at bounding box center [459, 176] width 102 height 56
click at [519, 174] on div "de" at bounding box center [522, 176] width 16 height 56
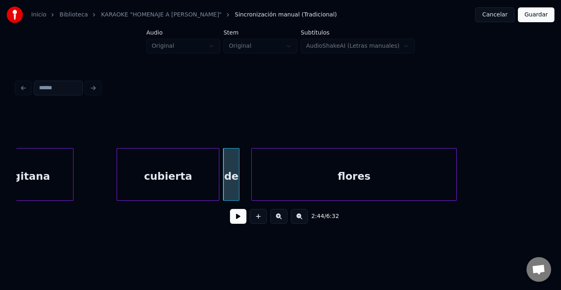
scroll to position [0, 16761]
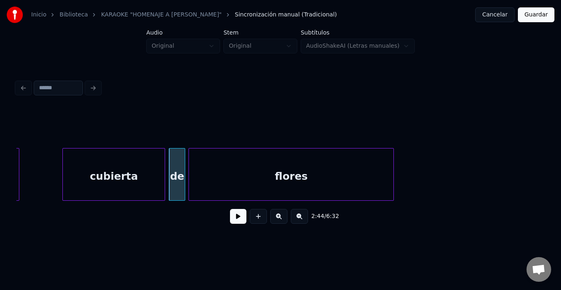
click at [304, 182] on div "flores" at bounding box center [291, 176] width 205 height 56
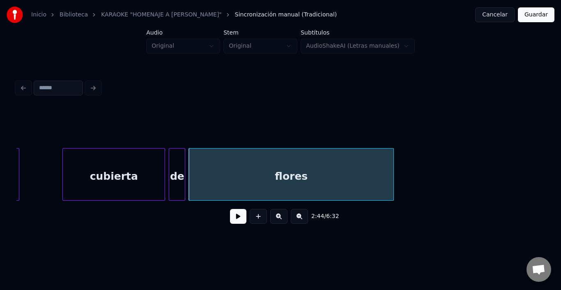
click at [366, 178] on div "flores" at bounding box center [291, 176] width 205 height 56
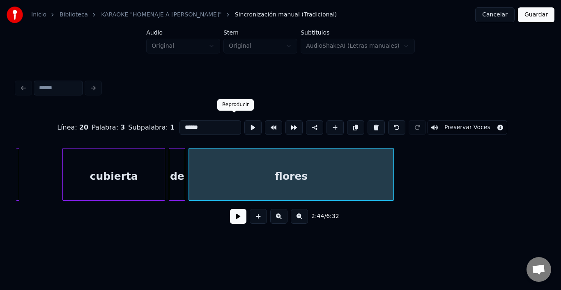
click at [244, 126] on button at bounding box center [252, 127] width 17 height 15
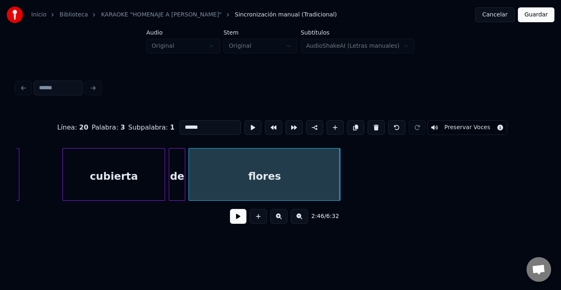
click at [339, 170] on div at bounding box center [339, 174] width 2 height 52
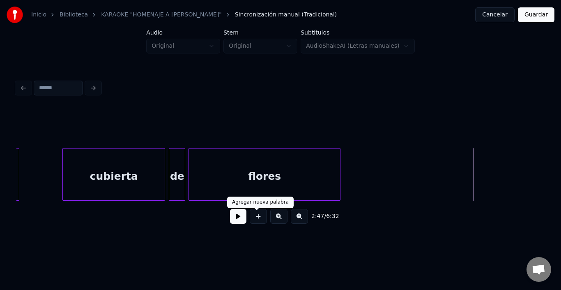
click at [236, 218] on button at bounding box center [238, 216] width 16 height 15
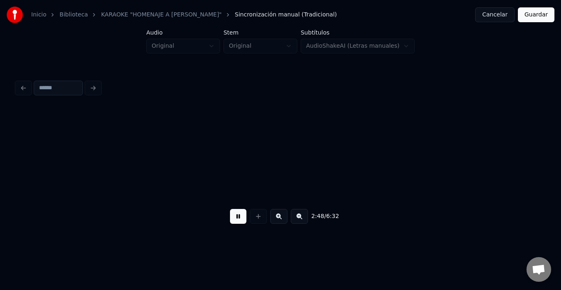
scroll to position [0, 17289]
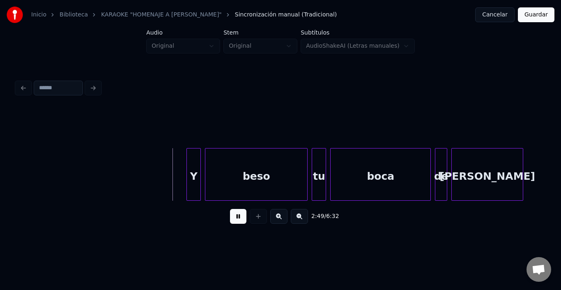
click at [235, 218] on button at bounding box center [238, 216] width 16 height 15
click at [186, 166] on div "Y" at bounding box center [186, 176] width 14 height 56
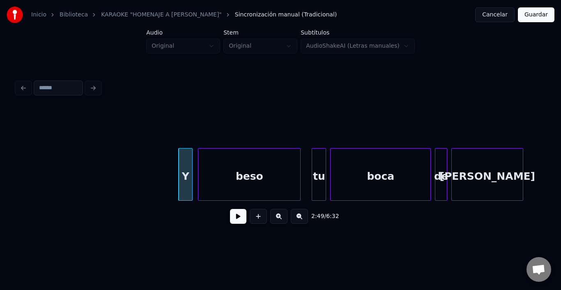
click at [223, 174] on div "beso" at bounding box center [249, 176] width 102 height 56
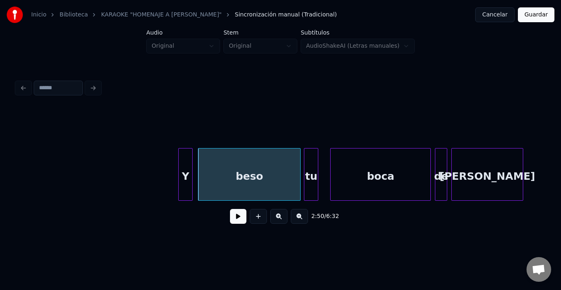
click at [311, 167] on div "tu" at bounding box center [311, 176] width 14 height 56
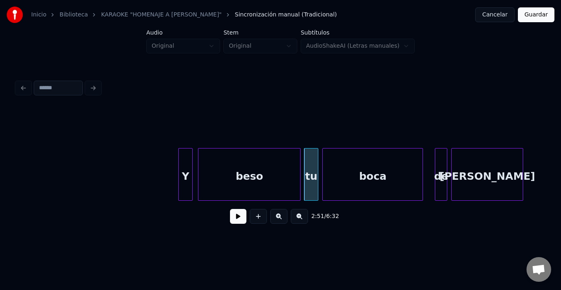
click at [339, 169] on div "boca" at bounding box center [373, 176] width 100 height 56
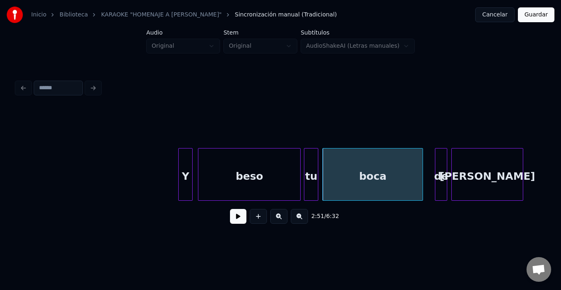
click at [338, 169] on div "boca" at bounding box center [373, 176] width 100 height 56
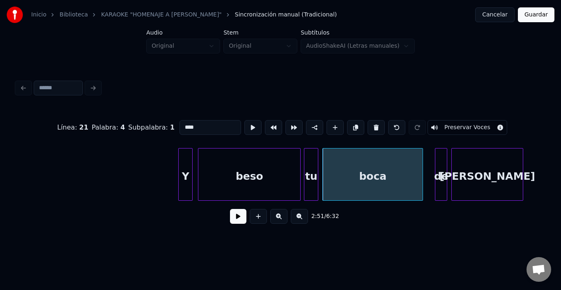
click at [244, 120] on button at bounding box center [252, 127] width 17 height 15
click at [431, 165] on div "de" at bounding box center [430, 176] width 12 height 56
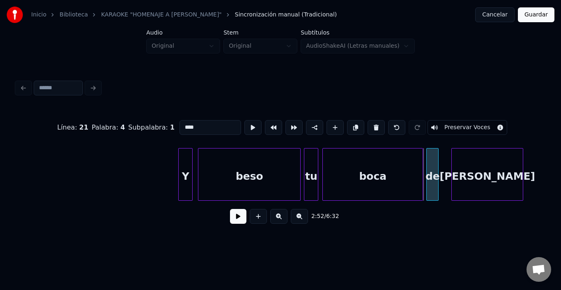
click at [435, 166] on div "de" at bounding box center [433, 176] width 12 height 56
click at [244, 124] on button at bounding box center [252, 127] width 17 height 15
click at [466, 169] on div "[PERSON_NAME]" at bounding box center [477, 176] width 71 height 56
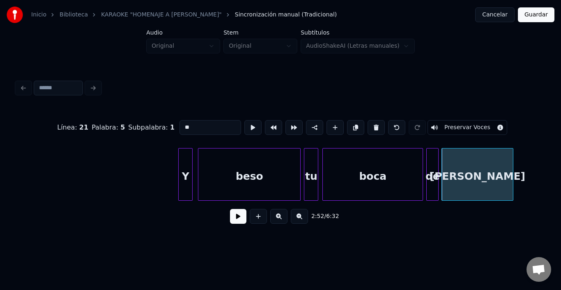
click at [466, 169] on div "[PERSON_NAME]" at bounding box center [477, 176] width 71 height 56
type input "*****"
click at [244, 126] on button at bounding box center [252, 127] width 17 height 15
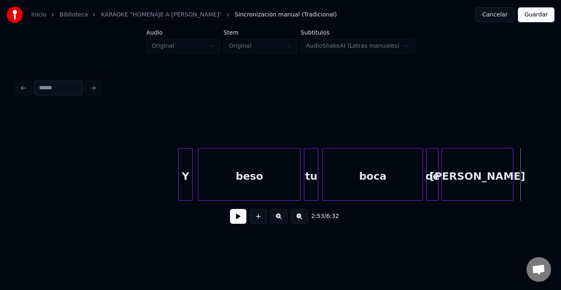
click at [240, 223] on button at bounding box center [238, 216] width 16 height 15
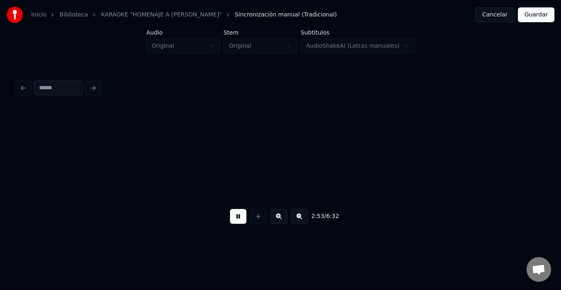
scroll to position [0, 17818]
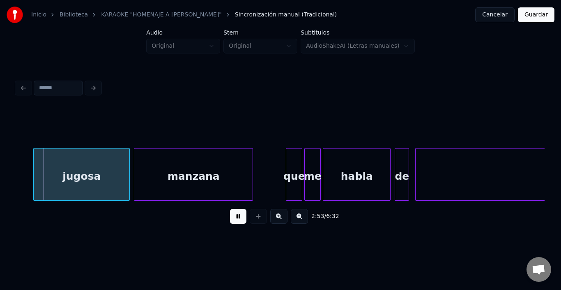
click at [240, 221] on button at bounding box center [238, 216] width 16 height 15
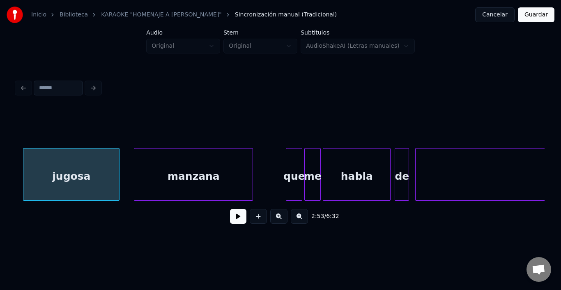
click at [90, 176] on div "jugosa" at bounding box center [71, 176] width 96 height 56
click at [235, 221] on button at bounding box center [238, 216] width 16 height 15
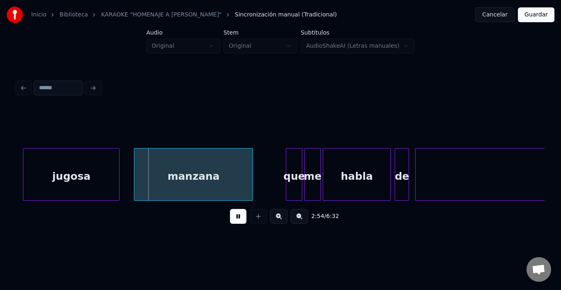
click at [234, 217] on button at bounding box center [238, 216] width 16 height 15
click at [144, 173] on div "manzana" at bounding box center [183, 176] width 118 height 56
click at [237, 218] on button at bounding box center [238, 216] width 16 height 15
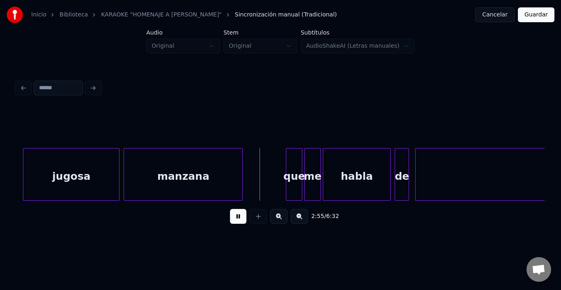
click at [235, 218] on button at bounding box center [238, 216] width 16 height 15
click at [285, 160] on div "que" at bounding box center [286, 176] width 16 height 56
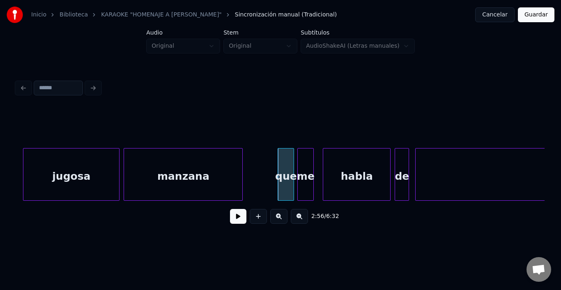
click at [305, 161] on div "me" at bounding box center [306, 176] width 16 height 56
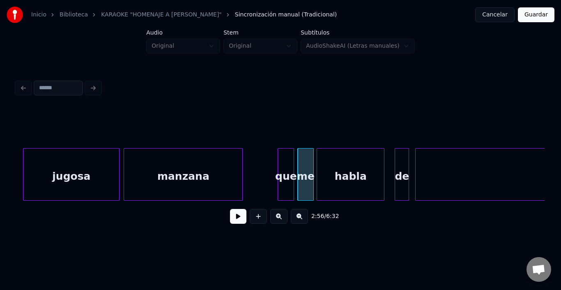
click at [345, 164] on div "habla" at bounding box center [350, 176] width 67 height 56
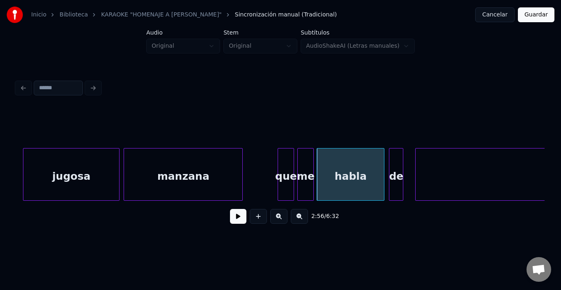
click at [393, 162] on div "de" at bounding box center [396, 176] width 14 height 56
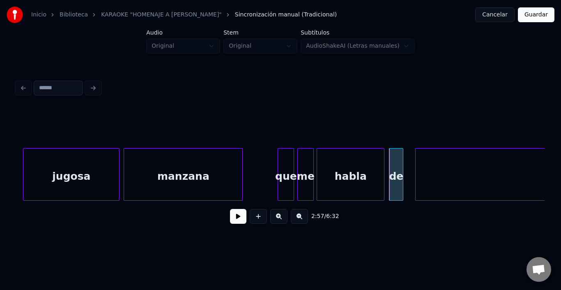
click at [363, 162] on div "habla" at bounding box center [350, 176] width 67 height 56
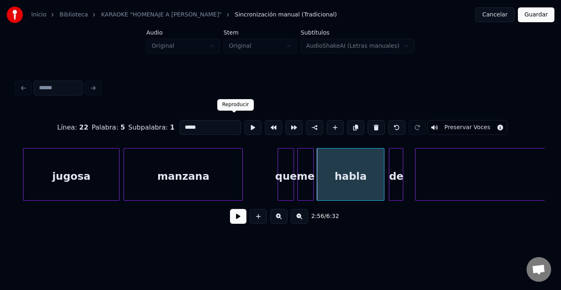
click at [244, 125] on button at bounding box center [252, 127] width 17 height 15
click at [381, 168] on div at bounding box center [380, 174] width 2 height 52
click at [391, 168] on div "de" at bounding box center [393, 176] width 14 height 56
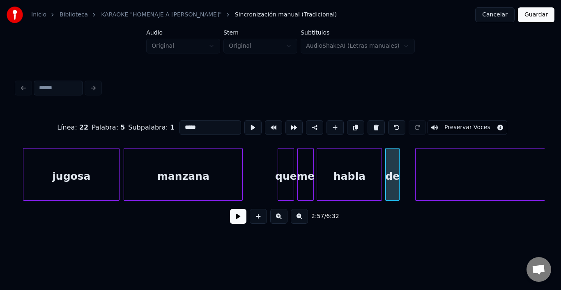
click at [391, 168] on div "de" at bounding box center [393, 176] width 14 height 56
click at [244, 124] on button at bounding box center [252, 127] width 17 height 15
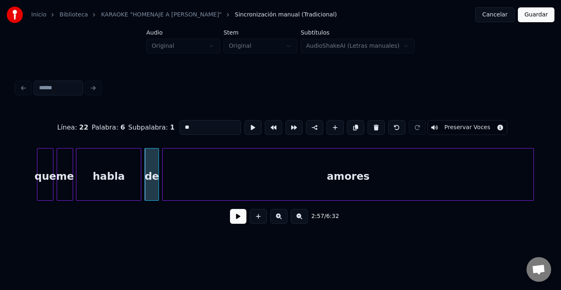
click at [433, 174] on div "amores" at bounding box center [348, 176] width 371 height 56
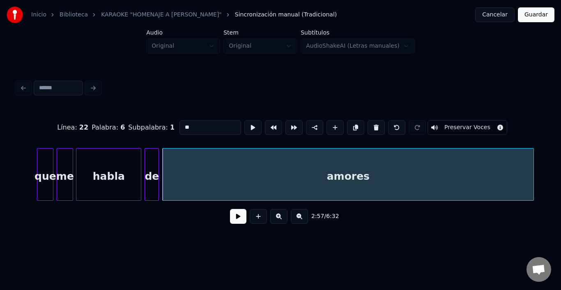
click at [433, 174] on div "amores" at bounding box center [348, 176] width 371 height 56
click at [244, 122] on button at bounding box center [252, 127] width 17 height 15
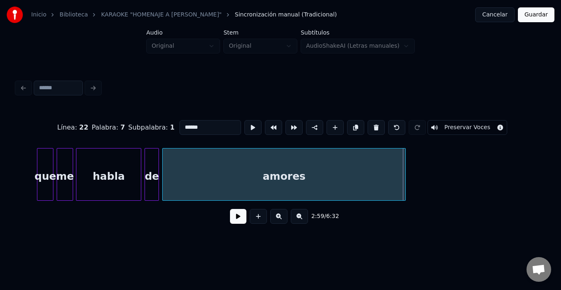
click at [404, 164] on div at bounding box center [404, 174] width 2 height 52
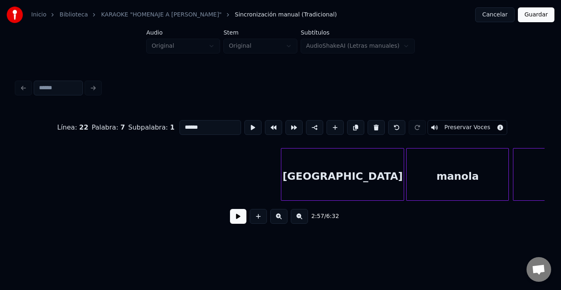
scroll to position [0, 18519]
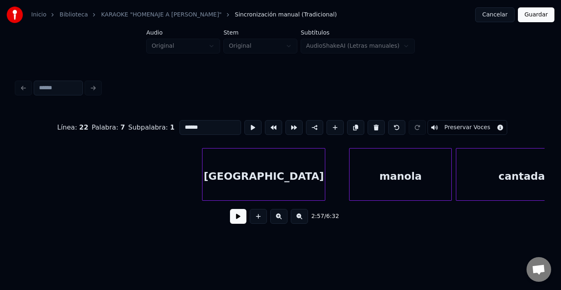
click at [226, 164] on div "[GEOGRAPHIC_DATA]" at bounding box center [264, 176] width 122 height 56
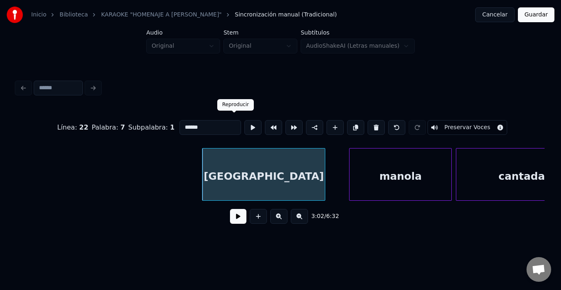
click at [244, 123] on button at bounding box center [252, 127] width 17 height 15
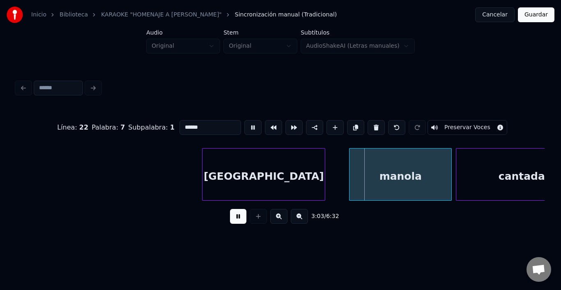
click at [244, 123] on button at bounding box center [252, 127] width 17 height 15
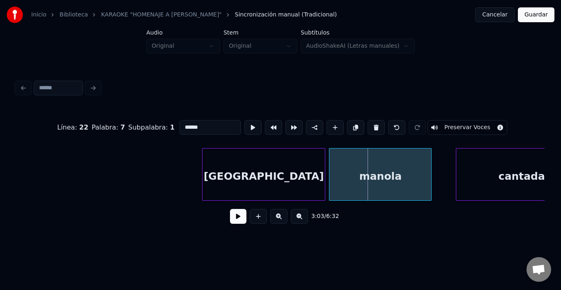
click at [347, 170] on div "manola" at bounding box center [380, 176] width 102 height 56
click at [244, 124] on button at bounding box center [252, 127] width 17 height 15
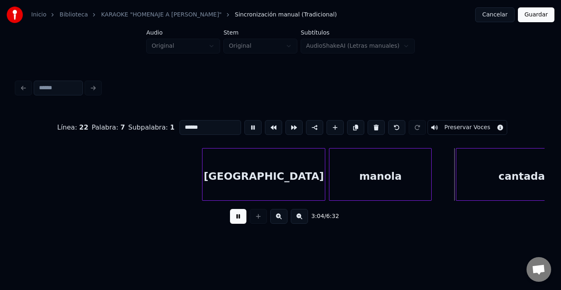
click at [244, 124] on button at bounding box center [252, 127] width 17 height 15
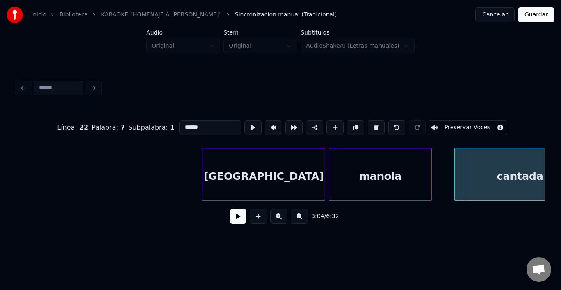
scroll to position [0, 18560]
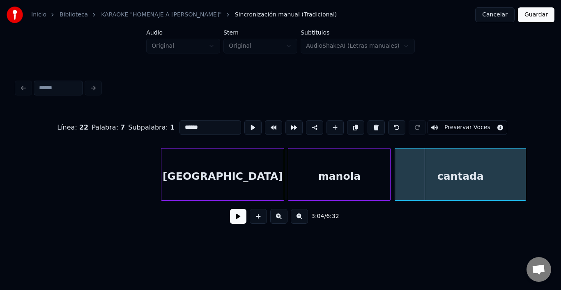
click at [482, 182] on div "cantada" at bounding box center [460, 176] width 131 height 56
click at [472, 182] on div "cantada" at bounding box center [460, 176] width 131 height 56
click at [244, 122] on button at bounding box center [252, 127] width 17 height 15
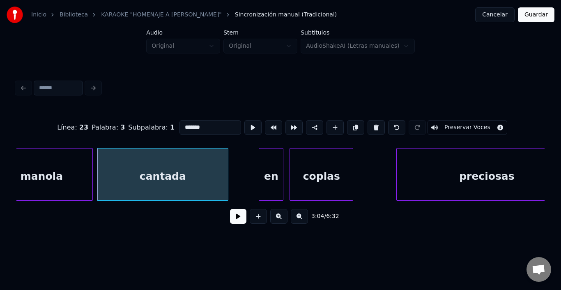
scroll to position [0, 18873]
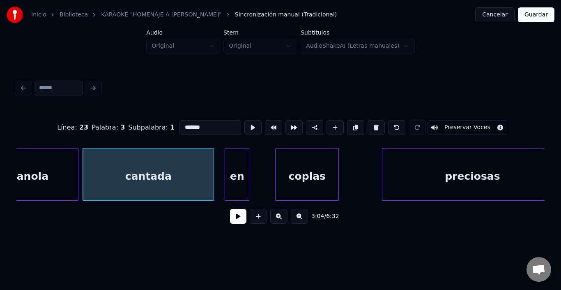
click at [232, 164] on div "en" at bounding box center [237, 176] width 24 height 56
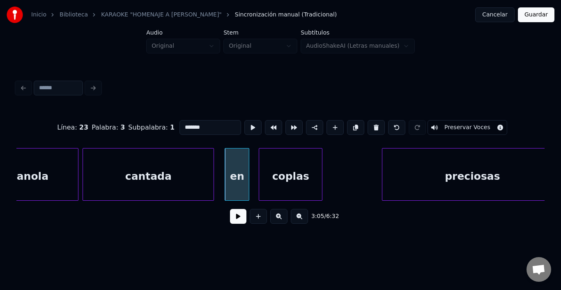
click at [282, 167] on div "coplas" at bounding box center [290, 176] width 63 height 56
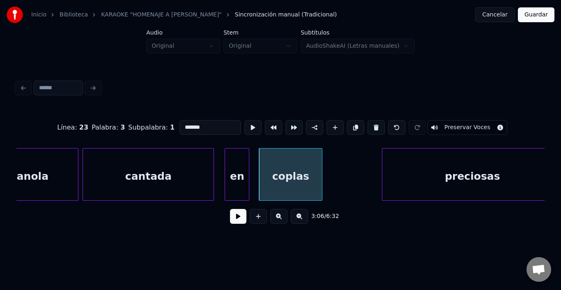
scroll to position [0, 18891]
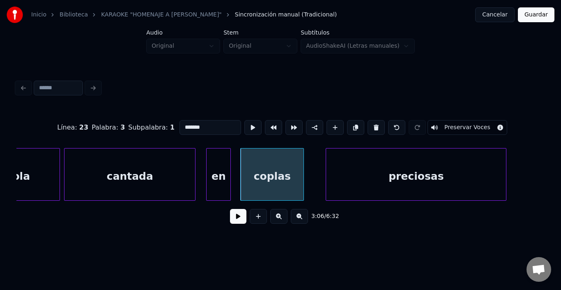
click at [373, 169] on div "preciosas" at bounding box center [416, 176] width 180 height 56
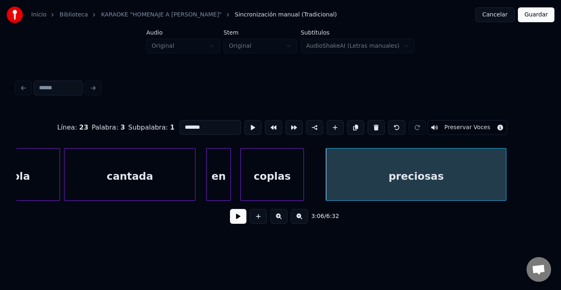
click at [371, 169] on div "preciosas" at bounding box center [416, 176] width 180 height 56
click at [244, 128] on button at bounding box center [252, 127] width 17 height 15
click at [260, 168] on div "coplas" at bounding box center [272, 176] width 63 height 56
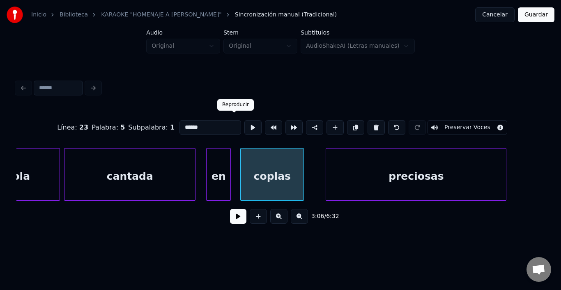
click at [244, 131] on button at bounding box center [252, 127] width 17 height 15
click at [268, 162] on div "coplas" at bounding box center [274, 176] width 63 height 56
click at [225, 164] on div "en" at bounding box center [219, 176] width 24 height 56
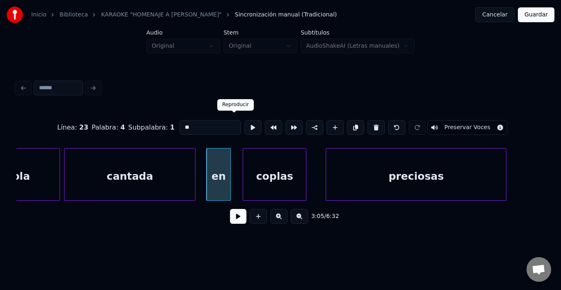
click at [244, 129] on button at bounding box center [252, 127] width 17 height 15
click at [262, 172] on div "coplas" at bounding box center [274, 176] width 63 height 56
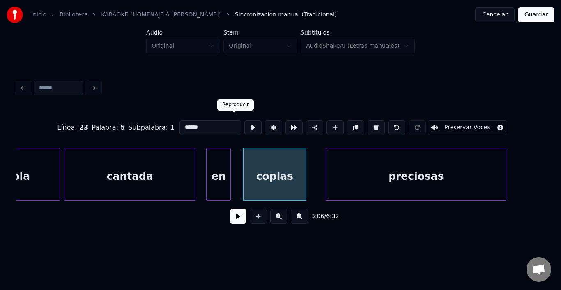
click at [244, 123] on button at bounding box center [252, 127] width 17 height 15
click at [332, 165] on div "preciosas" at bounding box center [416, 176] width 180 height 56
type input "*********"
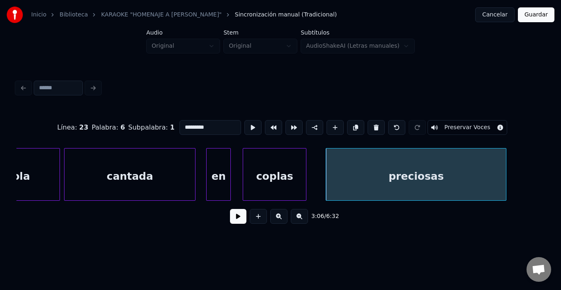
click at [230, 214] on button at bounding box center [238, 216] width 16 height 15
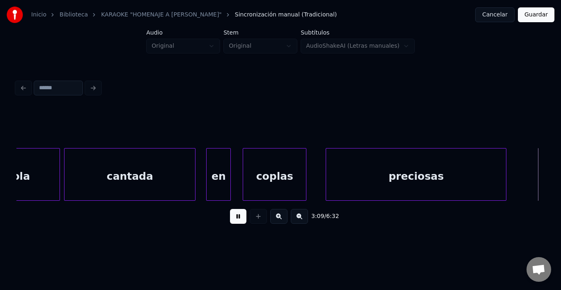
scroll to position [0, 19419]
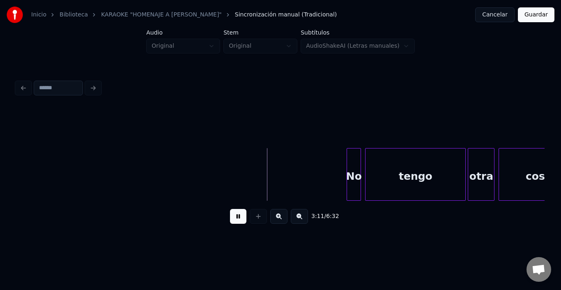
click at [231, 212] on button at bounding box center [238, 216] width 16 height 15
click at [344, 163] on div "No" at bounding box center [345, 176] width 14 height 56
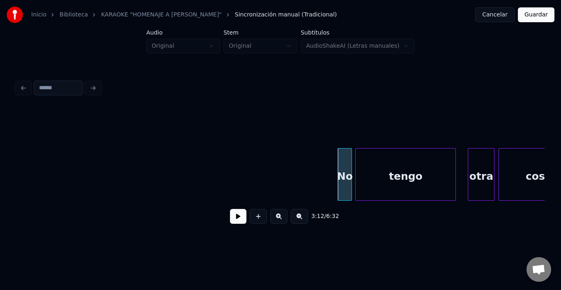
click at [372, 165] on div "tengo" at bounding box center [406, 176] width 100 height 56
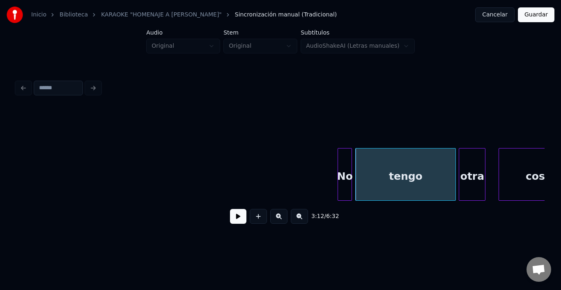
click at [480, 171] on div "otra" at bounding box center [472, 176] width 26 height 56
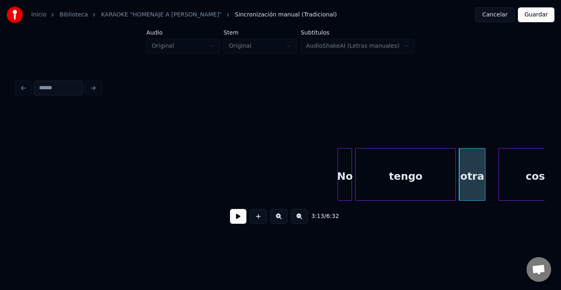
click at [453, 171] on div at bounding box center [454, 174] width 2 height 52
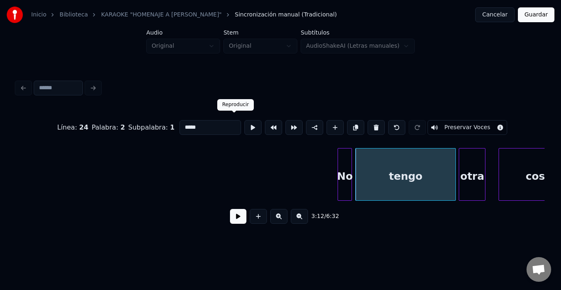
click at [244, 122] on button at bounding box center [252, 127] width 17 height 15
click at [244, 121] on button at bounding box center [252, 127] width 17 height 15
click at [476, 164] on div "otra" at bounding box center [472, 176] width 26 height 56
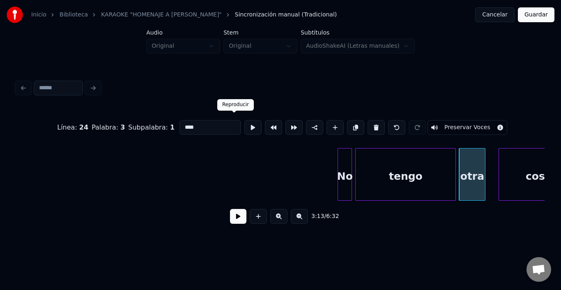
click at [244, 126] on button at bounding box center [252, 127] width 17 height 15
click at [545, 200] on div "Línea : 24 Palabra : 3 Subpalabra : 1 **** Preservar Voces 3:13 / 6:32" at bounding box center [280, 153] width 535 height 163
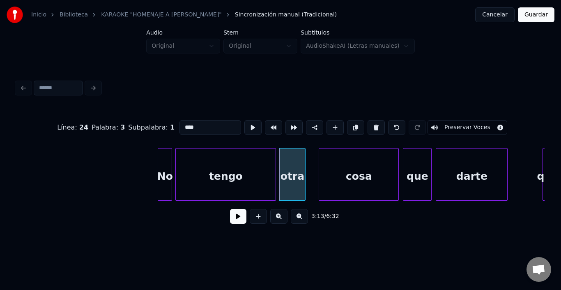
scroll to position [0, 19600]
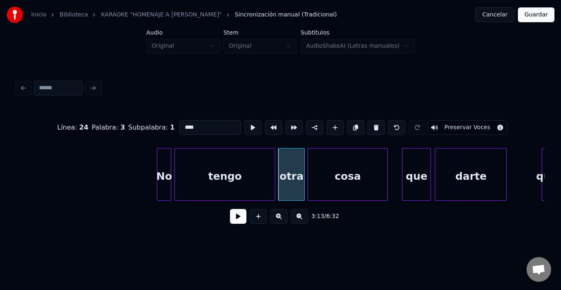
click at [352, 174] on div "cosa" at bounding box center [347, 176] width 79 height 56
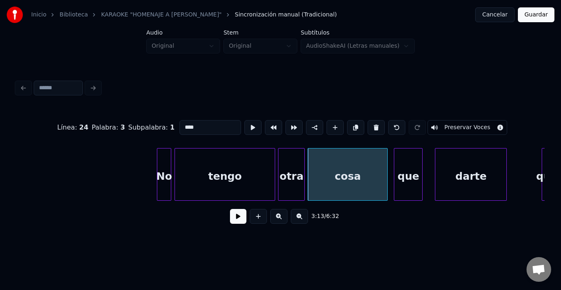
click at [403, 163] on div "que" at bounding box center [408, 176] width 28 height 56
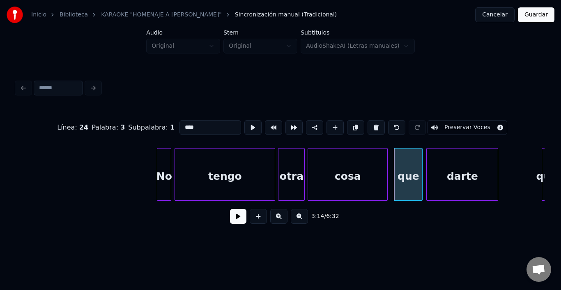
click at [474, 165] on div "darte" at bounding box center [462, 176] width 71 height 56
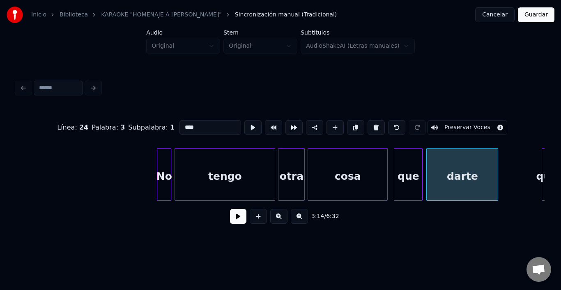
click at [474, 165] on div "darte" at bounding box center [462, 176] width 71 height 56
click at [244, 120] on button at bounding box center [252, 127] width 17 height 15
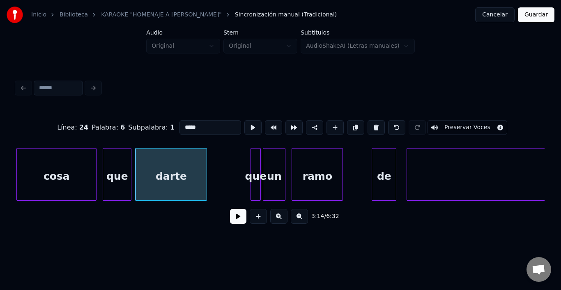
scroll to position [0, 19896]
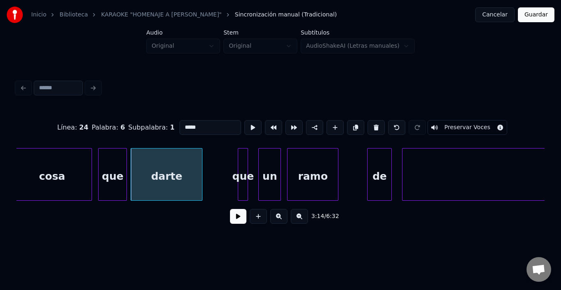
click at [243, 150] on div "que" at bounding box center [242, 176] width 9 height 56
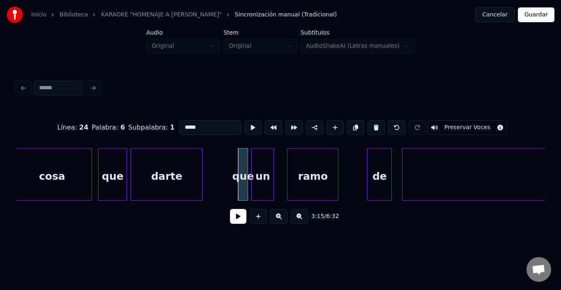
click at [265, 157] on div "un" at bounding box center [263, 176] width 22 height 56
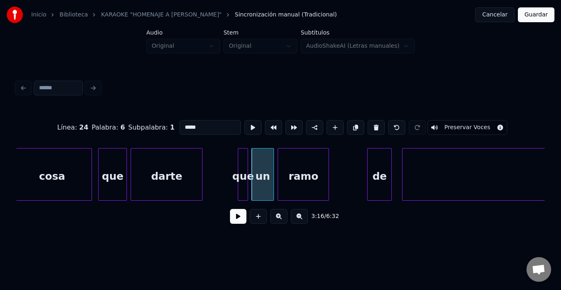
click at [301, 163] on div "ramo" at bounding box center [303, 176] width 51 height 56
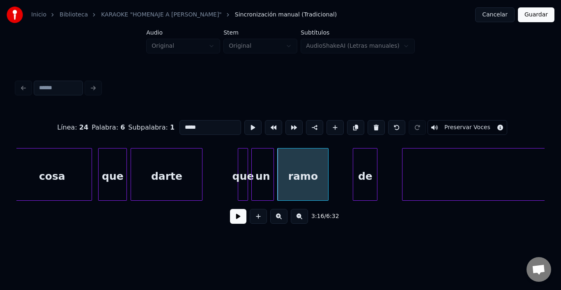
click at [360, 163] on div "de" at bounding box center [365, 176] width 24 height 56
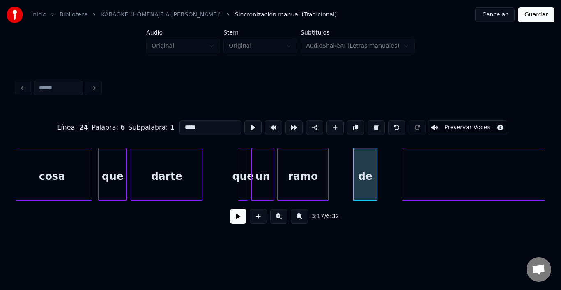
scroll to position [0, 20236]
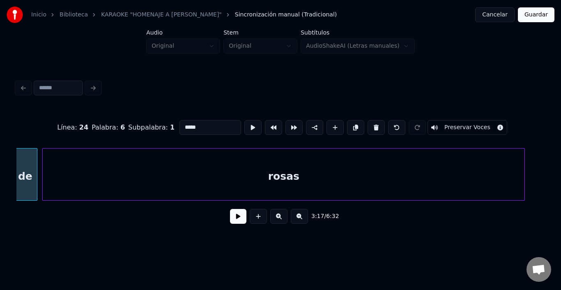
click at [410, 166] on div "rosas" at bounding box center [284, 176] width 482 height 56
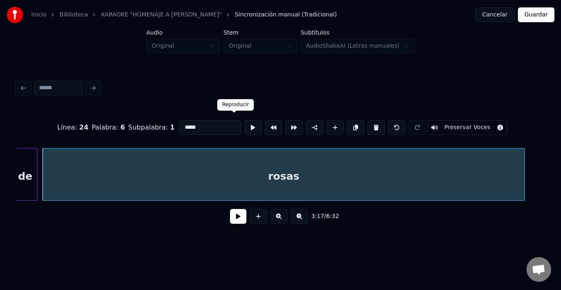
click at [244, 120] on button at bounding box center [252, 127] width 17 height 15
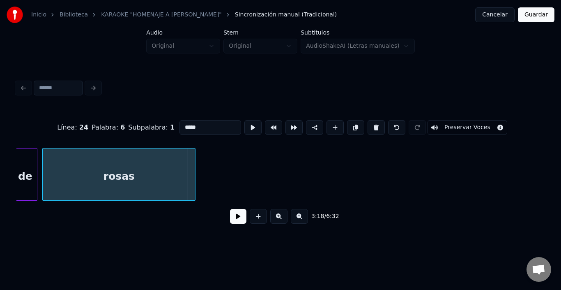
click at [194, 172] on div at bounding box center [194, 174] width 2 height 52
click at [244, 123] on button at bounding box center [252, 127] width 17 height 15
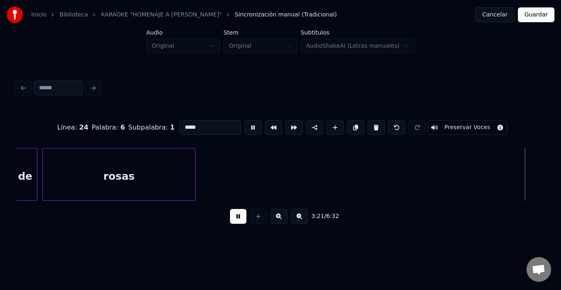
click at [244, 123] on button at bounding box center [252, 127] width 17 height 15
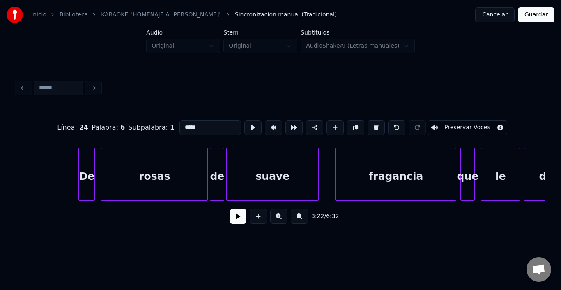
scroll to position [0, 20713]
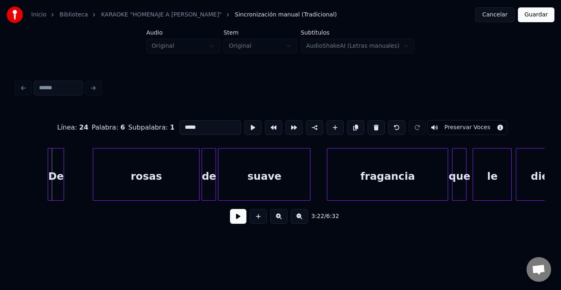
click at [59, 164] on div "De" at bounding box center [56, 176] width 16 height 56
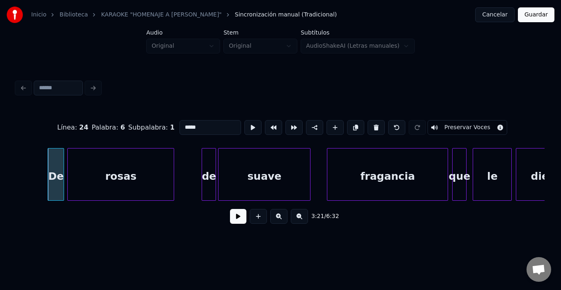
click at [107, 166] on div "rosas" at bounding box center [121, 176] width 106 height 56
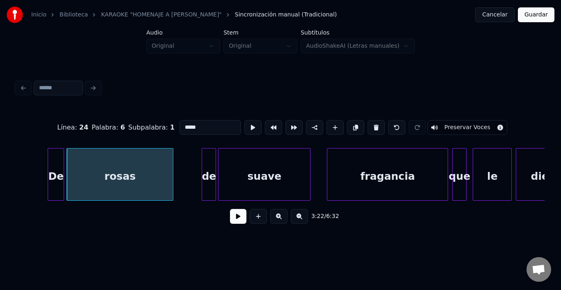
click at [106, 166] on div "rosas" at bounding box center [120, 176] width 106 height 56
type input "*****"
click at [244, 120] on button at bounding box center [252, 127] width 17 height 15
click at [231, 223] on button at bounding box center [238, 216] width 16 height 15
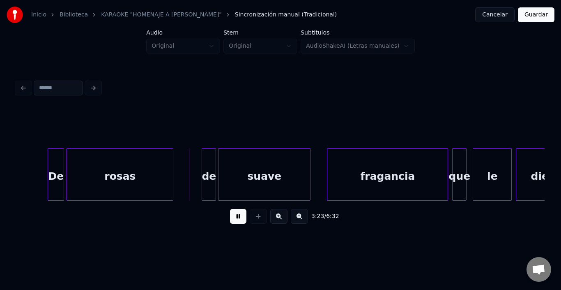
click at [233, 216] on button at bounding box center [238, 216] width 16 height 15
click at [199, 173] on div "de" at bounding box center [200, 176] width 14 height 56
click at [228, 173] on div "suave" at bounding box center [257, 176] width 92 height 56
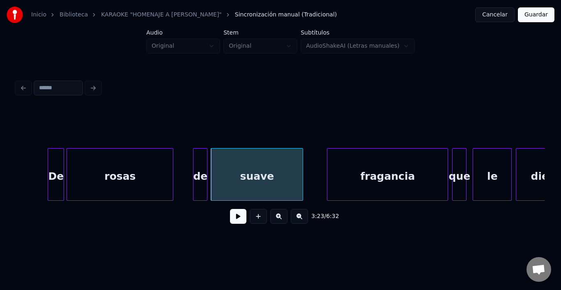
click at [228, 173] on div "suave" at bounding box center [257, 176] width 92 height 56
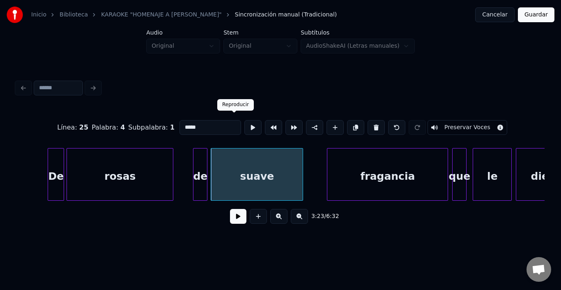
click at [244, 121] on button at bounding box center [252, 127] width 17 height 15
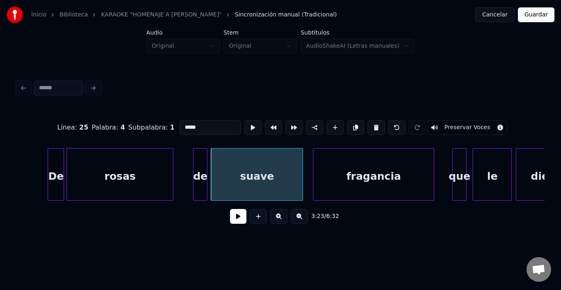
click at [327, 163] on div "fragancia" at bounding box center [373, 176] width 120 height 56
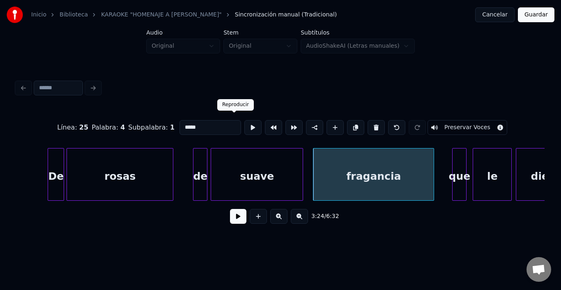
click at [244, 120] on button at bounding box center [252, 127] width 17 height 15
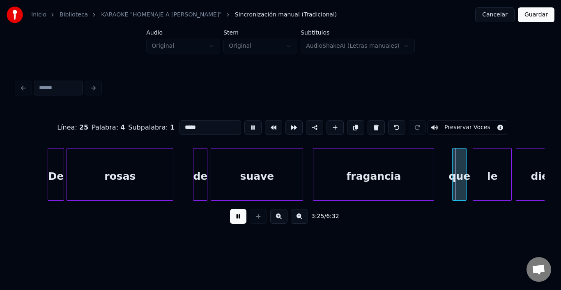
click at [244, 120] on button at bounding box center [252, 127] width 17 height 15
click at [454, 157] on div "que" at bounding box center [454, 176] width 14 height 56
click at [477, 158] on div "le" at bounding box center [481, 176] width 38 height 56
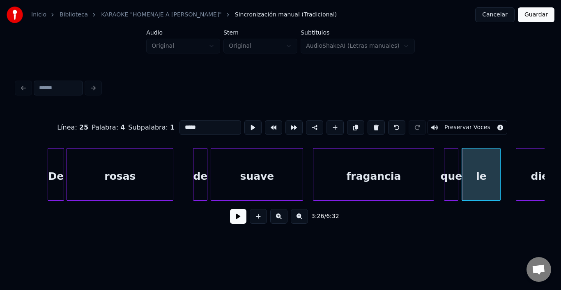
click at [451, 157] on div "que" at bounding box center [451, 176] width 14 height 56
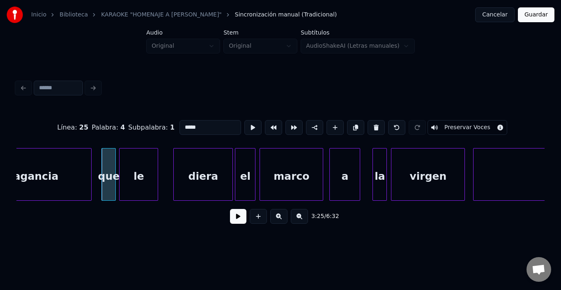
scroll to position [0, 21058]
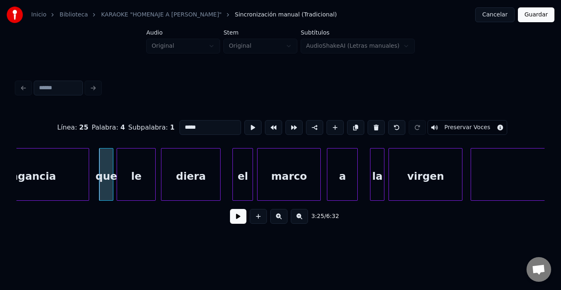
click at [186, 166] on div "diera" at bounding box center [190, 176] width 59 height 56
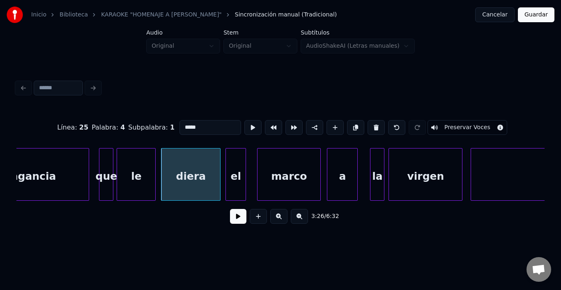
click at [237, 168] on div "el" at bounding box center [236, 176] width 20 height 56
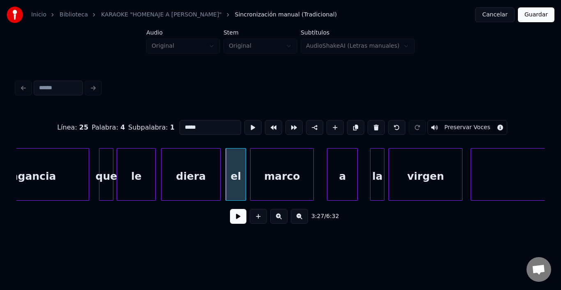
click at [284, 171] on div "marco" at bounding box center [282, 176] width 63 height 56
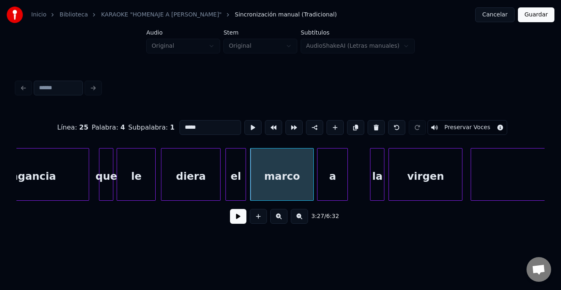
click at [334, 170] on div "a" at bounding box center [333, 176] width 30 height 56
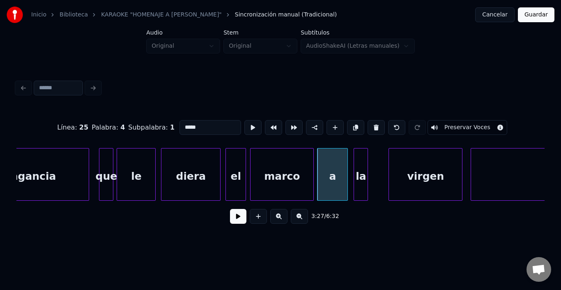
click at [360, 161] on div "la" at bounding box center [361, 176] width 14 height 56
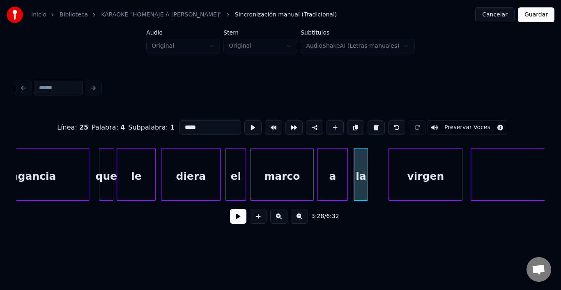
click at [357, 161] on div "la" at bounding box center [361, 176] width 14 height 56
click at [244, 122] on button at bounding box center [252, 127] width 17 height 15
click at [163, 179] on div at bounding box center [162, 174] width 2 height 52
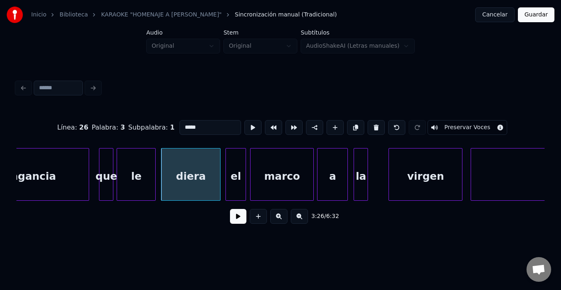
click at [53, 167] on div "fragancia" at bounding box center [28, 176] width 120 height 56
type input "*********"
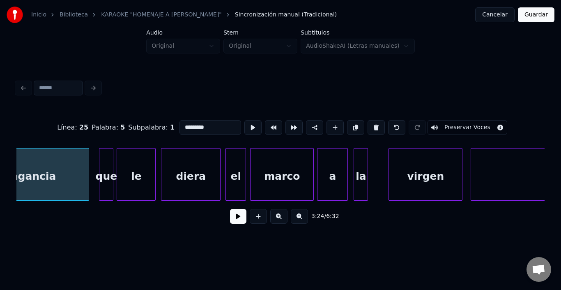
scroll to position [0, 21009]
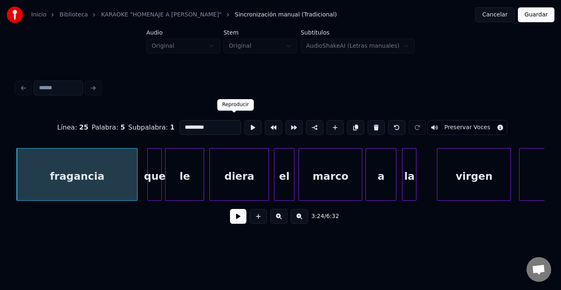
click at [244, 123] on button at bounding box center [252, 127] width 17 height 15
click at [235, 215] on button at bounding box center [238, 216] width 16 height 15
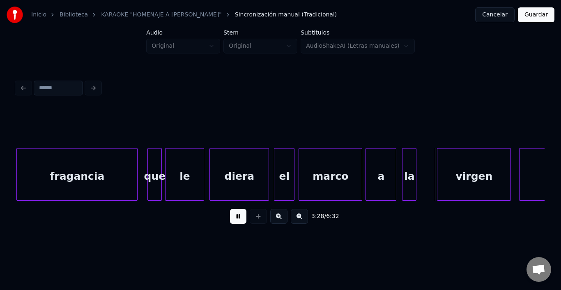
click at [235, 215] on button at bounding box center [238, 216] width 16 height 15
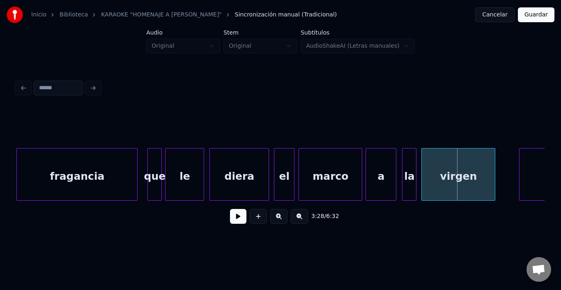
click at [445, 178] on div "virgen" at bounding box center [458, 176] width 73 height 56
click at [442, 178] on div "virgen" at bounding box center [458, 176] width 73 height 56
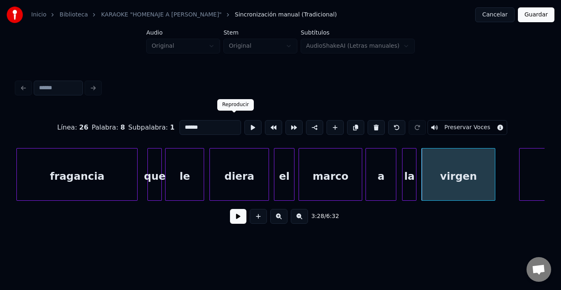
click at [244, 121] on button at bounding box center [252, 127] width 17 height 15
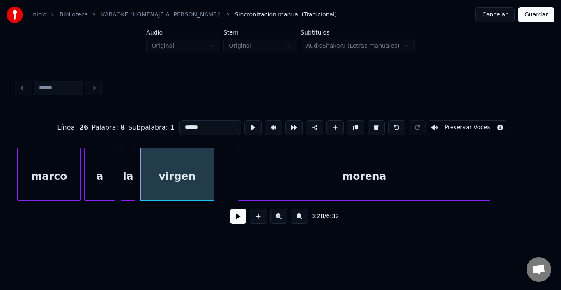
scroll to position [0, 21338]
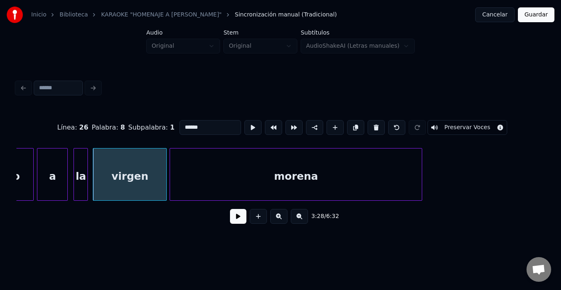
click at [206, 170] on div "morena" at bounding box center [296, 176] width 252 height 56
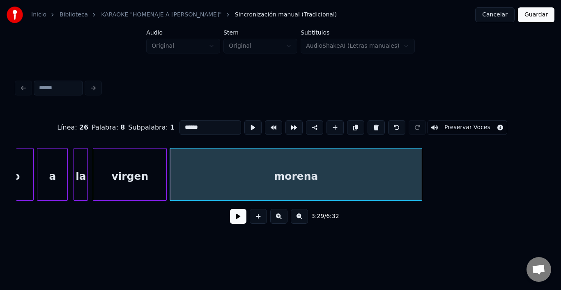
click at [206, 170] on div "morena" at bounding box center [296, 176] width 252 height 56
click at [244, 123] on button at bounding box center [252, 127] width 17 height 15
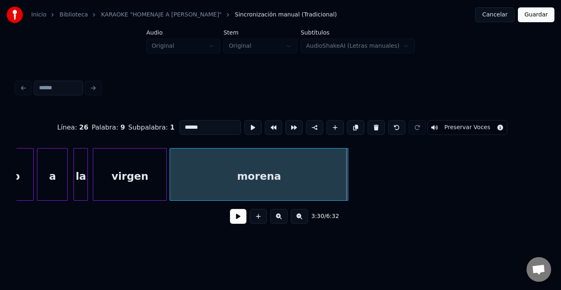
click at [346, 166] on div at bounding box center [346, 174] width 2 height 52
click at [159, 174] on div at bounding box center [159, 174] width 2 height 52
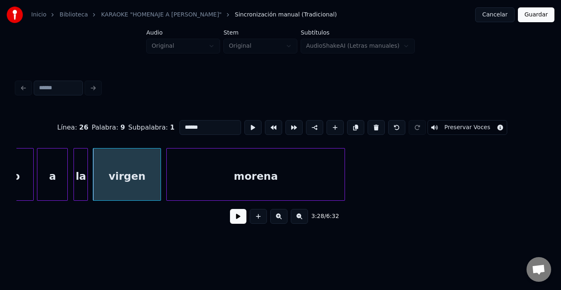
click at [177, 169] on div "morena" at bounding box center [256, 176] width 178 height 56
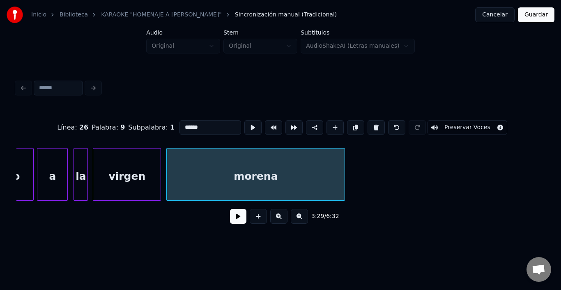
click at [156, 170] on div "virgen" at bounding box center [126, 176] width 67 height 56
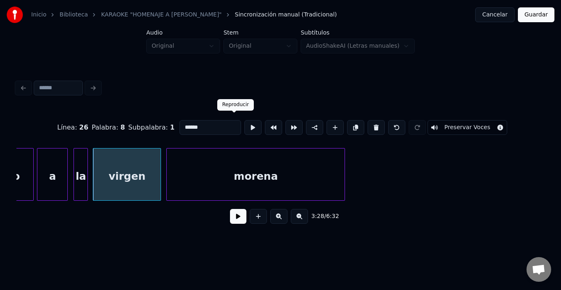
click at [244, 129] on button at bounding box center [252, 127] width 17 height 15
click at [215, 162] on div "morena" at bounding box center [256, 176] width 178 height 56
type input "******"
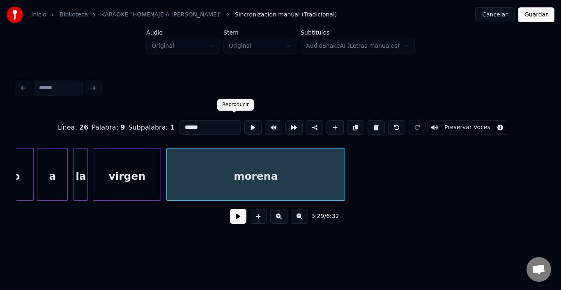
click at [244, 127] on button at bounding box center [252, 127] width 17 height 15
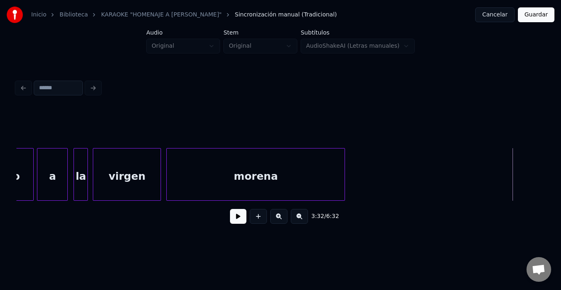
click at [232, 221] on button at bounding box center [238, 216] width 16 height 15
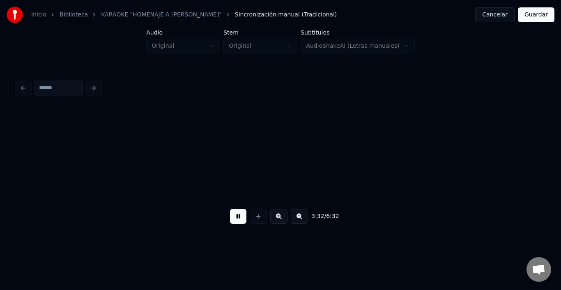
scroll to position [0, 21867]
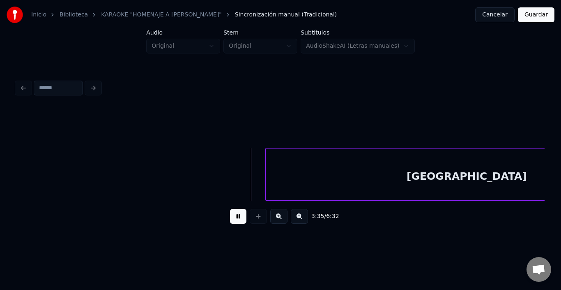
click at [232, 221] on button at bounding box center [238, 216] width 16 height 15
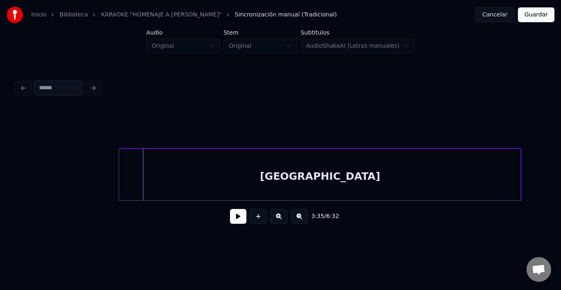
click at [281, 185] on div "[GEOGRAPHIC_DATA]" at bounding box center [320, 176] width 402 height 56
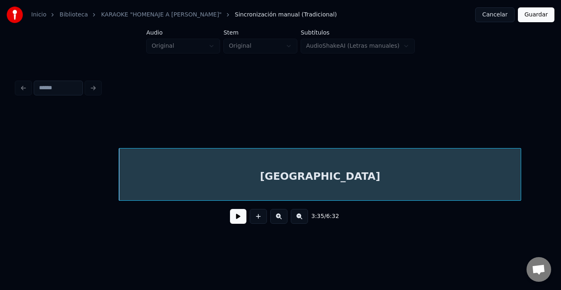
click at [281, 185] on div "[GEOGRAPHIC_DATA]" at bounding box center [320, 176] width 402 height 56
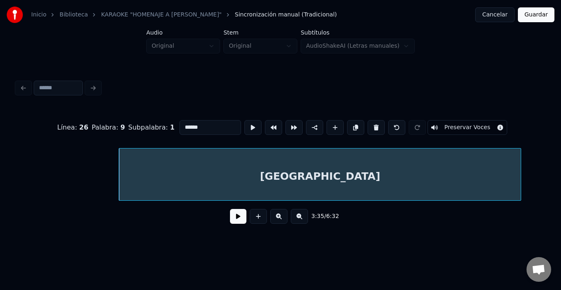
type input "*******"
click at [274, 187] on div "[GEOGRAPHIC_DATA]" at bounding box center [314, 176] width 402 height 56
click at [230, 223] on button at bounding box center [238, 216] width 16 height 15
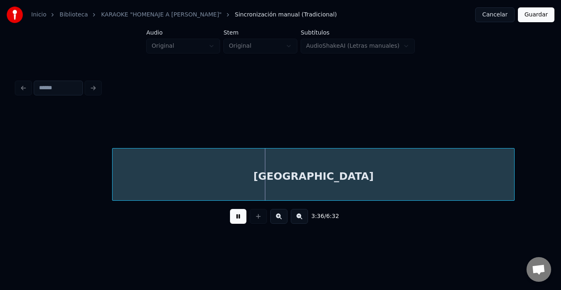
click at [230, 223] on button at bounding box center [238, 216] width 16 height 15
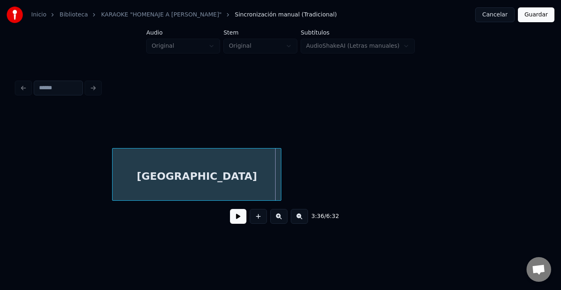
click at [279, 171] on div at bounding box center [280, 174] width 2 height 52
click at [236, 222] on button at bounding box center [238, 216] width 16 height 15
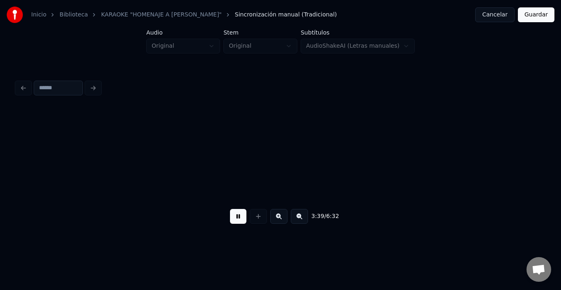
scroll to position [0, 22517]
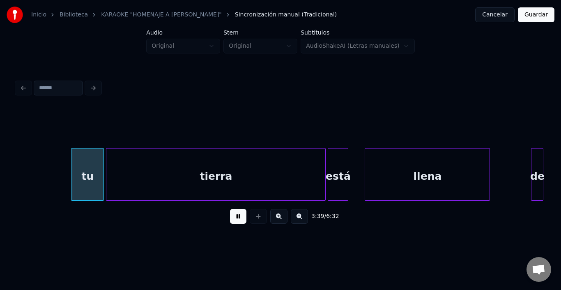
click at [238, 222] on button at bounding box center [238, 216] width 16 height 15
click at [76, 175] on div "tu" at bounding box center [77, 176] width 32 height 56
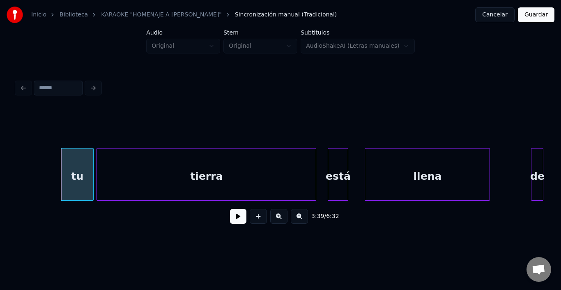
click at [123, 175] on div "tierra" at bounding box center [206, 176] width 219 height 56
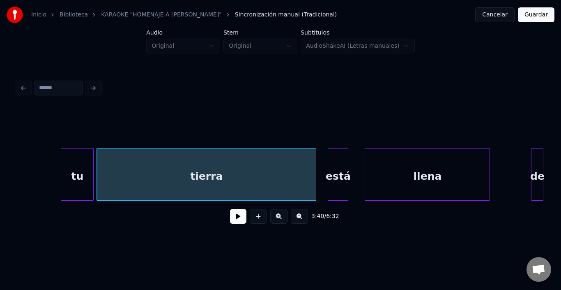
click at [123, 175] on div "tierra" at bounding box center [206, 176] width 219 height 56
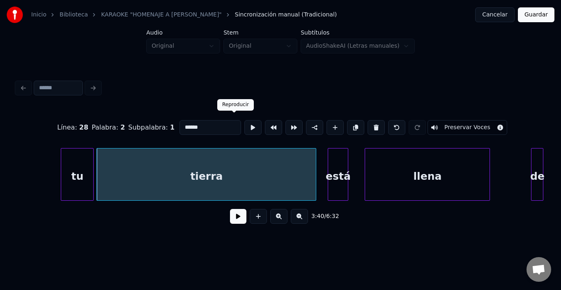
click at [244, 122] on button at bounding box center [252, 127] width 17 height 15
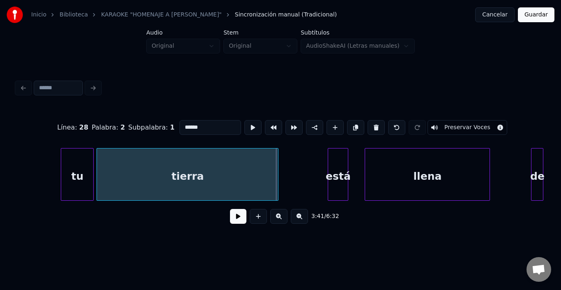
click at [278, 170] on div at bounding box center [277, 174] width 2 height 52
click at [338, 163] on div "está" at bounding box center [338, 176] width 20 height 56
type input "****"
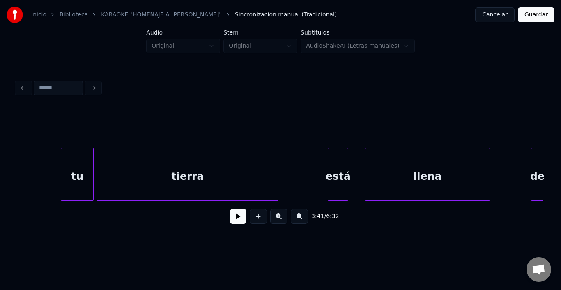
click at [259, 164] on div "tierra" at bounding box center [187, 176] width 181 height 56
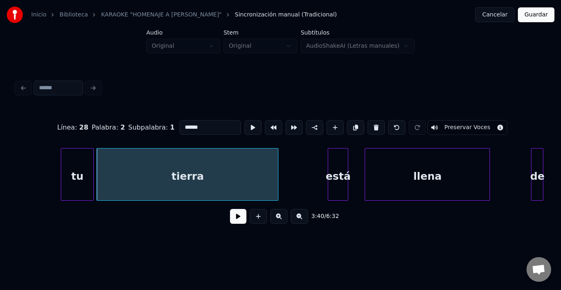
click at [233, 219] on button at bounding box center [238, 216] width 16 height 15
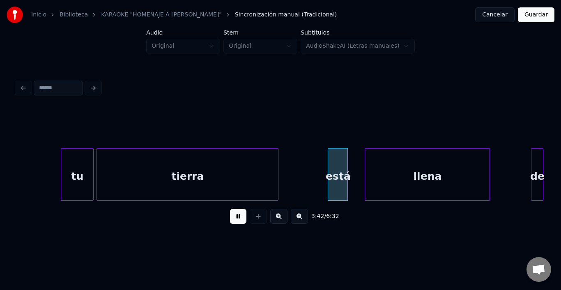
click at [233, 219] on button at bounding box center [238, 216] width 16 height 15
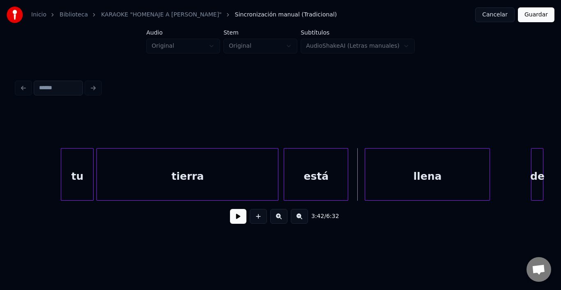
click at [286, 170] on div at bounding box center [285, 174] width 2 height 52
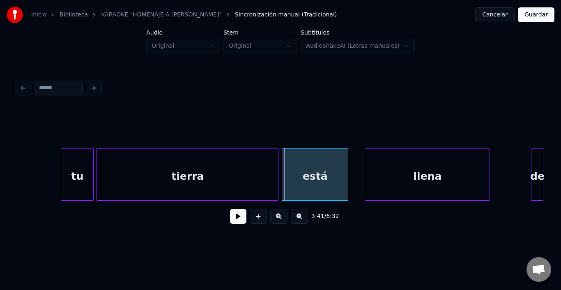
click at [284, 171] on div at bounding box center [283, 174] width 2 height 52
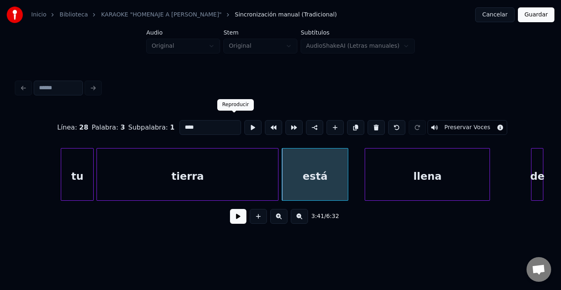
click at [244, 120] on button at bounding box center [252, 127] width 17 height 15
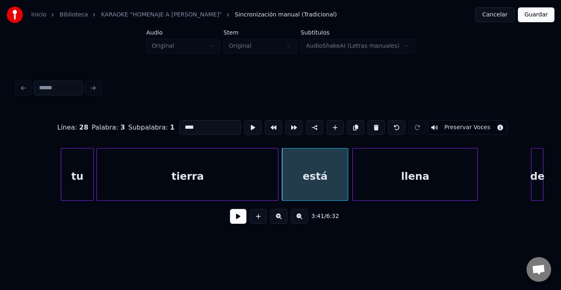
click at [368, 168] on div "llena" at bounding box center [415, 176] width 124 height 56
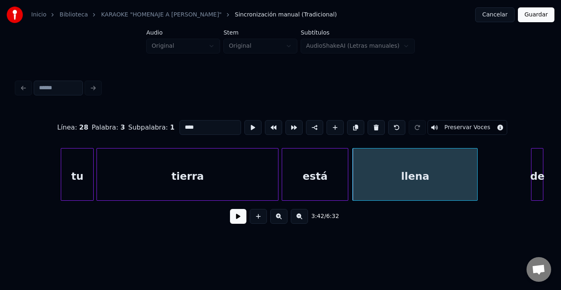
click at [368, 168] on div "llena" at bounding box center [415, 176] width 124 height 56
click at [244, 125] on button at bounding box center [252, 127] width 17 height 15
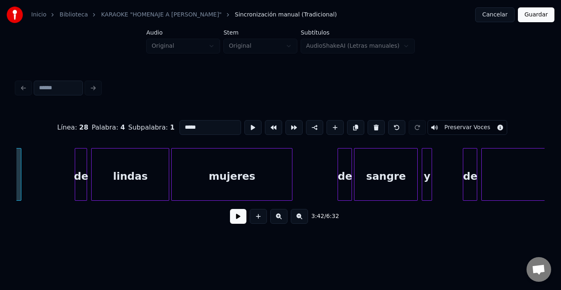
scroll to position [0, 22977]
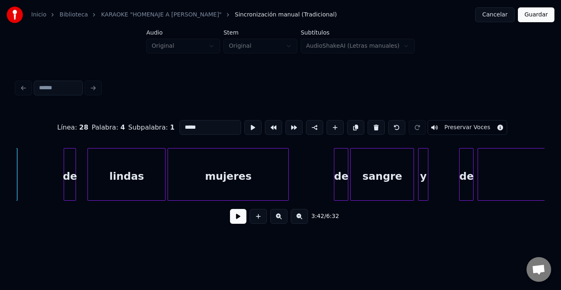
click at [67, 161] on div "de" at bounding box center [70, 176] width 12 height 56
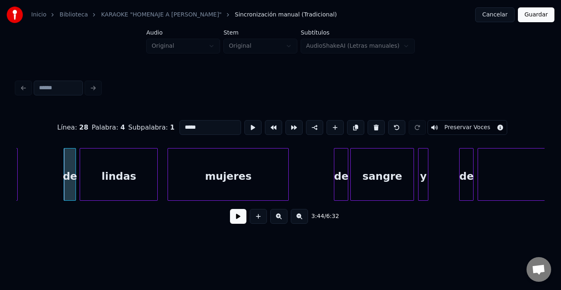
click at [117, 169] on div "lindas" at bounding box center [118, 176] width 77 height 56
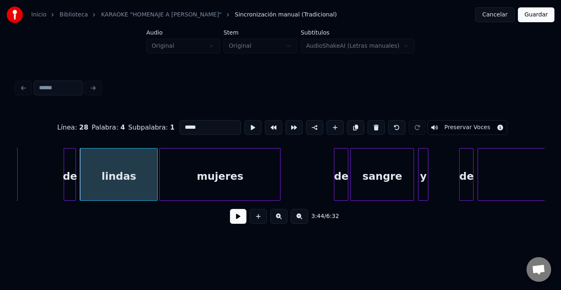
click at [186, 164] on div "mujeres" at bounding box center [220, 176] width 120 height 56
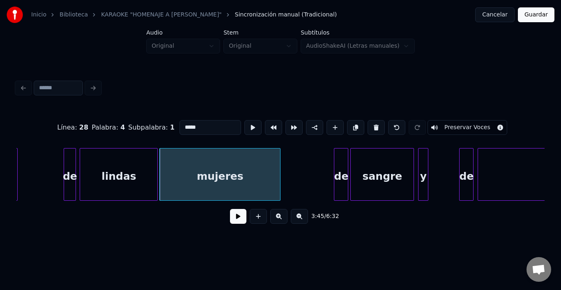
click at [145, 166] on div "lindas" at bounding box center [118, 176] width 77 height 56
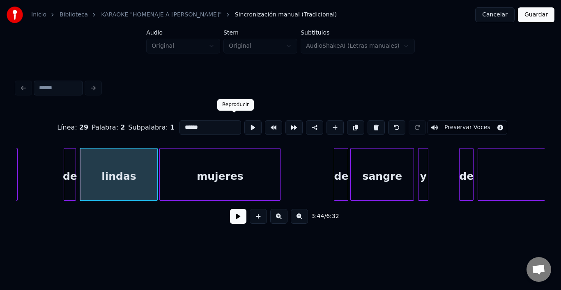
click at [244, 127] on button at bounding box center [252, 127] width 17 height 15
click at [221, 162] on div "mujeres" at bounding box center [220, 176] width 120 height 56
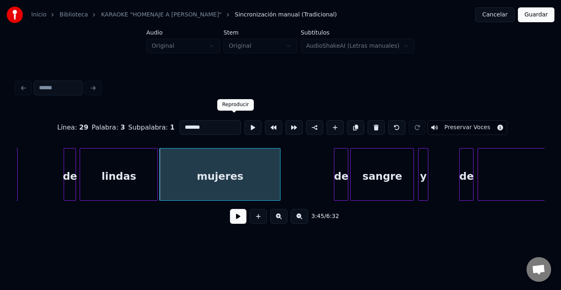
click at [244, 127] on button at bounding box center [252, 127] width 17 height 15
click at [331, 165] on div "de" at bounding box center [332, 176] width 14 height 56
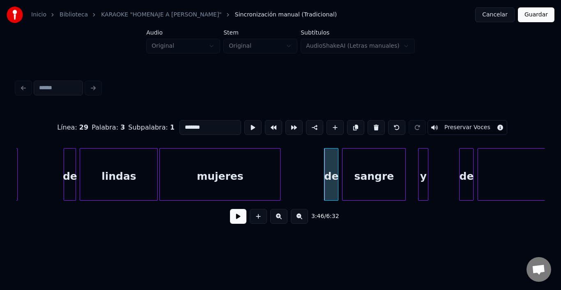
click at [354, 168] on div "sangre" at bounding box center [374, 176] width 63 height 56
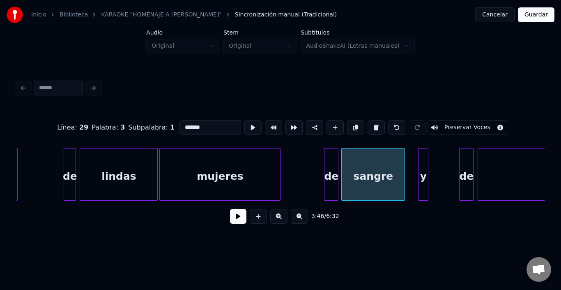
click at [353, 168] on div "sangre" at bounding box center [373, 176] width 63 height 56
click at [244, 124] on button at bounding box center [252, 127] width 17 height 15
click at [415, 157] on div "y" at bounding box center [416, 176] width 9 height 56
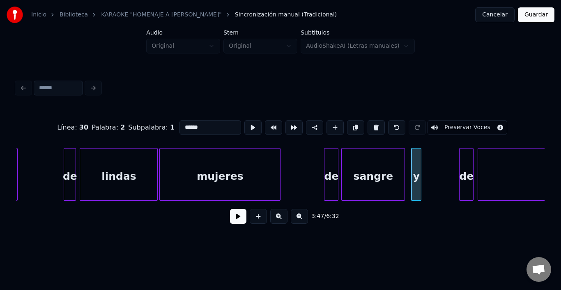
click at [244, 126] on button at bounding box center [252, 127] width 17 height 15
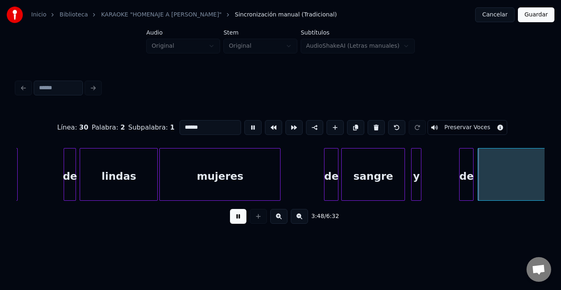
click at [244, 126] on button at bounding box center [252, 127] width 17 height 15
click at [456, 158] on div "de" at bounding box center [454, 176] width 14 height 56
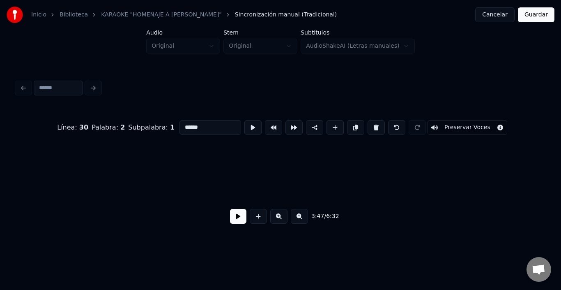
scroll to position [0, 25750]
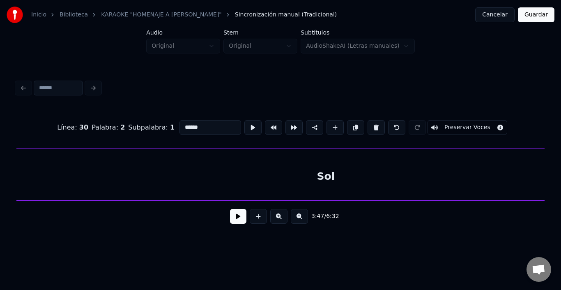
click at [207, 184] on div "Sol" at bounding box center [325, 176] width 619 height 56
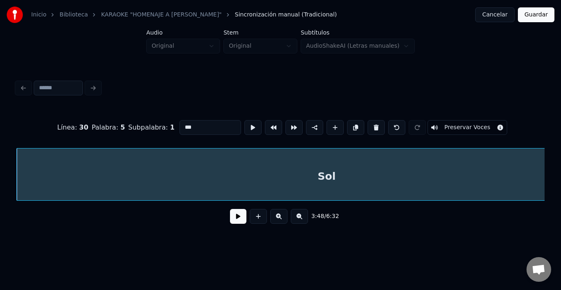
click at [180, 120] on input "***" at bounding box center [211, 127] width 62 height 15
click at [56, 182] on div "sol" at bounding box center [326, 176] width 619 height 56
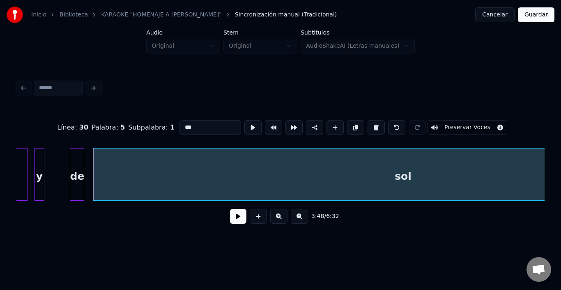
scroll to position [0, 23349]
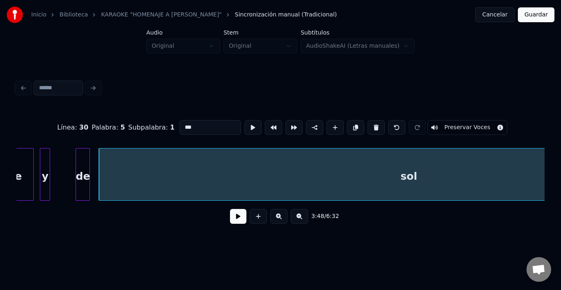
click at [79, 183] on div "de" at bounding box center [83, 176] width 14 height 56
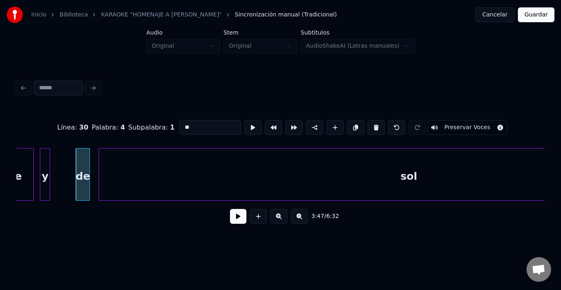
click at [244, 122] on button at bounding box center [252, 127] width 17 height 15
click at [169, 166] on div "sol" at bounding box center [408, 176] width 619 height 56
type input "***"
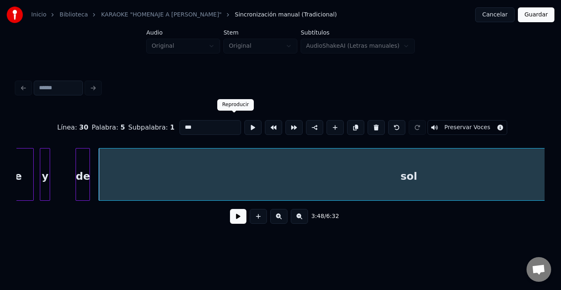
click at [244, 123] on button at bounding box center [252, 127] width 17 height 15
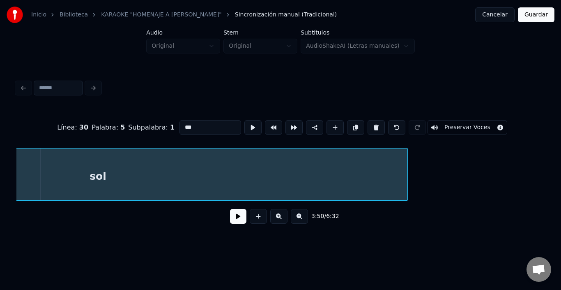
scroll to position [0, 23661]
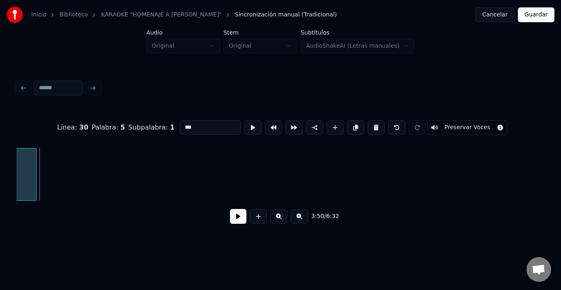
click at [36, 184] on div at bounding box center [35, 174] width 2 height 52
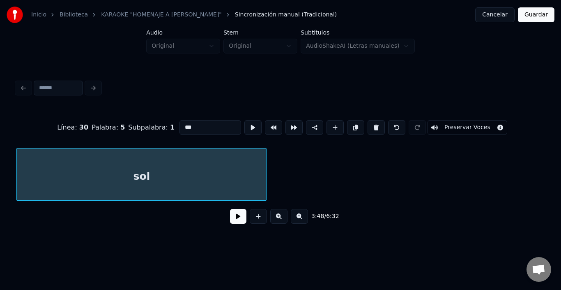
click at [116, 184] on div "sol" at bounding box center [141, 176] width 249 height 56
click at [244, 129] on button at bounding box center [252, 127] width 17 height 15
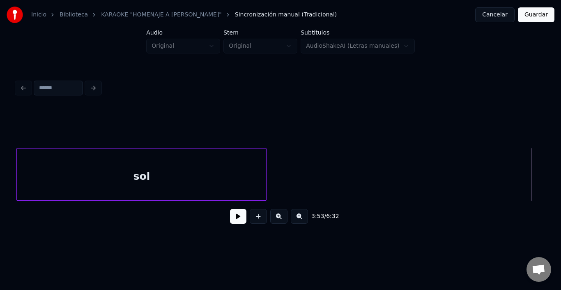
click at [231, 219] on button at bounding box center [238, 216] width 16 height 15
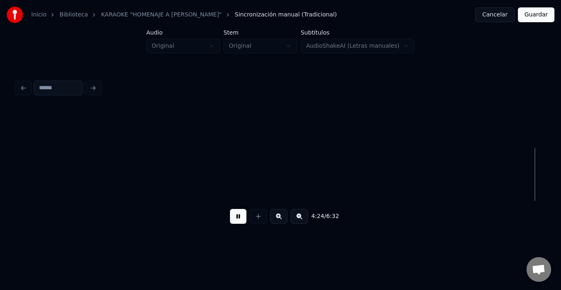
scroll to position [0, 27138]
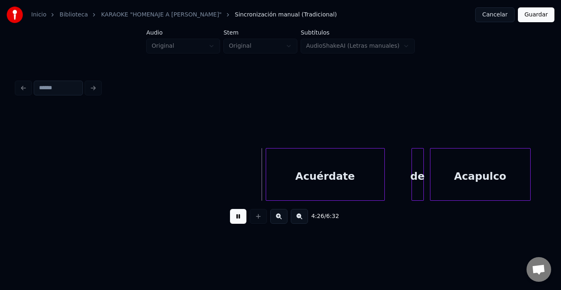
click at [238, 213] on button at bounding box center [238, 216] width 16 height 15
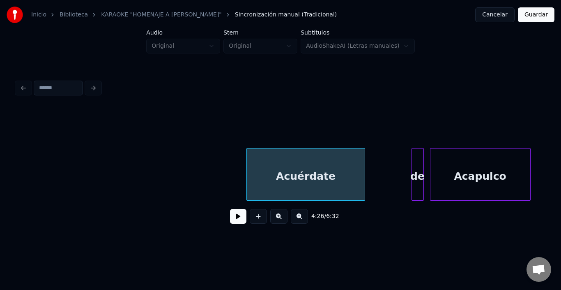
click at [262, 163] on div "Acuérdate" at bounding box center [306, 176] width 118 height 56
click at [230, 223] on button at bounding box center [238, 216] width 16 height 15
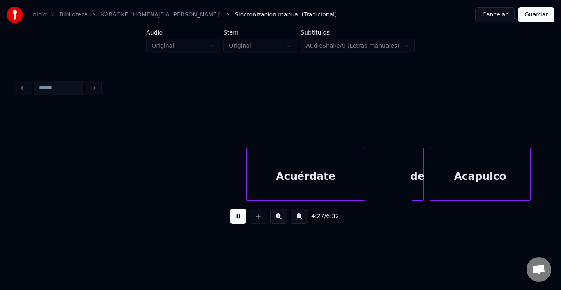
click at [230, 223] on button at bounding box center [238, 216] width 16 height 15
click at [400, 163] on div "de" at bounding box center [401, 176] width 12 height 56
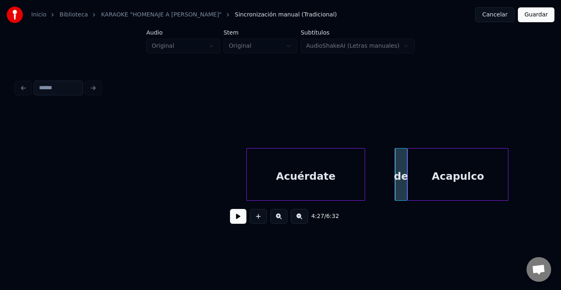
click at [417, 167] on div "Acapulco" at bounding box center [458, 176] width 100 height 56
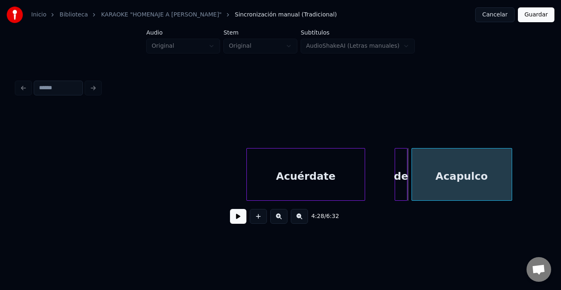
click at [421, 166] on div "Acapulco" at bounding box center [462, 176] width 100 height 56
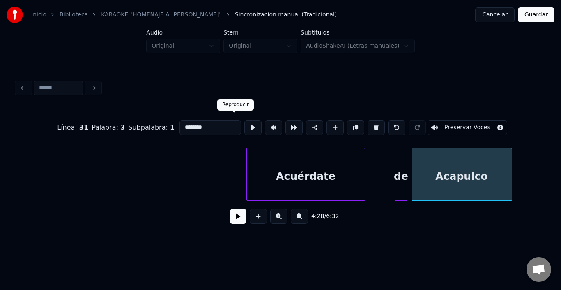
click at [244, 126] on button at bounding box center [252, 127] width 17 height 15
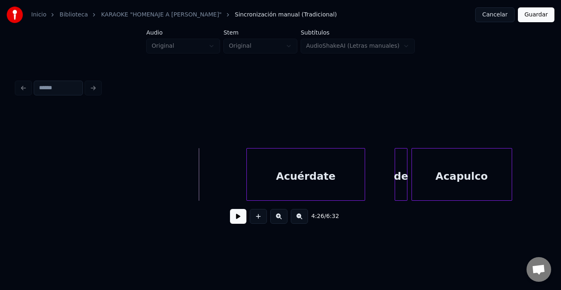
click at [232, 220] on button at bounding box center [238, 216] width 16 height 15
click at [231, 221] on button at bounding box center [238, 216] width 16 height 15
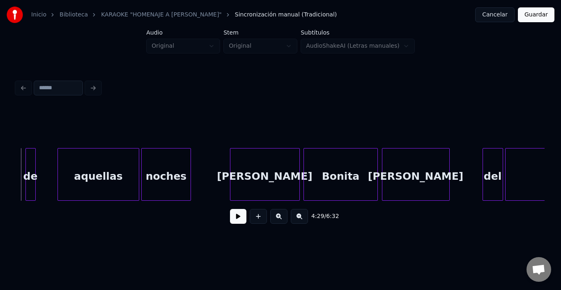
click at [32, 161] on div "de" at bounding box center [30, 176] width 9 height 56
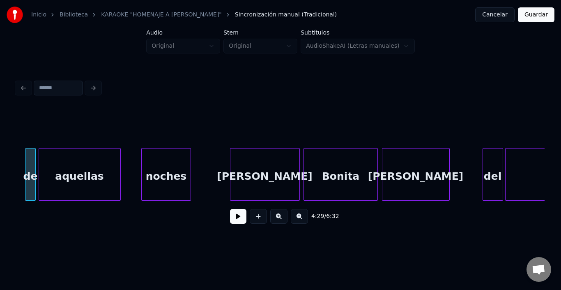
click at [49, 170] on div "aquellas" at bounding box center [79, 176] width 81 height 56
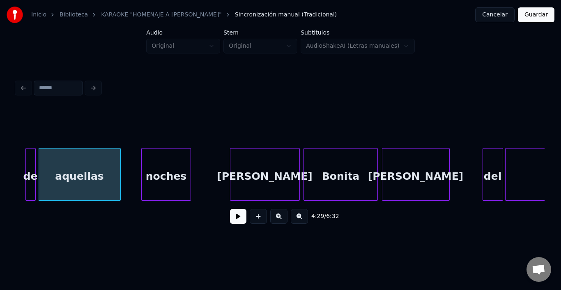
click at [49, 170] on div "aquellas" at bounding box center [79, 176] width 81 height 56
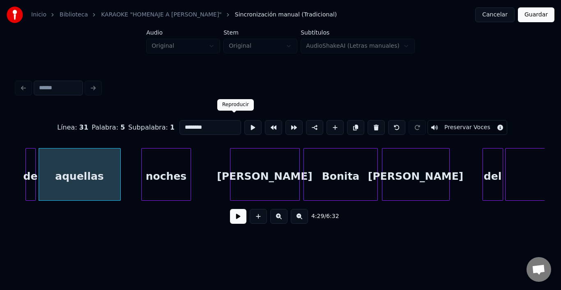
click at [244, 120] on button at bounding box center [252, 127] width 17 height 15
click at [28, 167] on div at bounding box center [27, 174] width 2 height 52
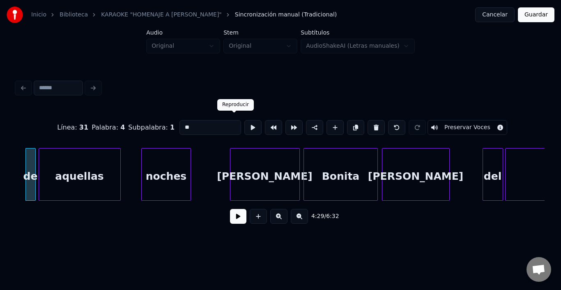
click at [244, 127] on button at bounding box center [252, 127] width 17 height 15
click at [64, 161] on div "aquellas" at bounding box center [79, 176] width 81 height 56
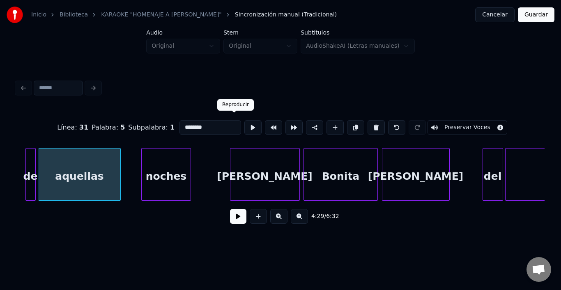
click at [244, 122] on button at bounding box center [252, 127] width 17 height 15
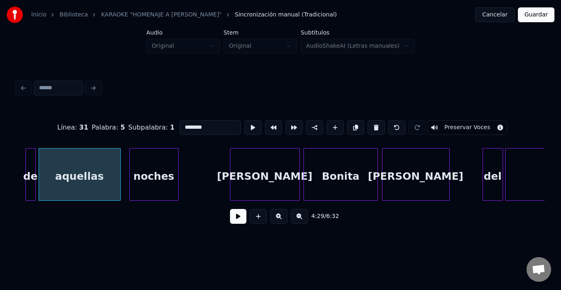
click at [156, 170] on div "noches" at bounding box center [154, 176] width 48 height 56
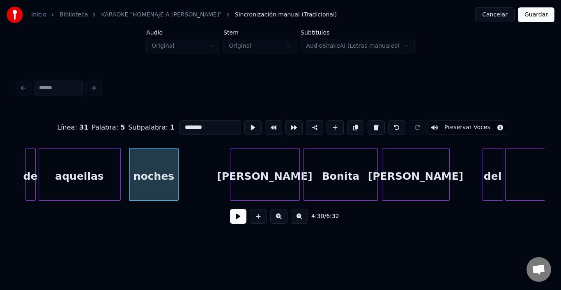
click at [168, 161] on div "noches" at bounding box center [154, 176] width 48 height 56
click at [243, 113] on div "Línea : 31 Palabra : 6 Subpalabra : 1 ****** Preservar Voces" at bounding box center [280, 127] width 528 height 41
click at [242, 117] on div "Línea : 31 Palabra : 6 Subpalabra : 1 ****** Preservar Voces" at bounding box center [280, 127] width 528 height 41
click at [244, 120] on button at bounding box center [252, 127] width 17 height 15
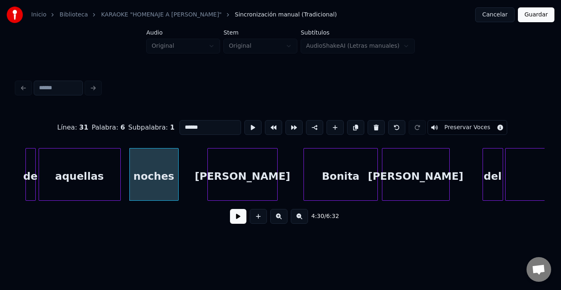
click at [223, 177] on div "[PERSON_NAME]" at bounding box center [242, 176] width 69 height 56
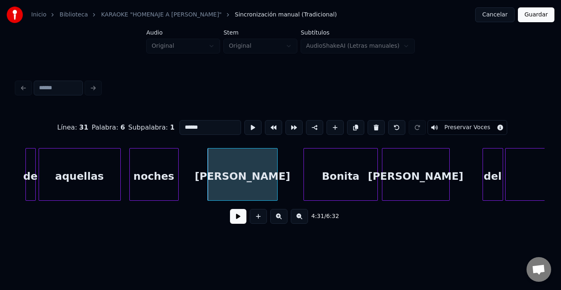
click at [223, 177] on div "[PERSON_NAME]" at bounding box center [242, 176] width 69 height 56
click at [244, 120] on button at bounding box center [252, 127] width 17 height 15
click at [298, 164] on div "Bonita" at bounding box center [319, 176] width 73 height 56
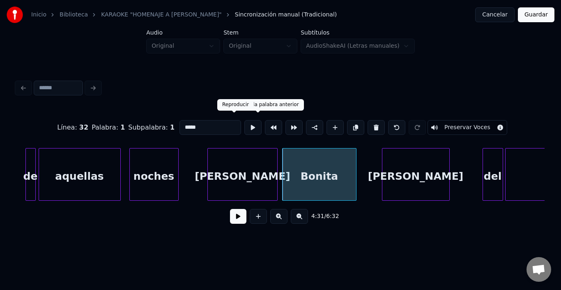
click at [244, 124] on button at bounding box center [252, 127] width 17 height 15
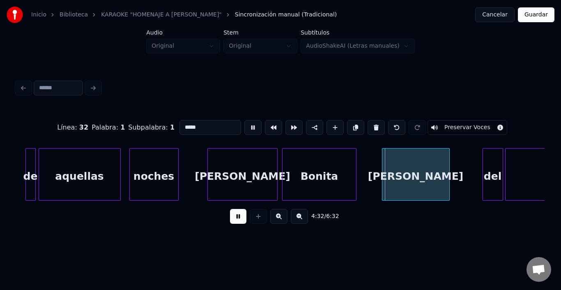
click at [244, 124] on button at bounding box center [252, 127] width 17 height 15
click at [329, 175] on div "Bonita" at bounding box center [319, 176] width 73 height 56
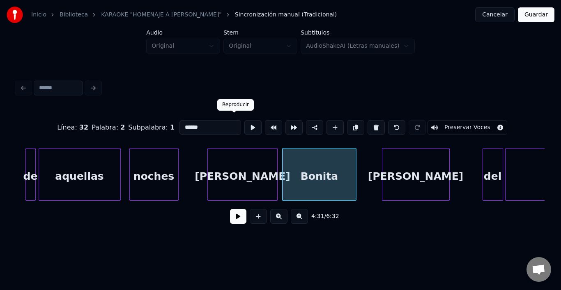
click at [244, 123] on button at bounding box center [252, 127] width 17 height 15
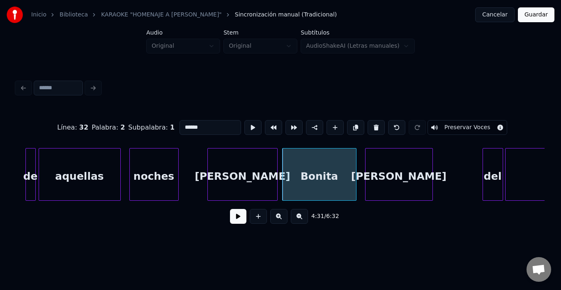
click at [390, 178] on div "[PERSON_NAME]" at bounding box center [399, 176] width 67 height 56
type input "*****"
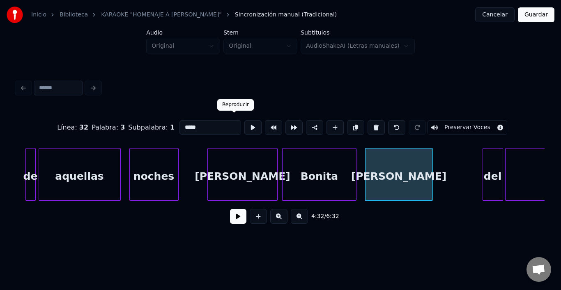
click at [244, 128] on button at bounding box center [252, 127] width 17 height 15
click at [491, 164] on div "del" at bounding box center [490, 176] width 20 height 56
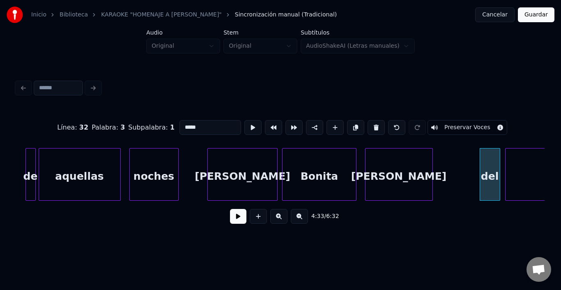
click at [238, 221] on button at bounding box center [238, 216] width 16 height 15
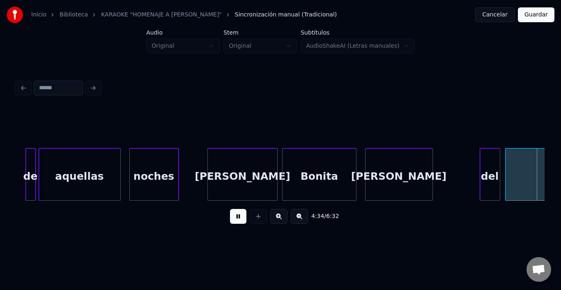
click at [238, 221] on button at bounding box center [238, 216] width 16 height 15
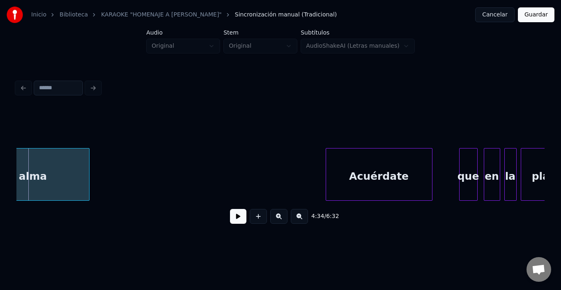
click at [19, 196] on div "alma" at bounding box center [33, 176] width 112 height 56
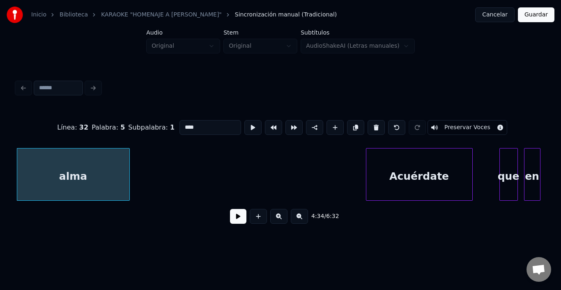
click at [19, 196] on div "alma" at bounding box center [73, 176] width 112 height 56
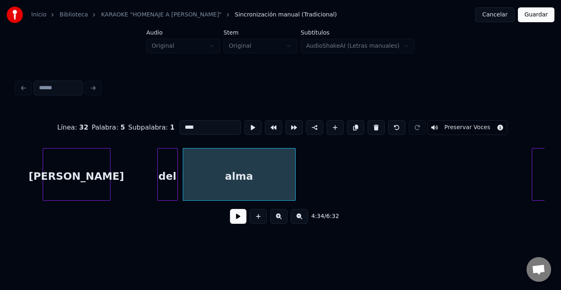
scroll to position [0, 27974]
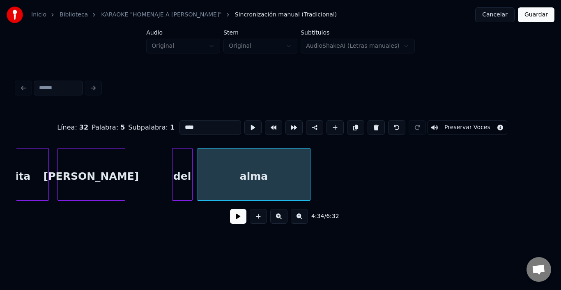
click at [75, 171] on div "[PERSON_NAME]" at bounding box center [91, 176] width 67 height 56
type input "*****"
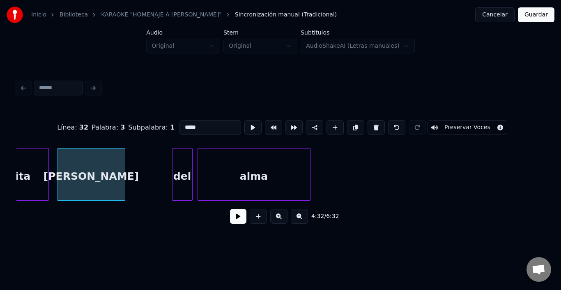
click at [230, 219] on button at bounding box center [238, 216] width 16 height 15
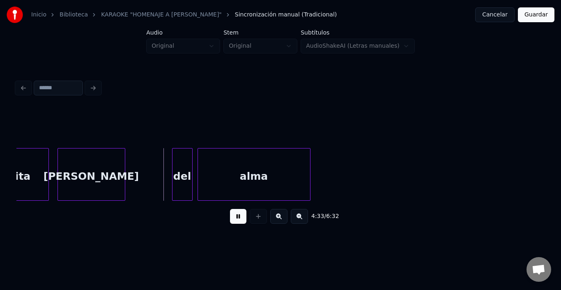
click at [230, 219] on button at bounding box center [238, 216] width 16 height 15
click at [173, 179] on div "del" at bounding box center [170, 176] width 20 height 56
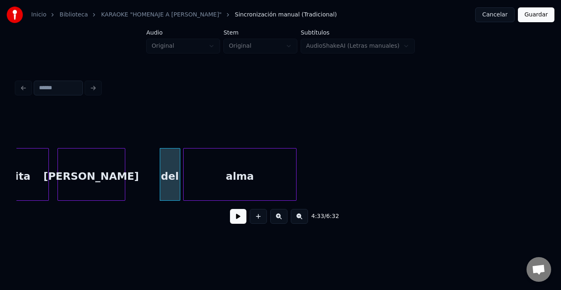
click at [240, 180] on div "alma" at bounding box center [240, 176] width 112 height 56
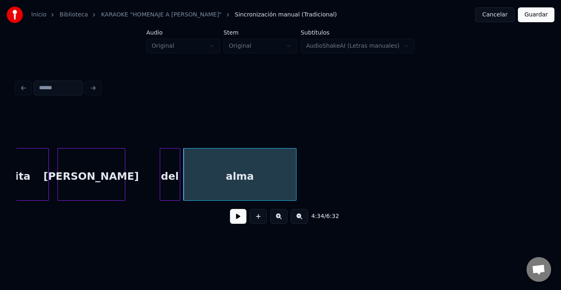
click at [236, 181] on div "alma" at bounding box center [240, 176] width 112 height 56
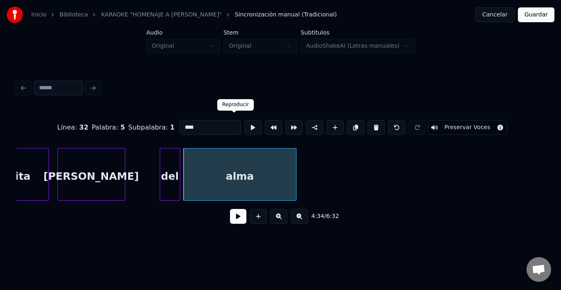
click at [244, 125] on button at bounding box center [252, 127] width 17 height 15
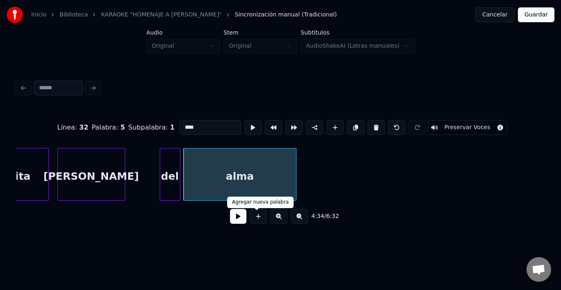
click at [220, 219] on div "4:34 / 6:32" at bounding box center [280, 216] width 515 height 18
click at [230, 215] on button at bounding box center [238, 216] width 16 height 15
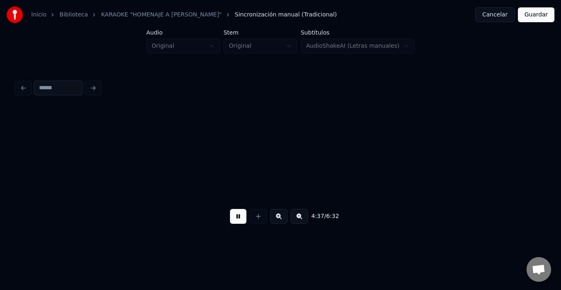
scroll to position [0, 28502]
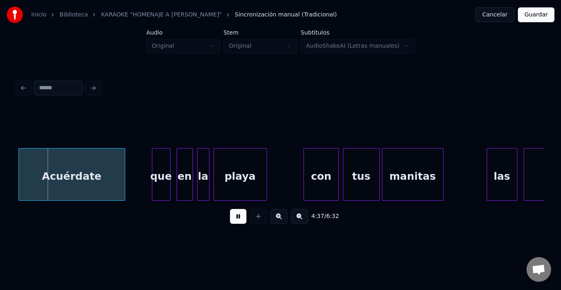
click at [230, 215] on button at bounding box center [238, 216] width 16 height 15
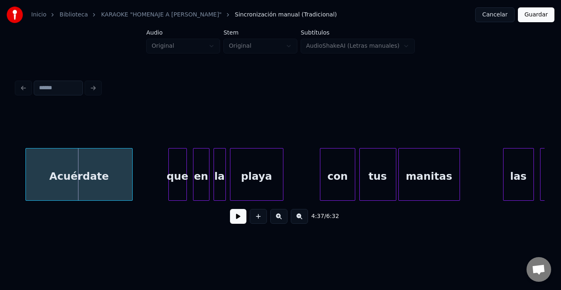
click at [45, 183] on div "Acuérdate" at bounding box center [79, 176] width 106 height 56
click at [54, 184] on div "Acuérdate" at bounding box center [76, 176] width 106 height 56
click at [232, 223] on button at bounding box center [238, 216] width 16 height 15
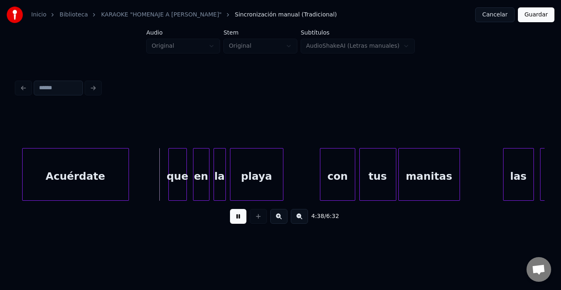
click at [232, 223] on button at bounding box center [238, 216] width 16 height 15
click at [170, 168] on div "que" at bounding box center [170, 176] width 18 height 56
click at [189, 166] on div "en" at bounding box center [191, 176] width 16 height 56
click at [214, 161] on div at bounding box center [213, 174] width 2 height 52
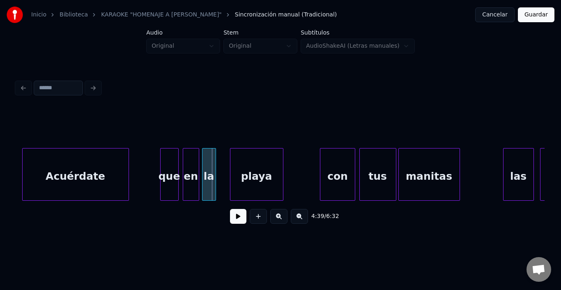
click at [207, 159] on div "la" at bounding box center [209, 176] width 13 height 56
click at [237, 168] on div "playa" at bounding box center [243, 176] width 53 height 56
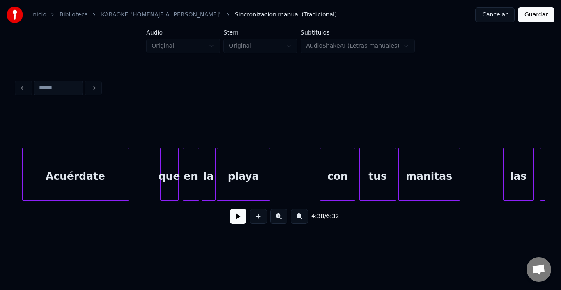
click at [230, 218] on button at bounding box center [238, 216] width 16 height 15
click at [321, 159] on div "con" at bounding box center [328, 176] width 34 height 56
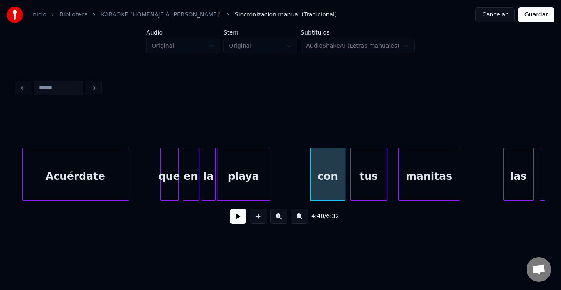
click at [362, 162] on div "tus" at bounding box center [369, 176] width 36 height 56
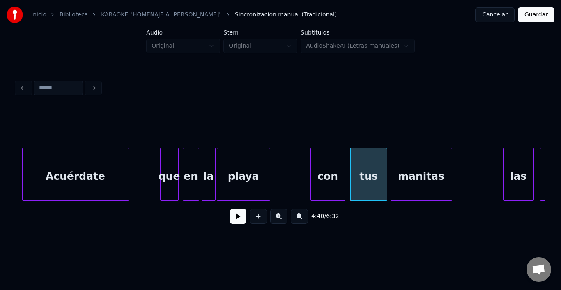
click at [417, 159] on div "manitas" at bounding box center [421, 176] width 61 height 56
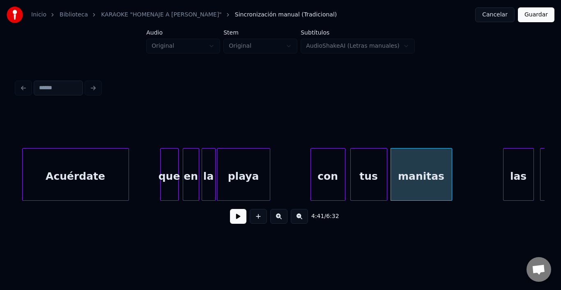
click at [417, 159] on div "manitas" at bounding box center [421, 176] width 61 height 56
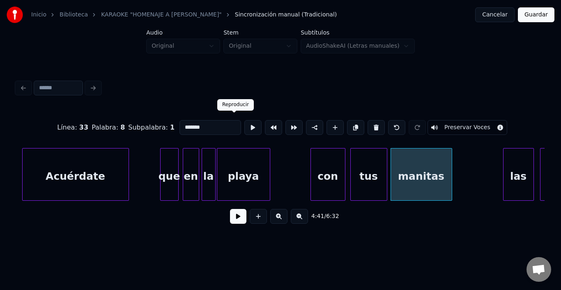
click at [244, 123] on button at bounding box center [252, 127] width 17 height 15
click at [357, 162] on div "tus" at bounding box center [369, 176] width 36 height 56
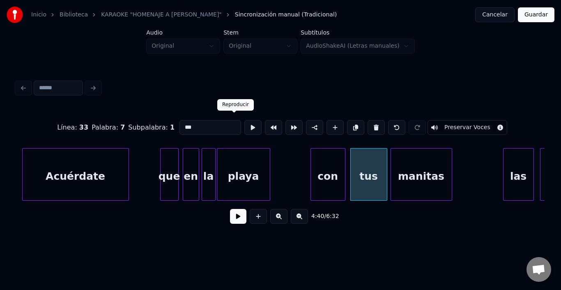
click at [244, 127] on button at bounding box center [252, 127] width 17 height 15
click at [381, 166] on div at bounding box center [381, 174] width 2 height 52
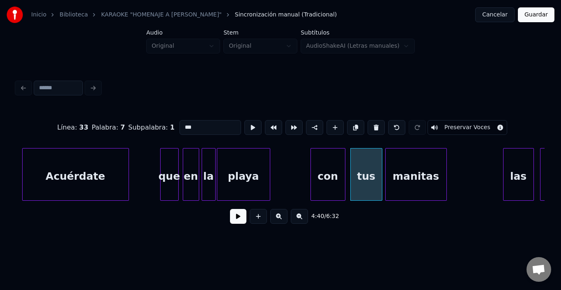
click at [408, 166] on div "manitas" at bounding box center [416, 176] width 61 height 56
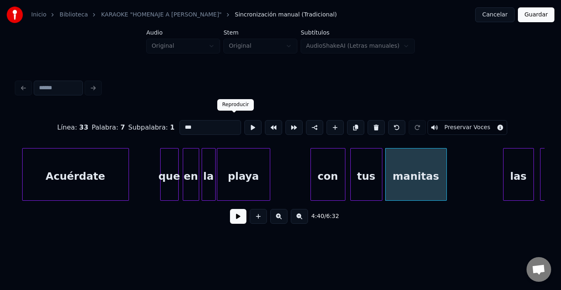
click at [244, 125] on button at bounding box center [252, 127] width 17 height 15
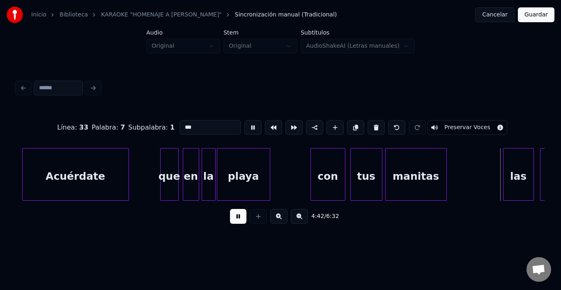
click at [244, 125] on button at bounding box center [252, 127] width 17 height 15
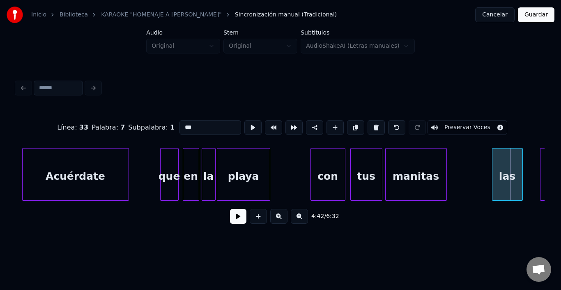
click at [509, 164] on div "las" at bounding box center [508, 176] width 30 height 56
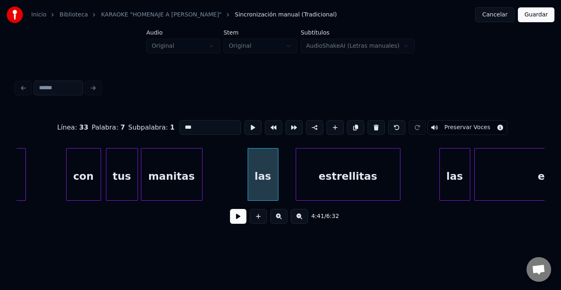
scroll to position [0, 28732]
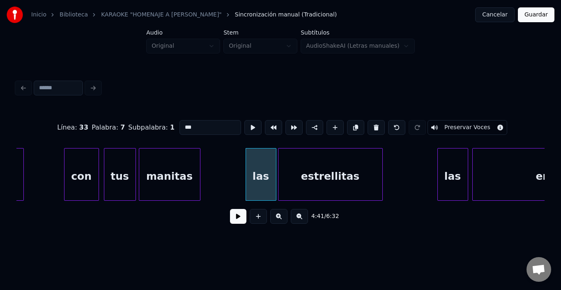
click at [344, 182] on div "estrellitas" at bounding box center [331, 176] width 104 height 56
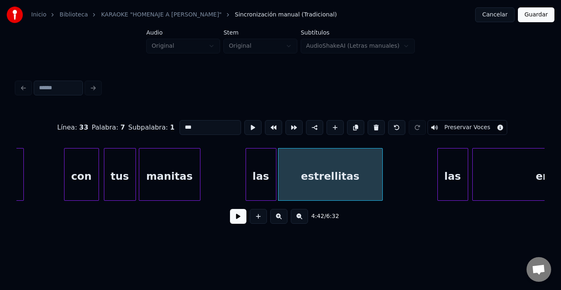
click at [343, 182] on div "estrellitas" at bounding box center [331, 176] width 104 height 56
type input "**********"
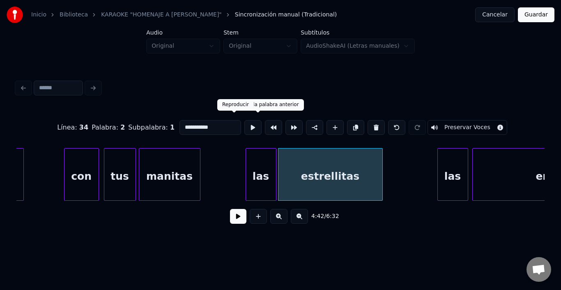
click at [244, 124] on button at bounding box center [252, 127] width 17 height 15
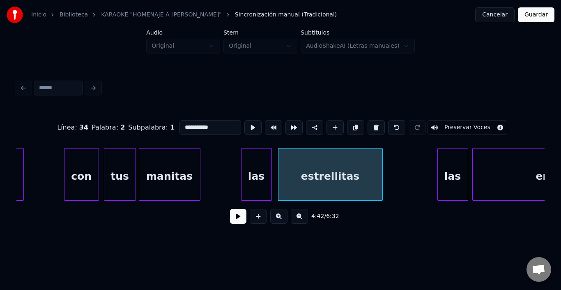
click
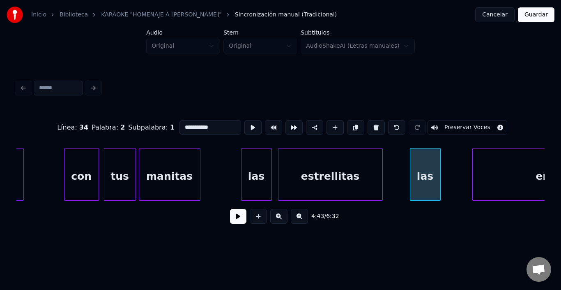
type input "***"
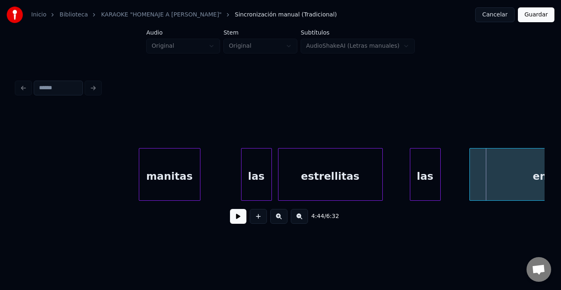
scroll to position [0, 28853]
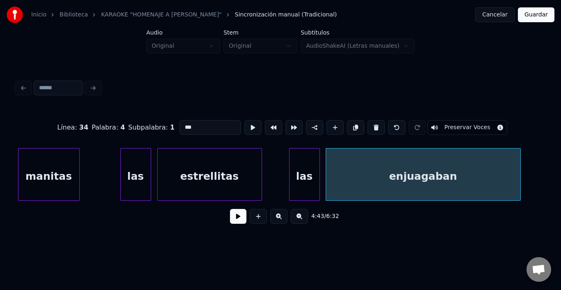
type input "**********"
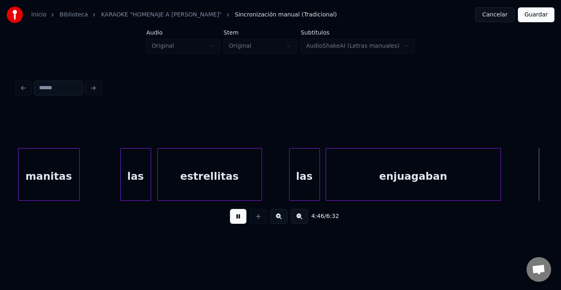
scroll to position [0, 29382]
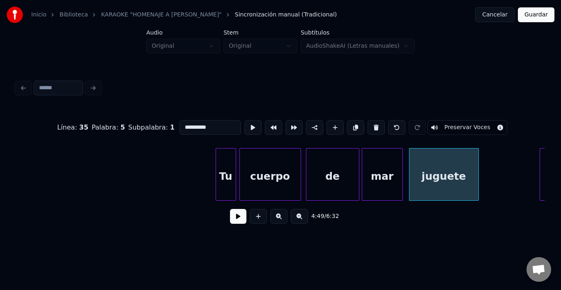
type input "*******"
drag, startPoint x: 195, startPoint y: 186, endPoint x: 216, endPoint y: 182, distance: 22.1
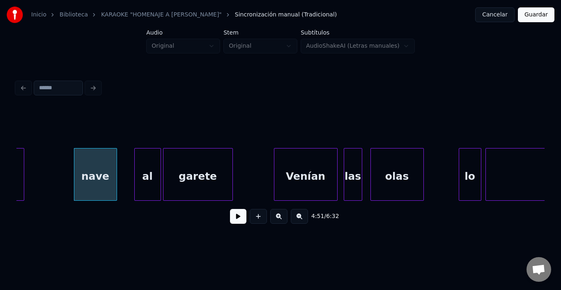
scroll to position [0, 29842]
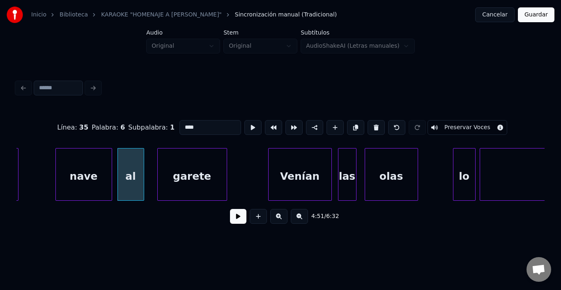
type input "**"
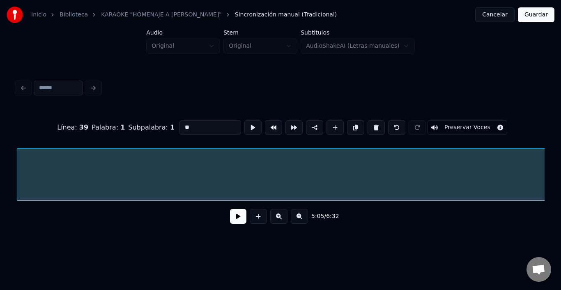
scroll to position [0, 30922]
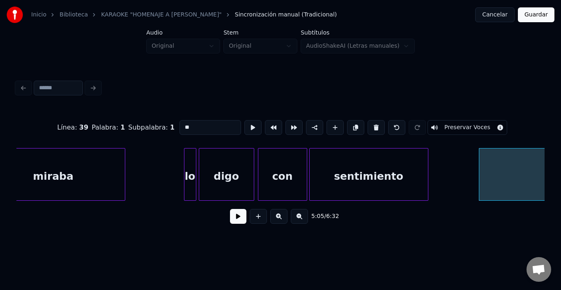
type input "**********"
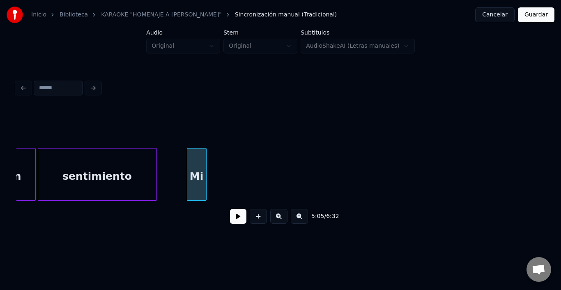
scroll to position [0, 31183]
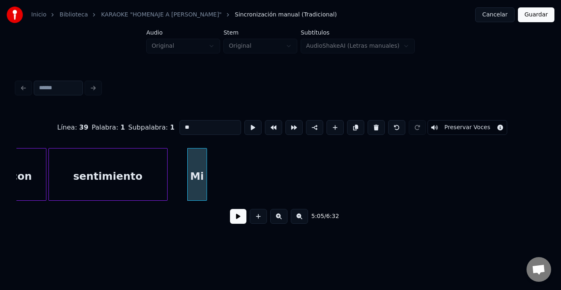
type input "**********"
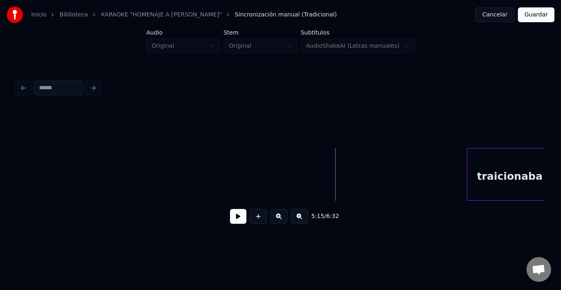
scroll to position [0, 32175]
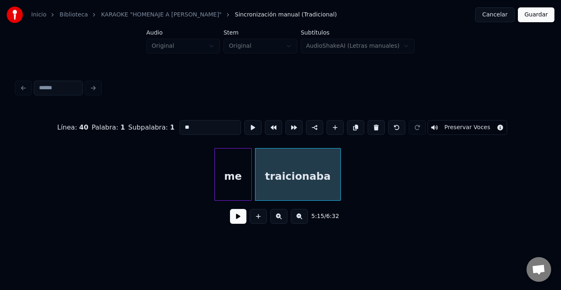
type input "**********"
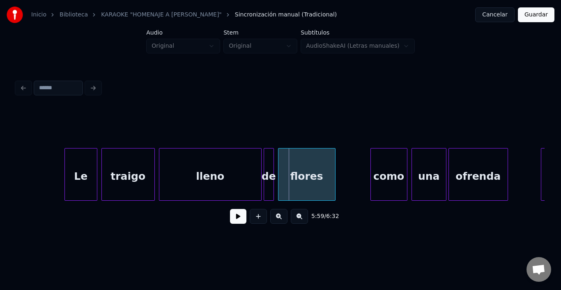
scroll to position [0, 36632]
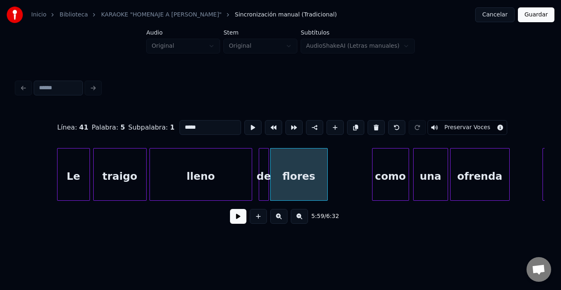
type input "******"
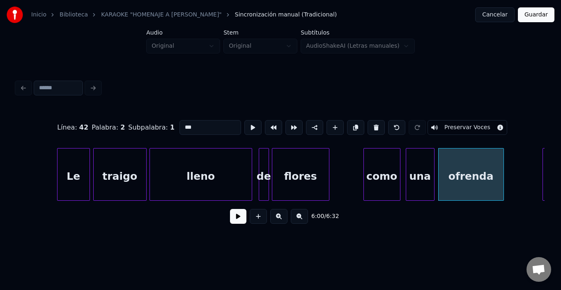
type input "*******"
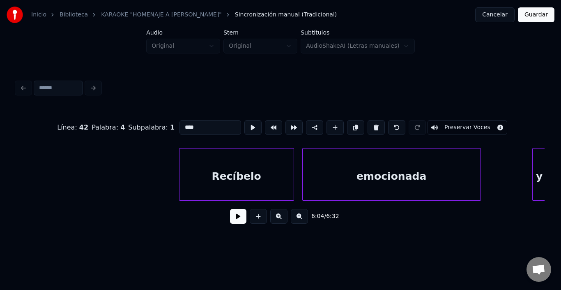
scroll to position [0, 37585]
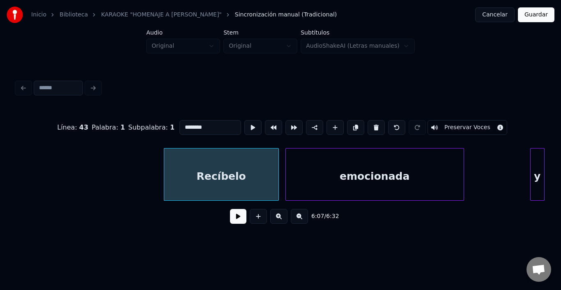
type input "**********"
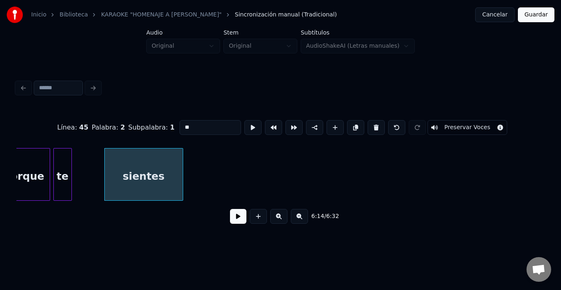
scroll to position [0, 38378]
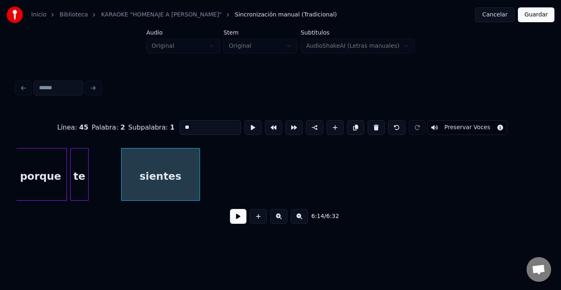
type input "******"
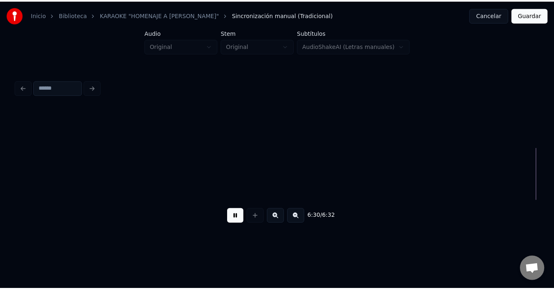
scroll to position [0, 39777]
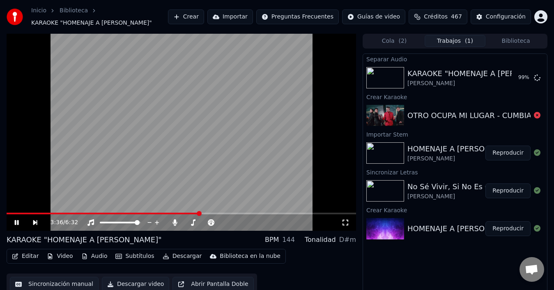
click at [189, 214] on div "3:36 / 6:32" at bounding box center [182, 222] width 350 height 16
click at [186, 212] on video at bounding box center [182, 132] width 350 height 197
click at [178, 212] on span at bounding box center [104, 213] width 194 height 2
click at [218, 166] on video at bounding box center [182, 132] width 350 height 197
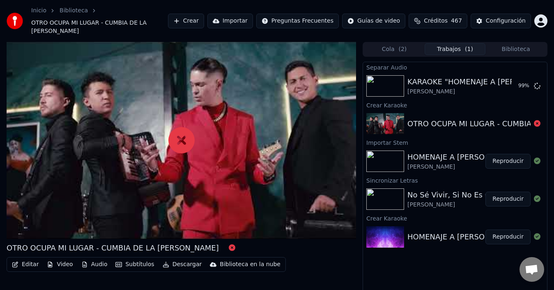
click at [518, 154] on button "Reproducir" at bounding box center [508, 161] width 45 height 15
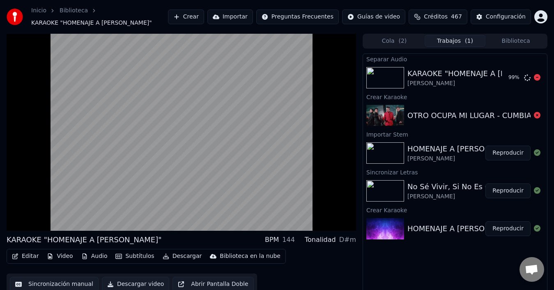
click at [488, 76] on div "KARAOKE "HOMENAJE A [PERSON_NAME]"" at bounding box center [485, 74] width 155 height 12
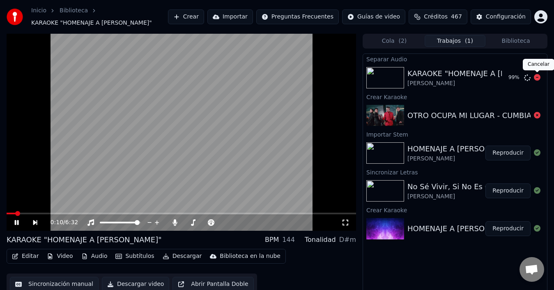
click at [540, 78] on icon at bounding box center [537, 77] width 7 height 7
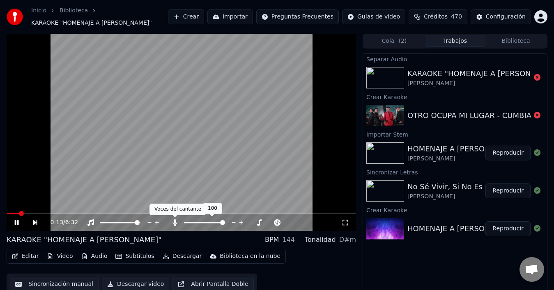
click at [173, 219] on icon at bounding box center [175, 222] width 8 height 7
click at [15, 219] on icon at bounding box center [22, 222] width 18 height 7
drag, startPoint x: 20, startPoint y: 212, endPoint x: 0, endPoint y: 214, distance: 19.8
click at [0, 214] on div "0:16 / 6:32 KARAOKE "HOMENAJE A [PERSON_NAME]" BPM 144 Tonalidad D#m Editar Vid…" at bounding box center [277, 167] width 554 height 266
click at [7, 216] on span at bounding box center [9, 213] width 5 height 5
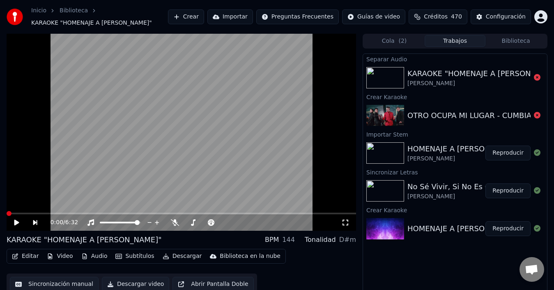
click at [22, 220] on icon at bounding box center [22, 222] width 18 height 7
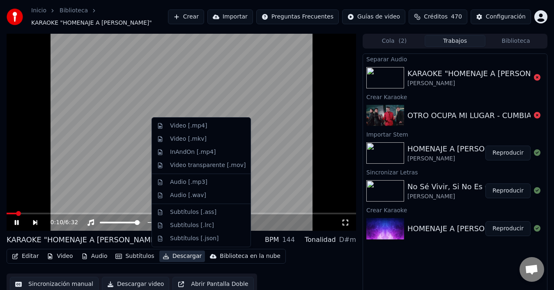
click at [163, 256] on icon "button" at bounding box center [166, 256] width 7 height 6
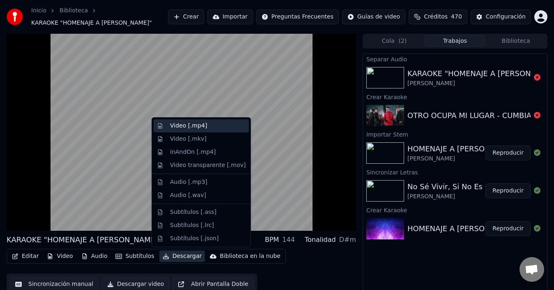
click at [207, 127] on div "Video [.mp4]" at bounding box center [208, 126] width 76 height 8
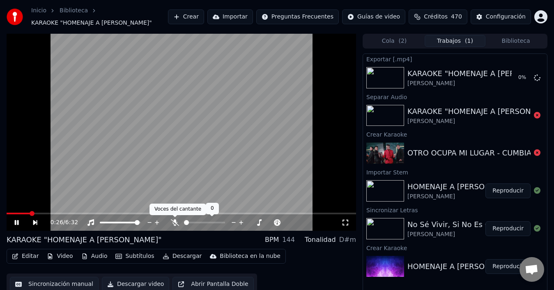
click at [172, 223] on icon at bounding box center [175, 222] width 8 height 7
click at [174, 222] on icon at bounding box center [175, 222] width 8 height 7
click at [176, 219] on icon at bounding box center [175, 222] width 8 height 7
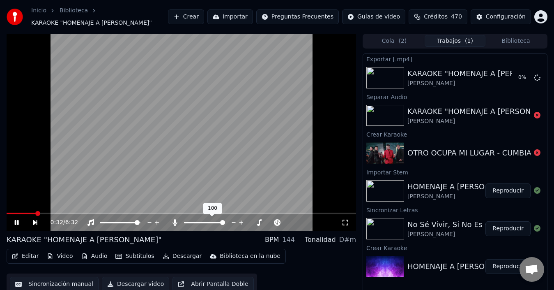
click at [175, 219] on icon at bounding box center [175, 222] width 8 height 7
click at [539, 152] on icon at bounding box center [537, 152] width 7 height 7
click at [18, 223] on icon at bounding box center [17, 222] width 4 height 5
